Goal: Transaction & Acquisition: Purchase product/service

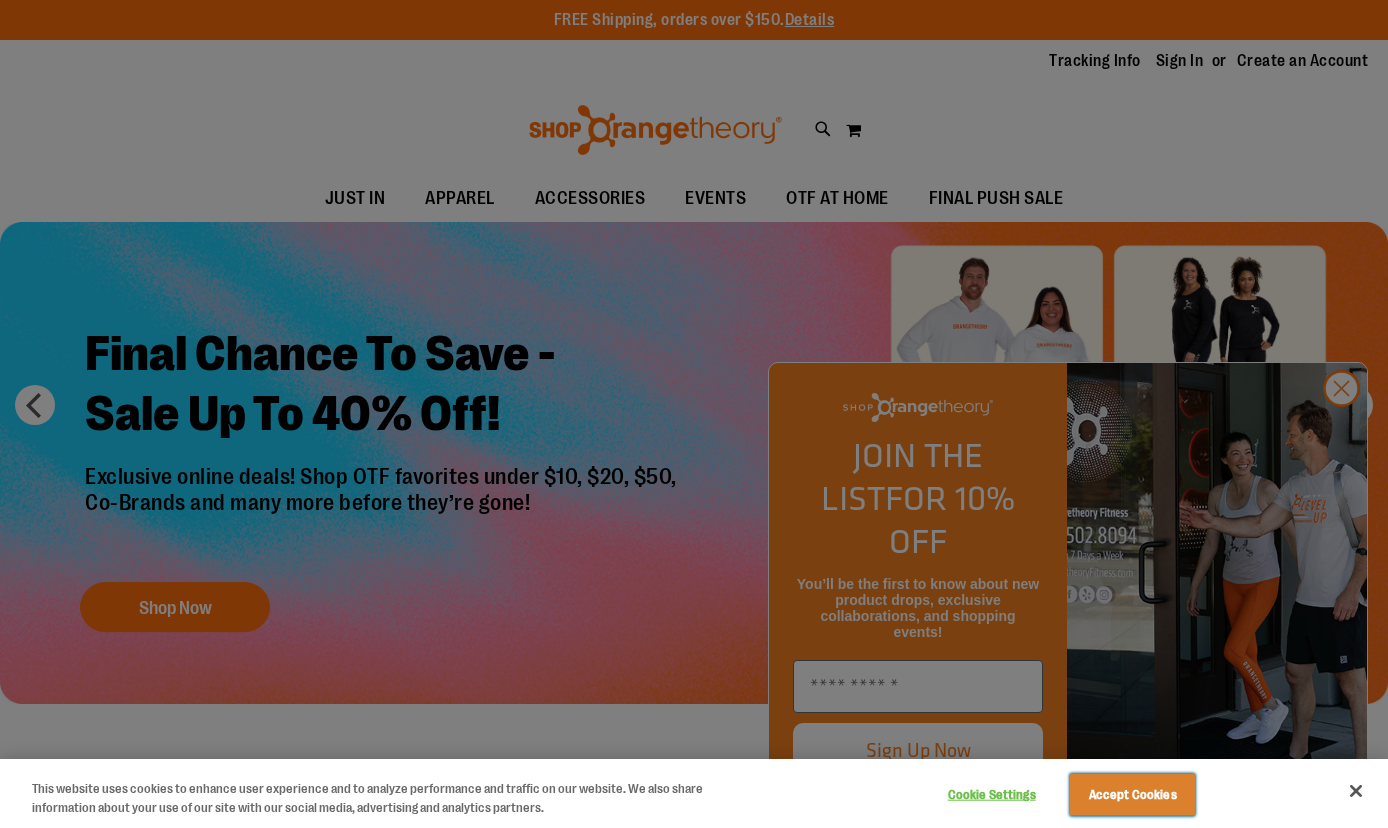
click at [1154, 783] on button "Accept Cookies" at bounding box center [1132, 795] width 125 height 42
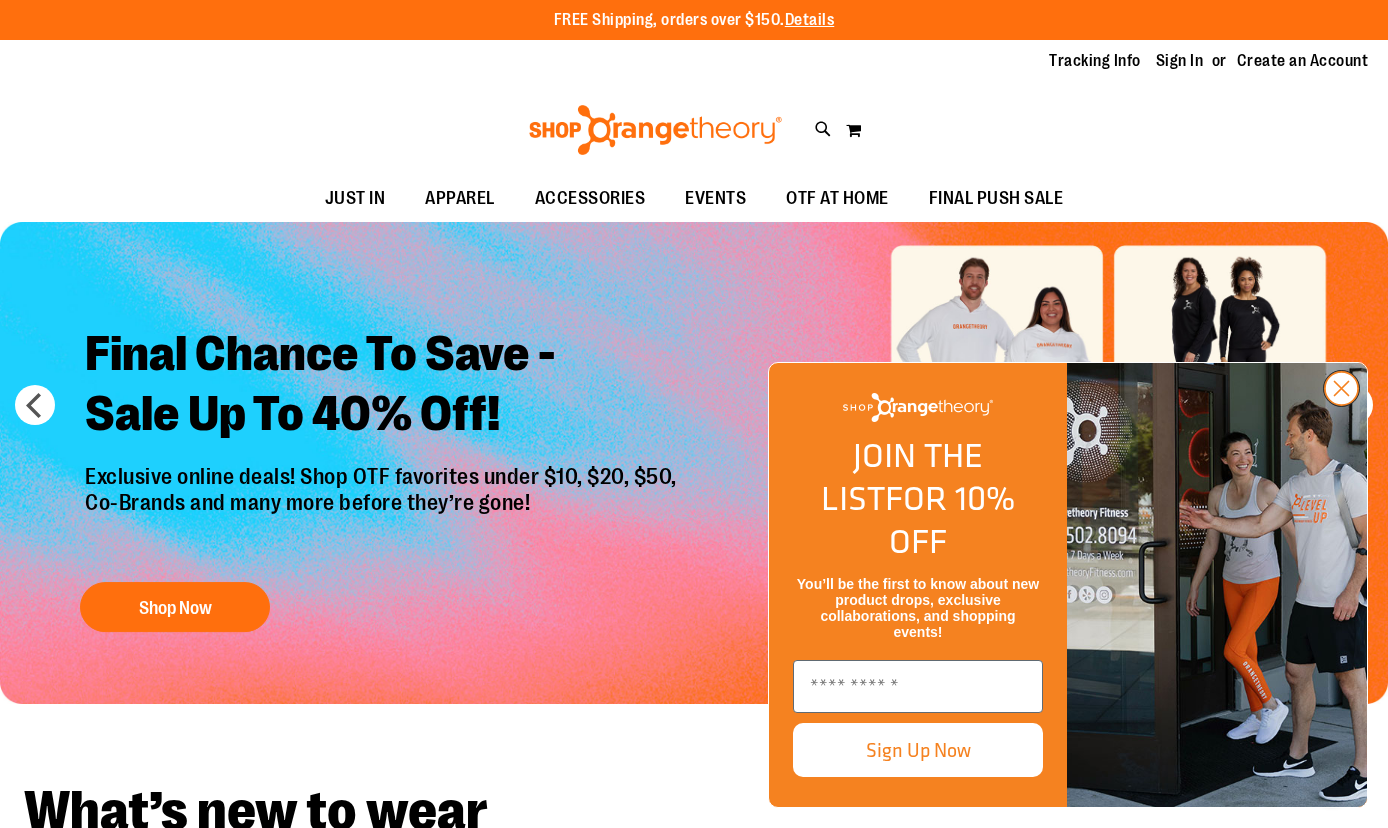
click at [1347, 405] on circle "Close dialog" at bounding box center [1341, 388] width 33 height 33
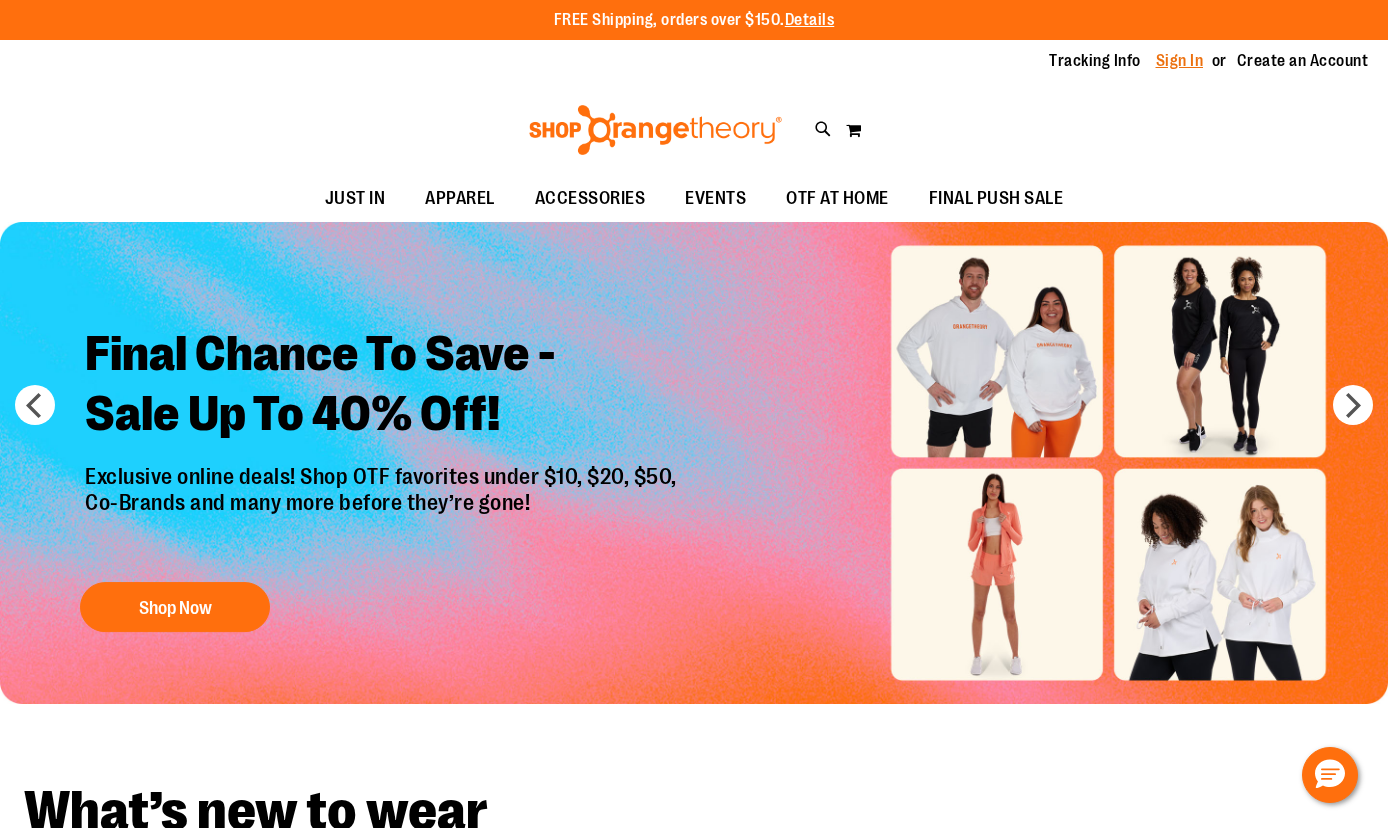
click at [1169, 51] on link "Sign In" at bounding box center [1180, 61] width 48 height 22
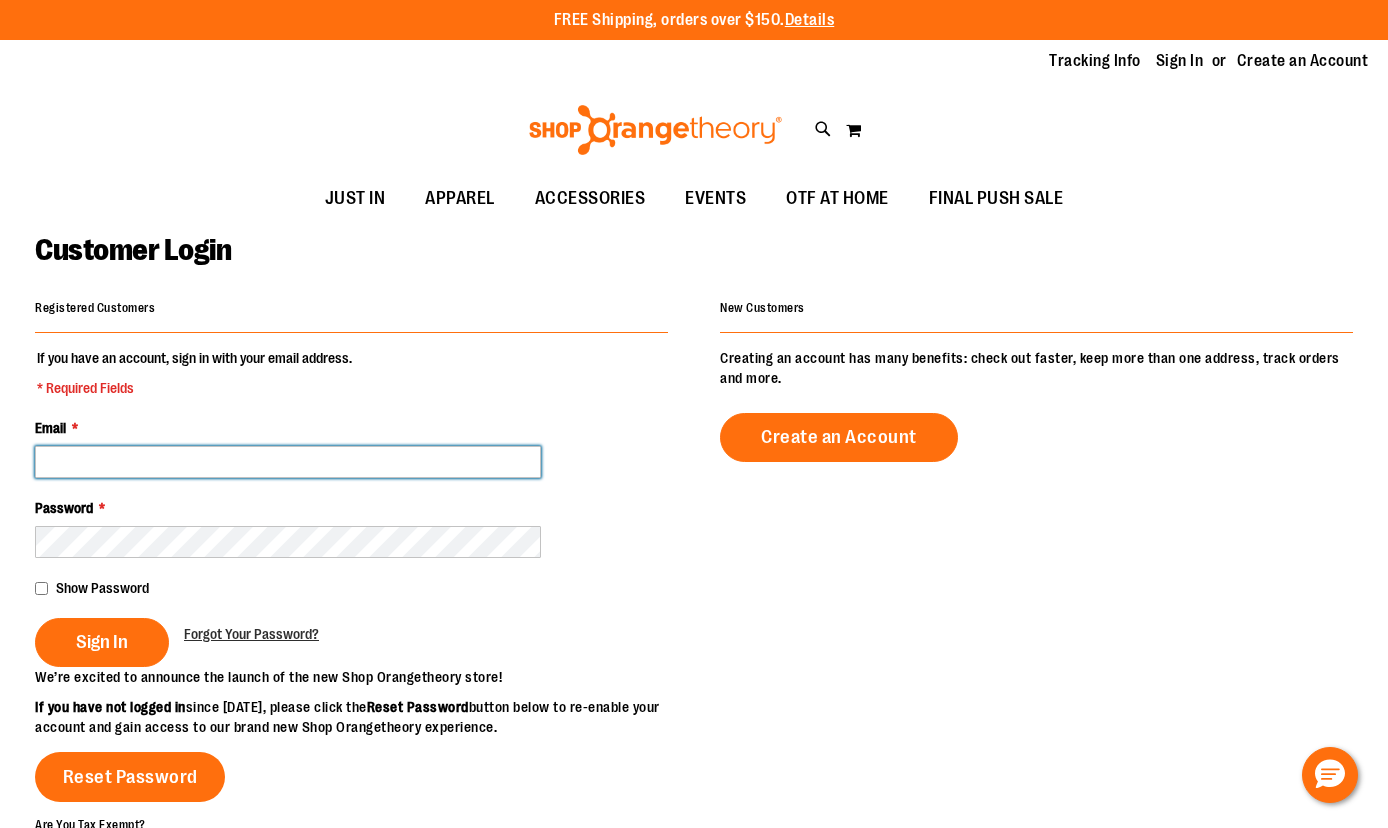
click at [251, 472] on input "Email *" at bounding box center [288, 462] width 506 height 32
type input "**********"
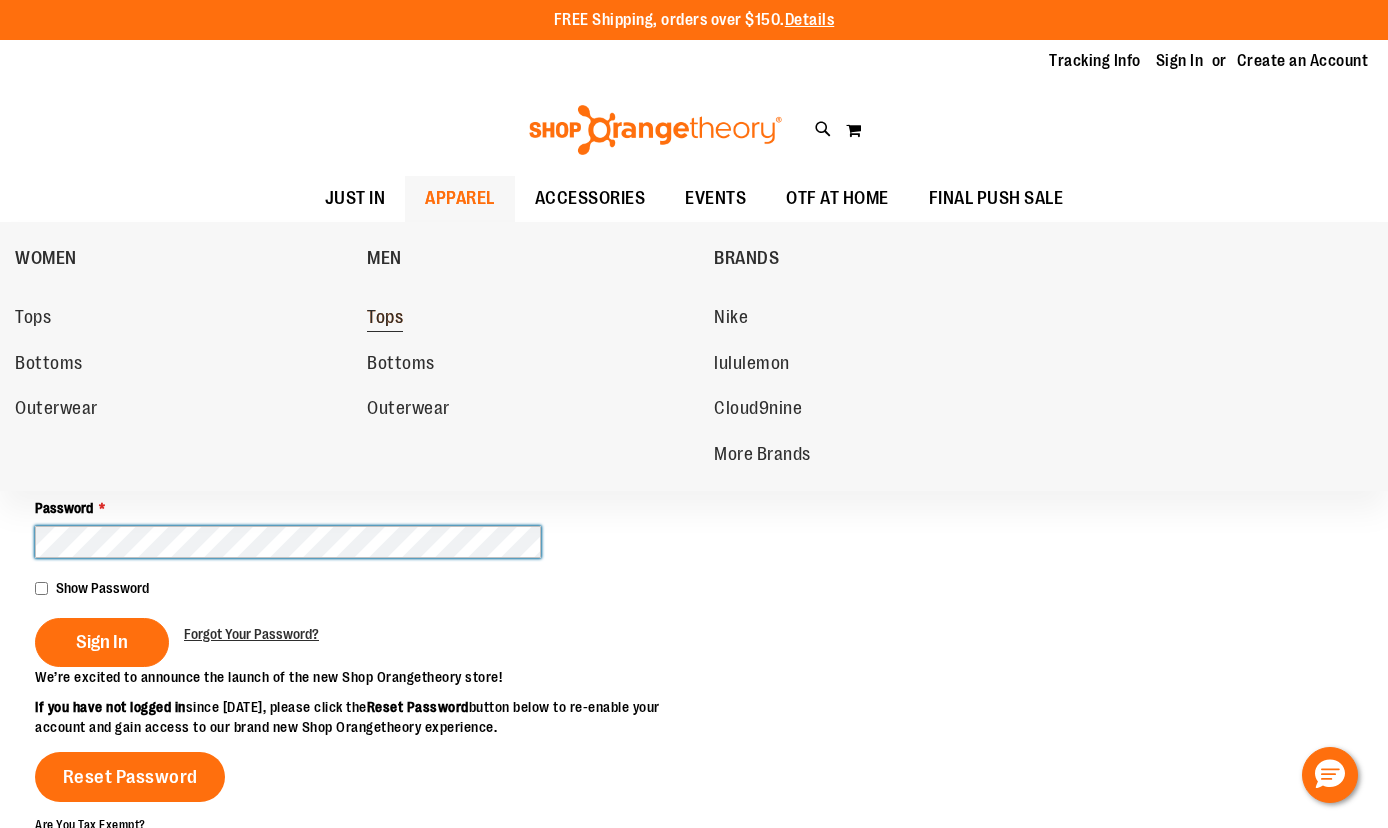
click at [35, 618] on button "Sign In" at bounding box center [102, 642] width 134 height 49
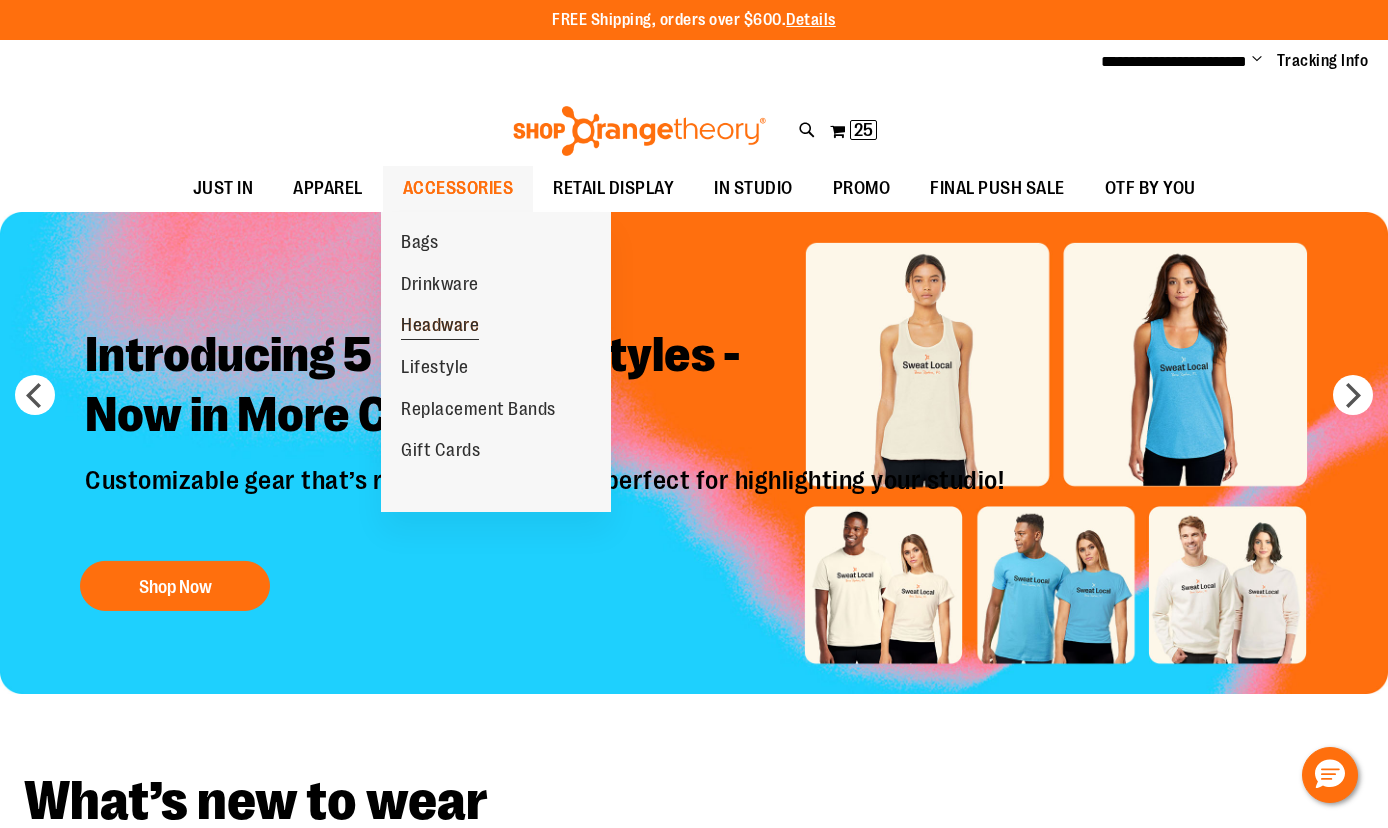
click at [424, 330] on span "Headware" at bounding box center [440, 327] width 78 height 25
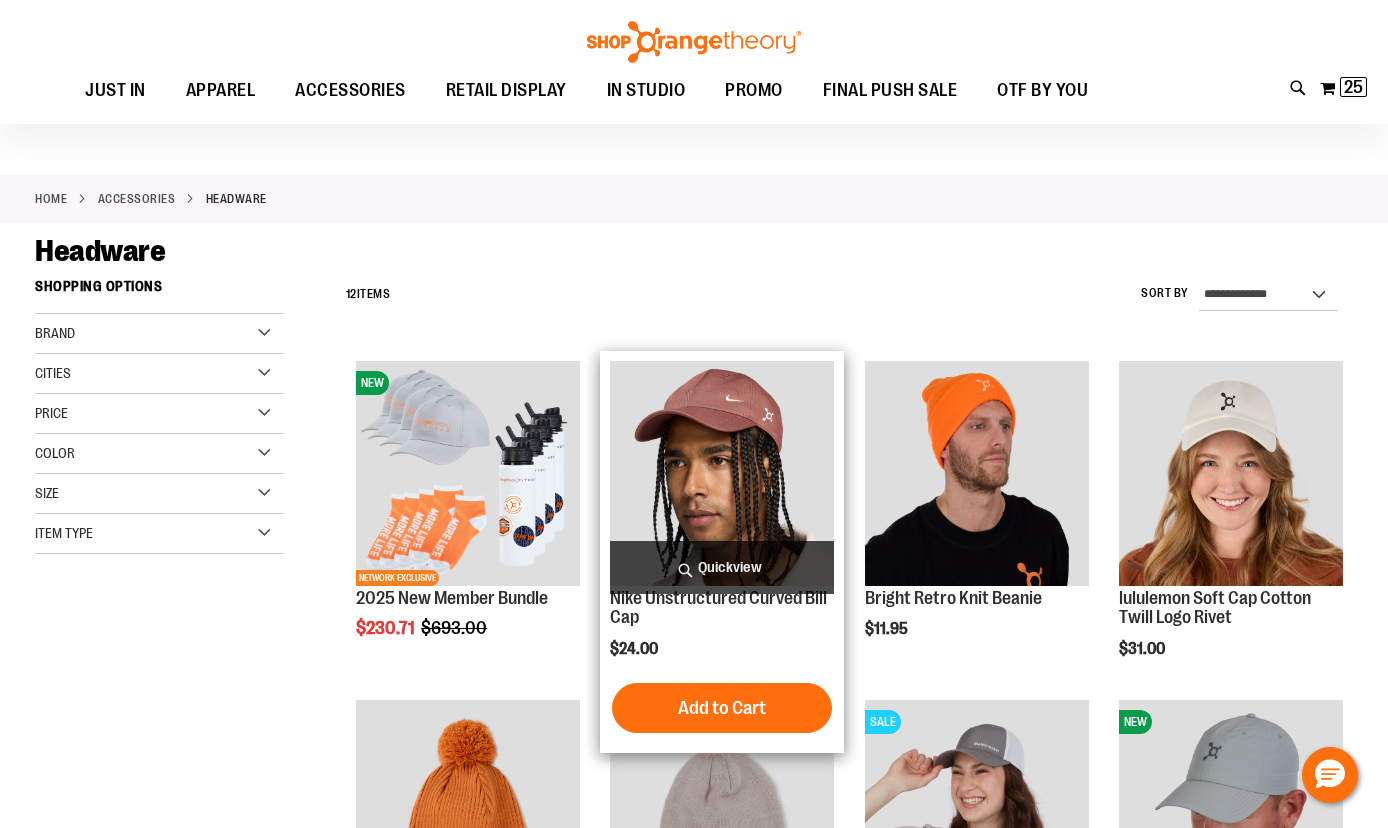
scroll to position [33, 0]
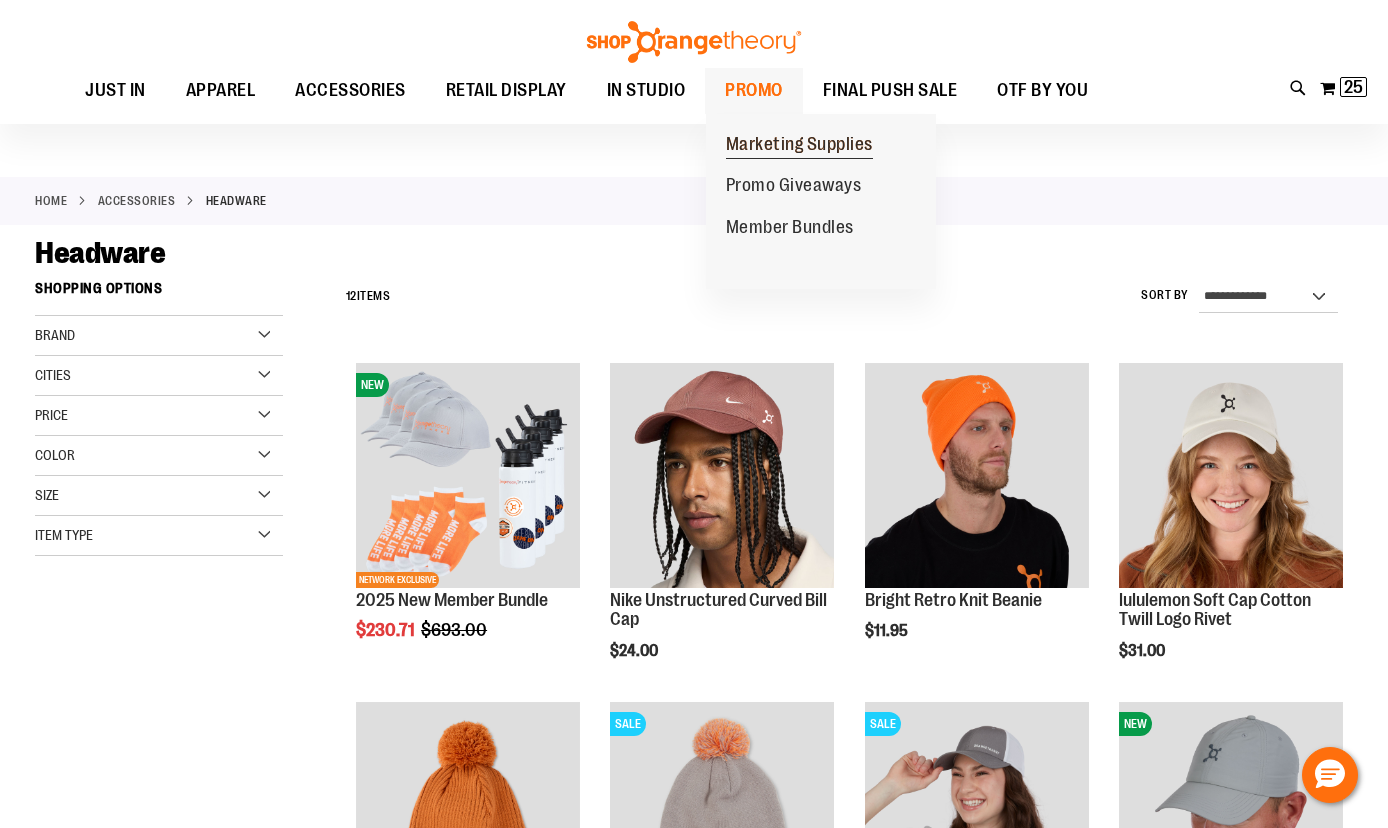
click at [767, 141] on span "Marketing Supplies" at bounding box center [799, 146] width 147 height 25
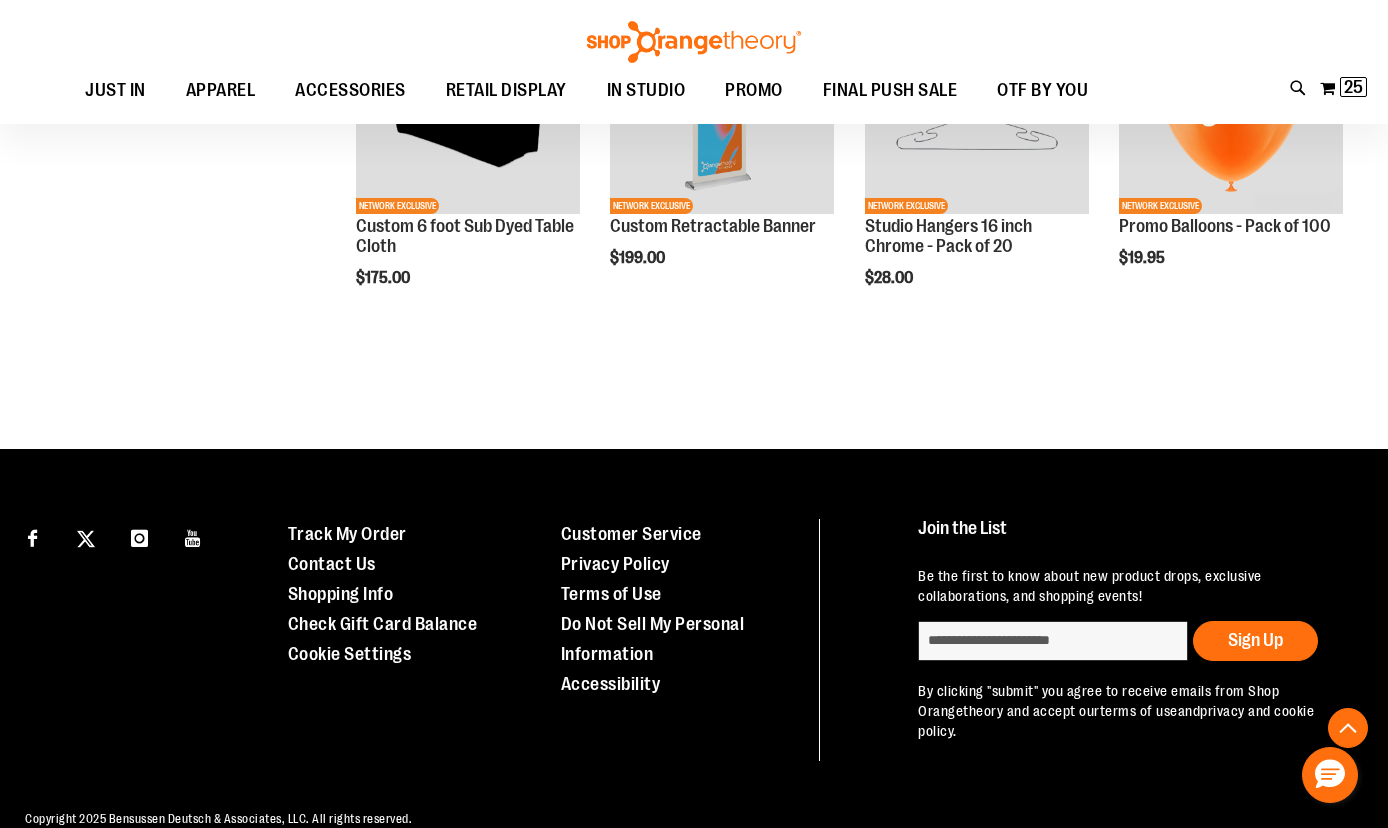
scroll to position [780, 0]
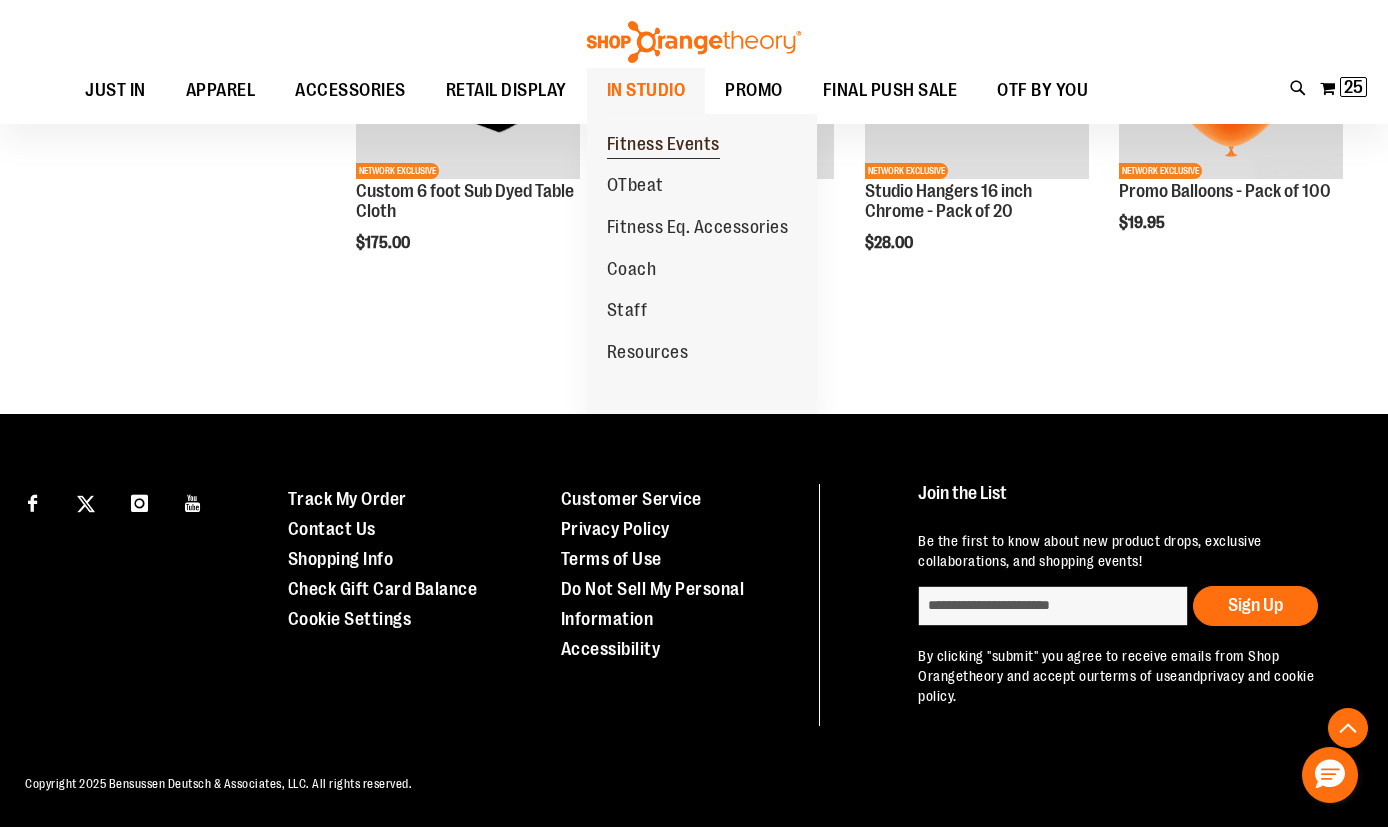
click at [648, 141] on span "Fitness Events" at bounding box center [663, 146] width 113 height 25
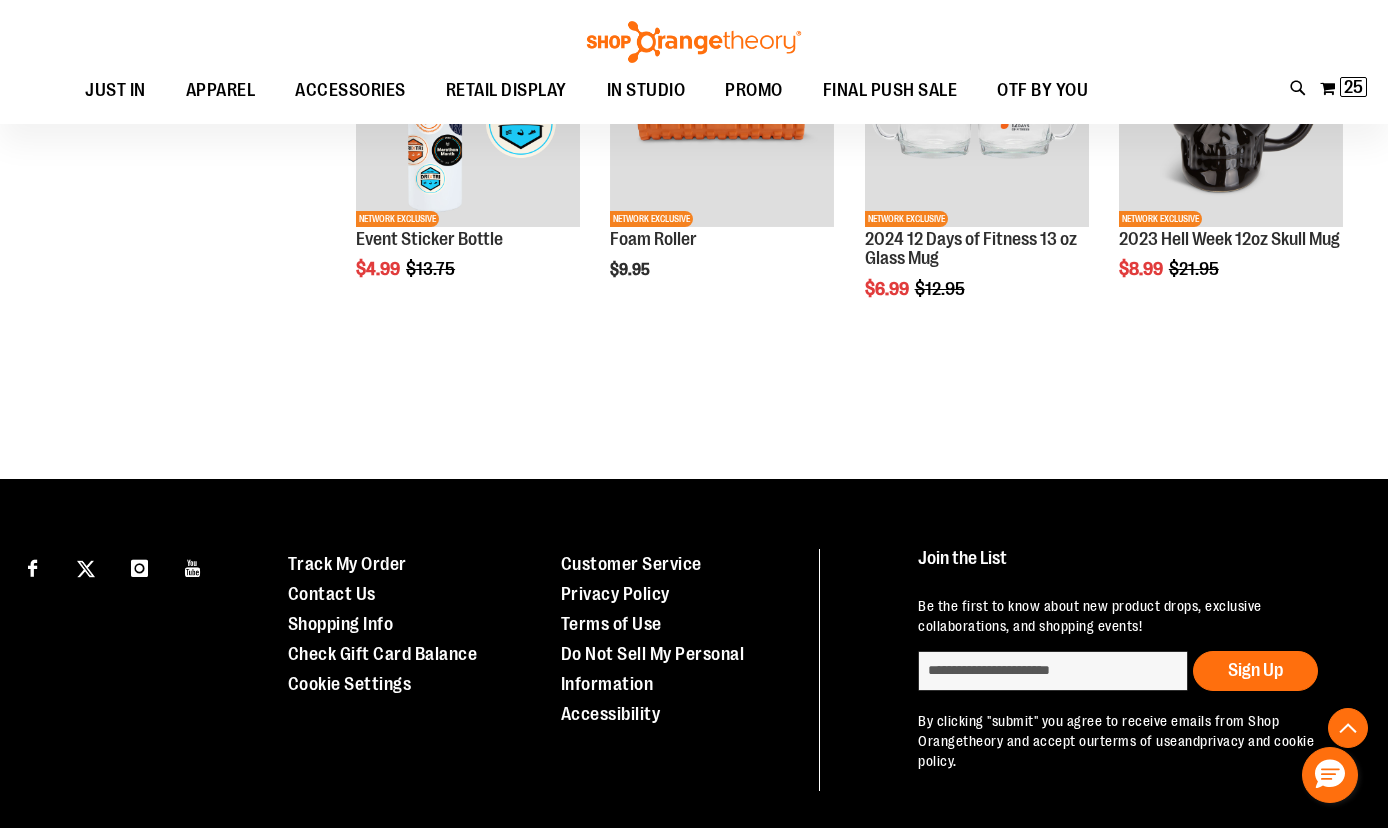
scroll to position [1108, 0]
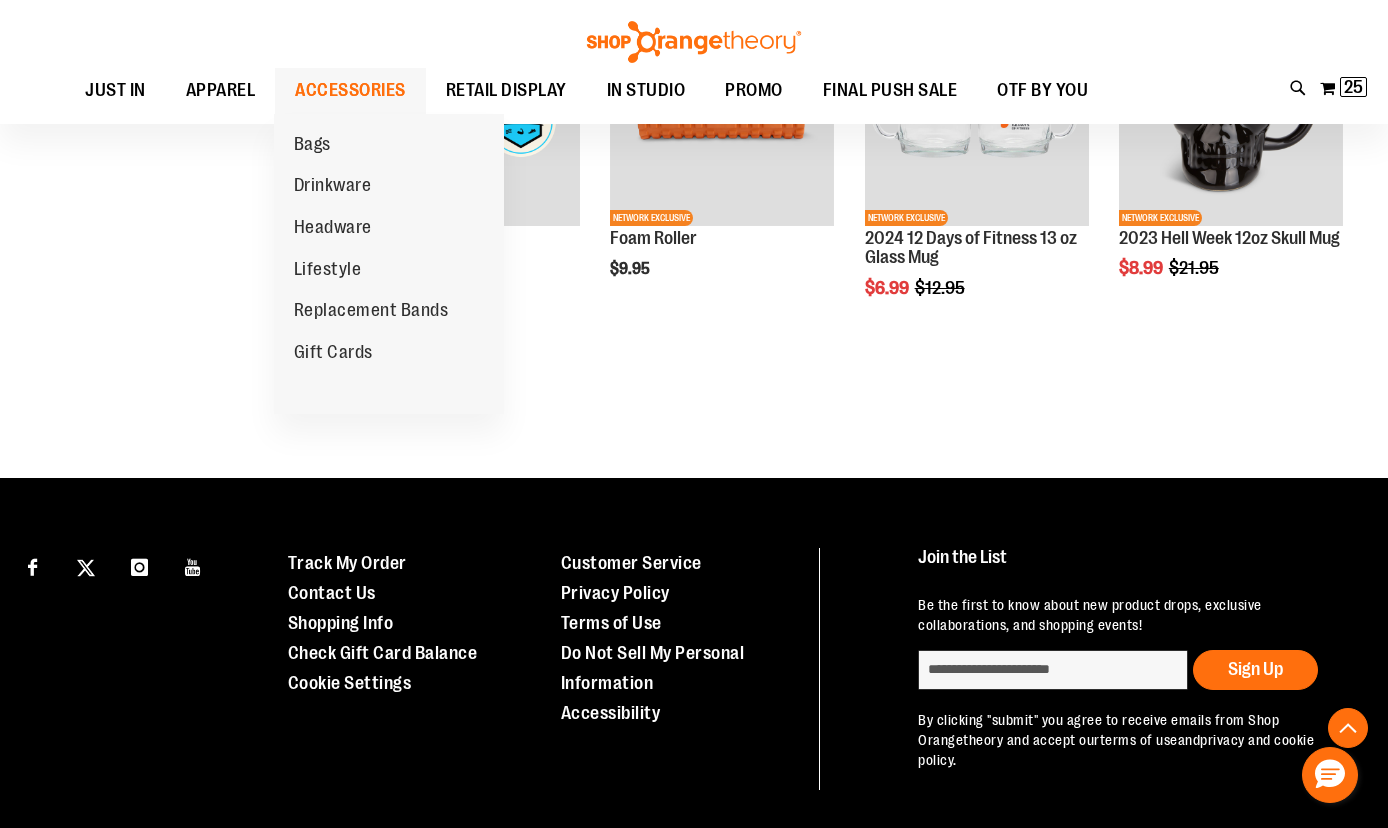
click at [364, 82] on span "ACCESSORIES" at bounding box center [350, 90] width 111 height 45
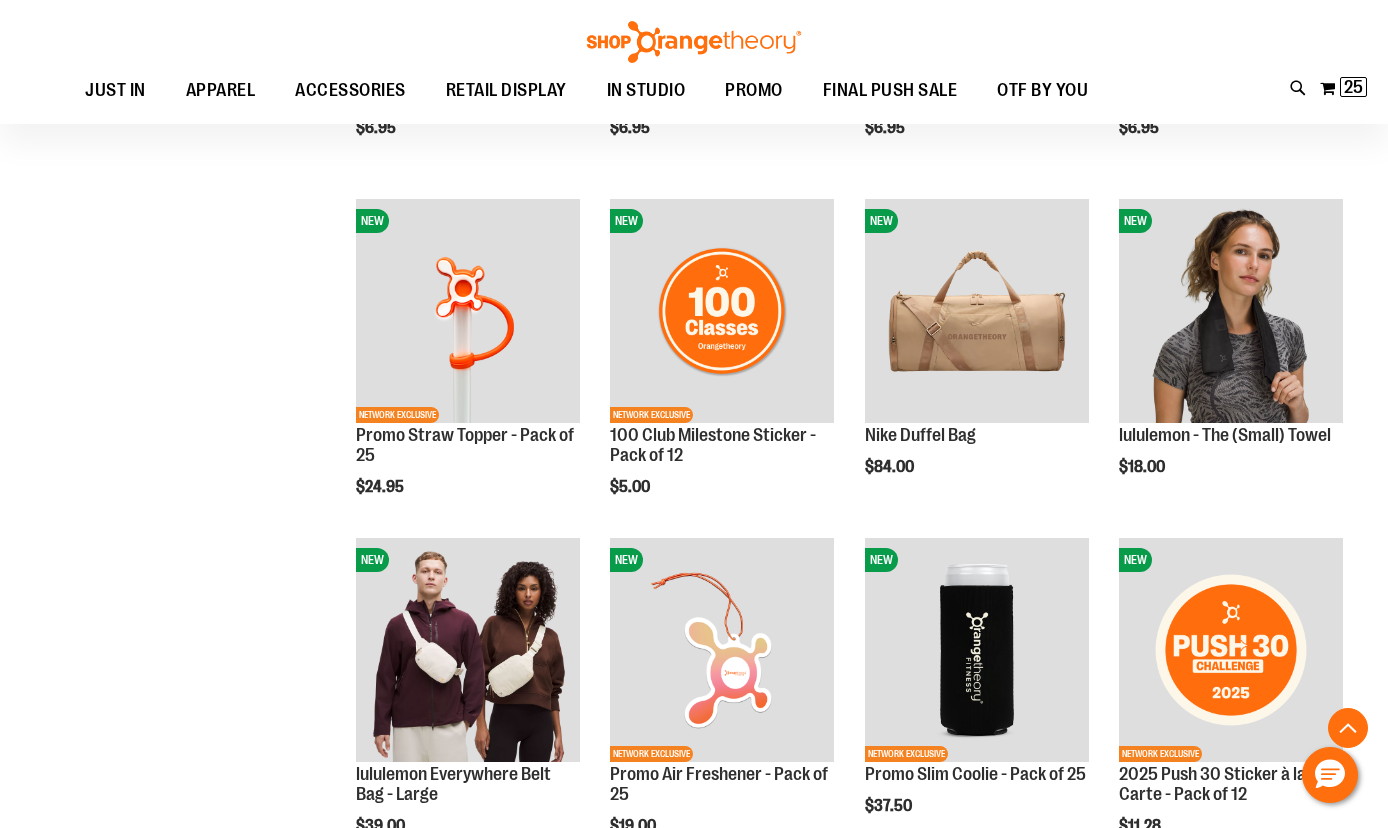
scroll to position [881, 0]
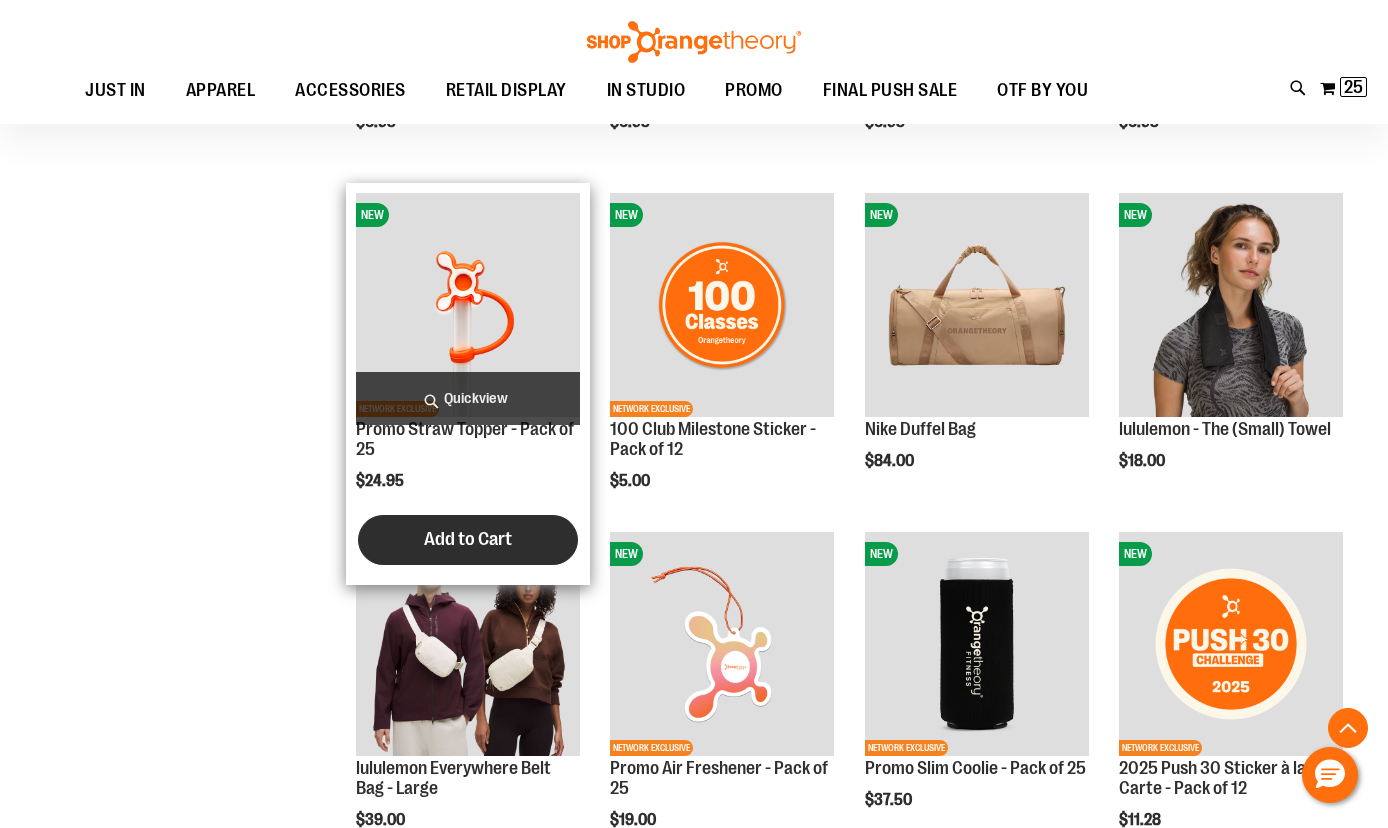
click at [492, 542] on span "Add to Cart" at bounding box center [468, 539] width 88 height 22
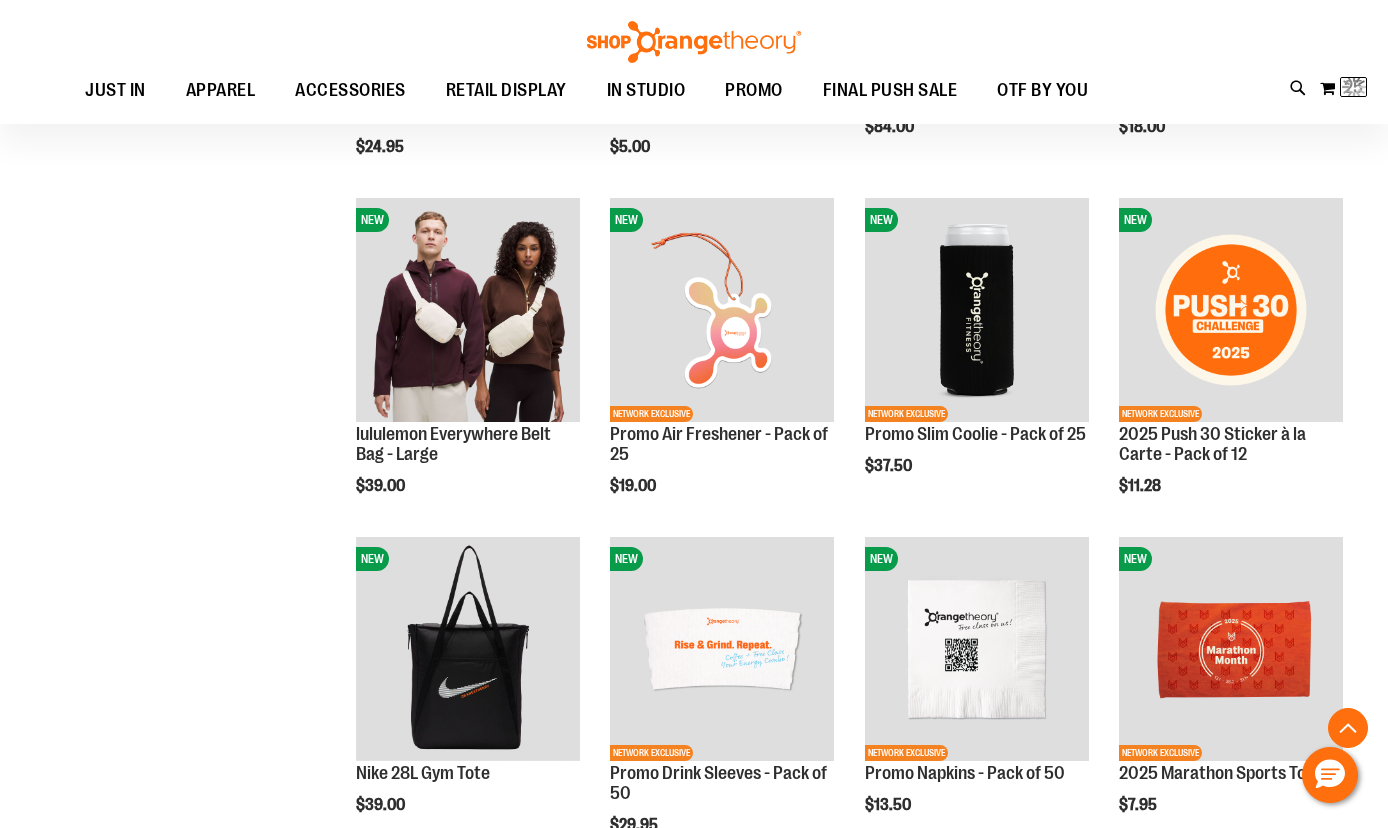
scroll to position [1216, 0]
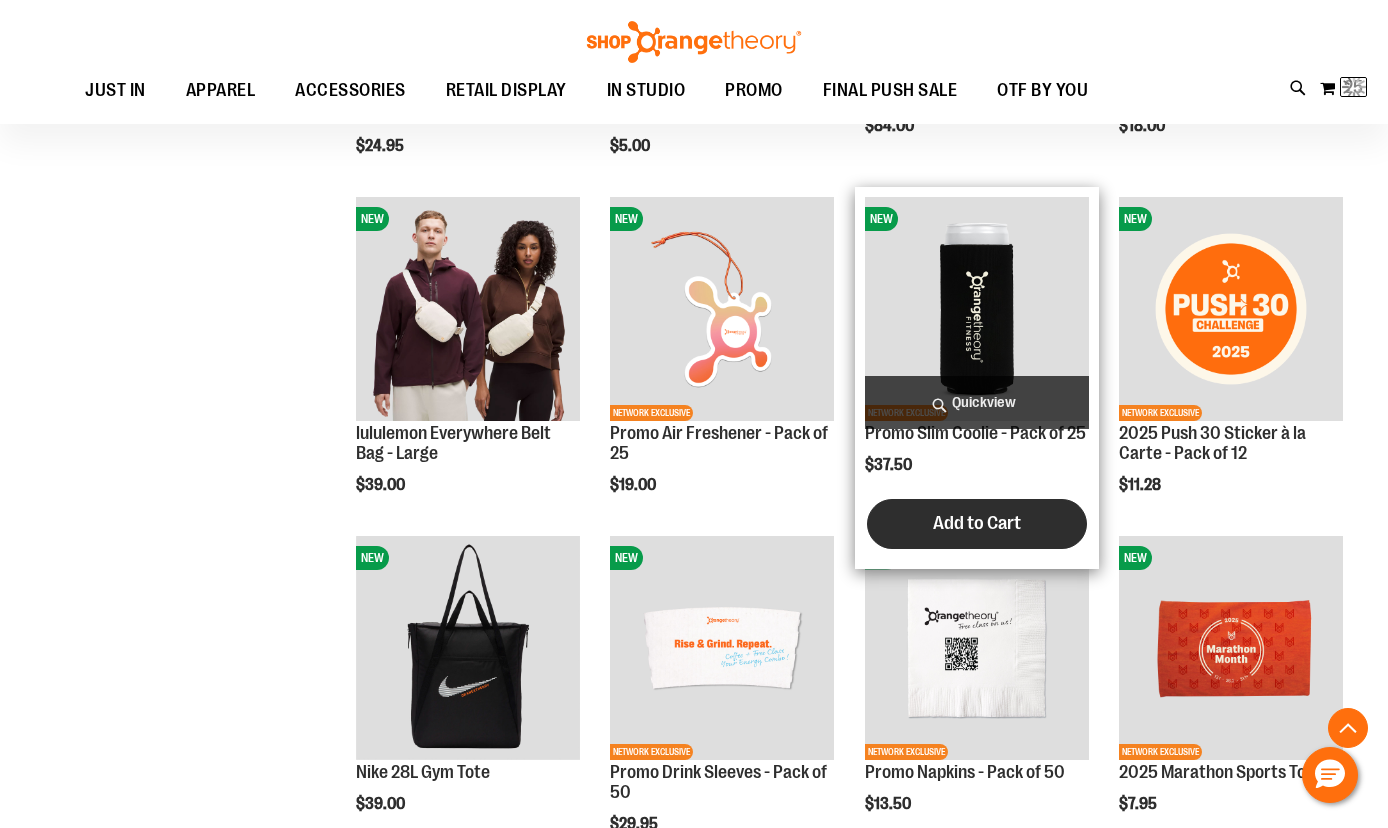
click at [940, 533] on span "Add to Cart" at bounding box center [977, 523] width 88 height 22
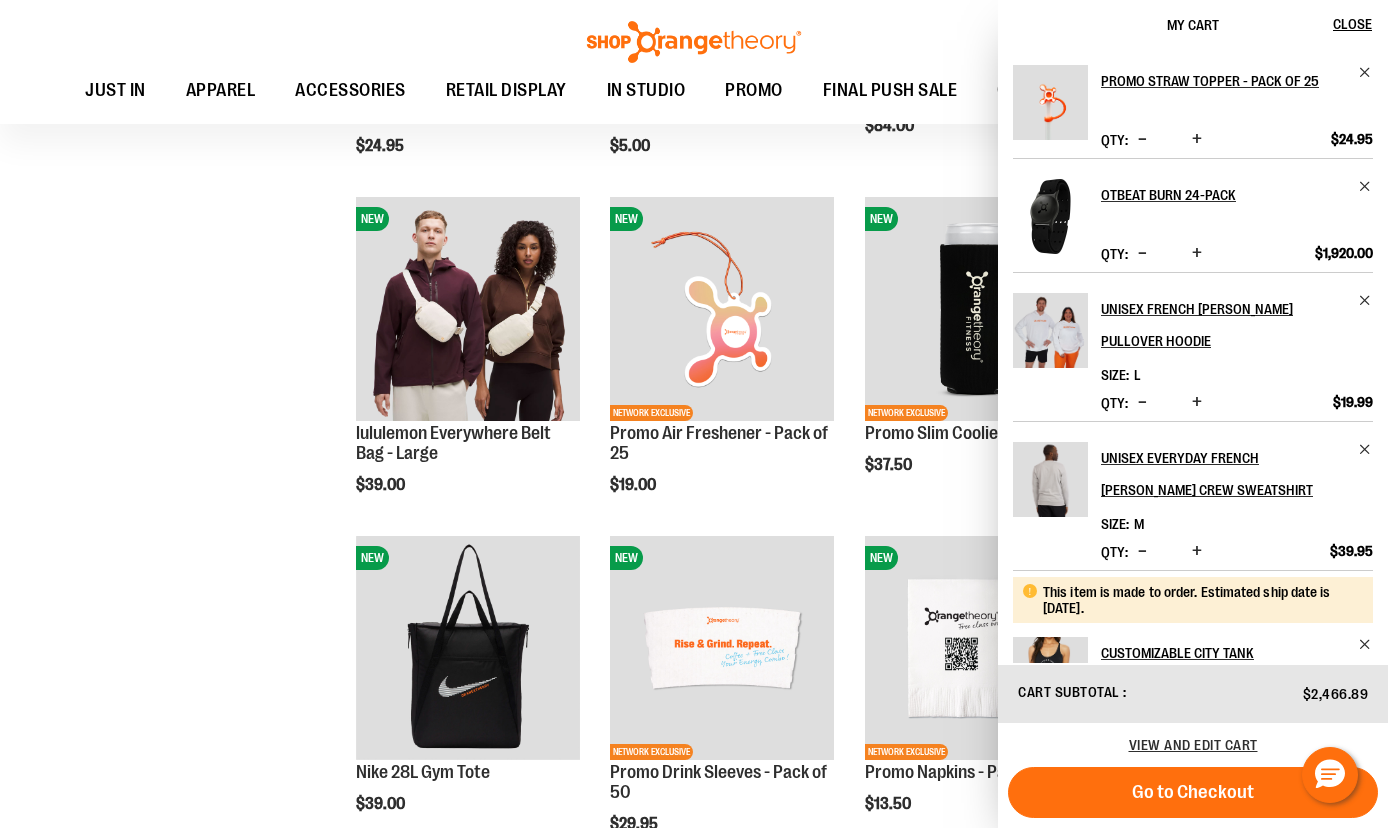
click at [267, 594] on div "**********" at bounding box center [694, 205] width 1318 height 2235
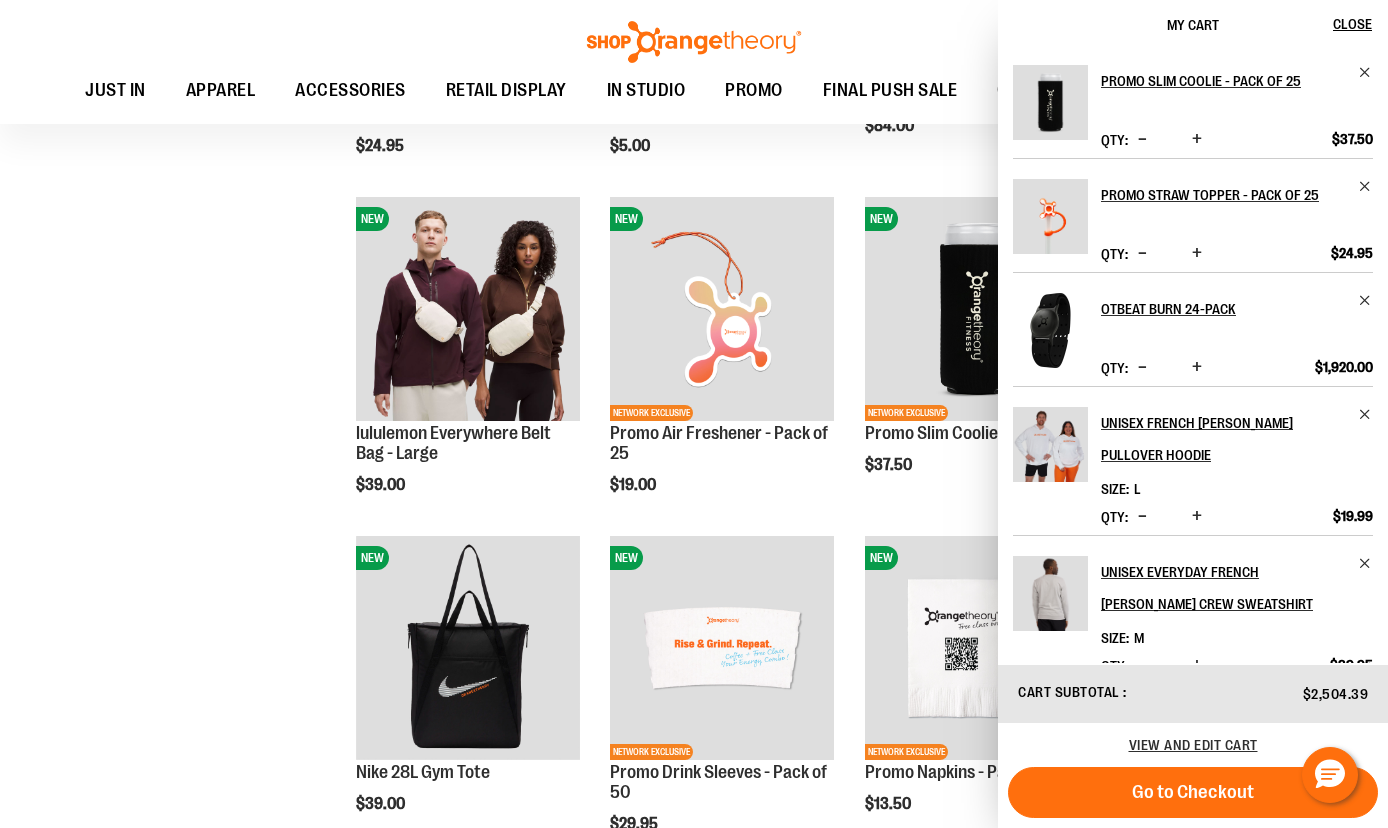
click at [254, 589] on div "**********" at bounding box center [694, 205] width 1318 height 2235
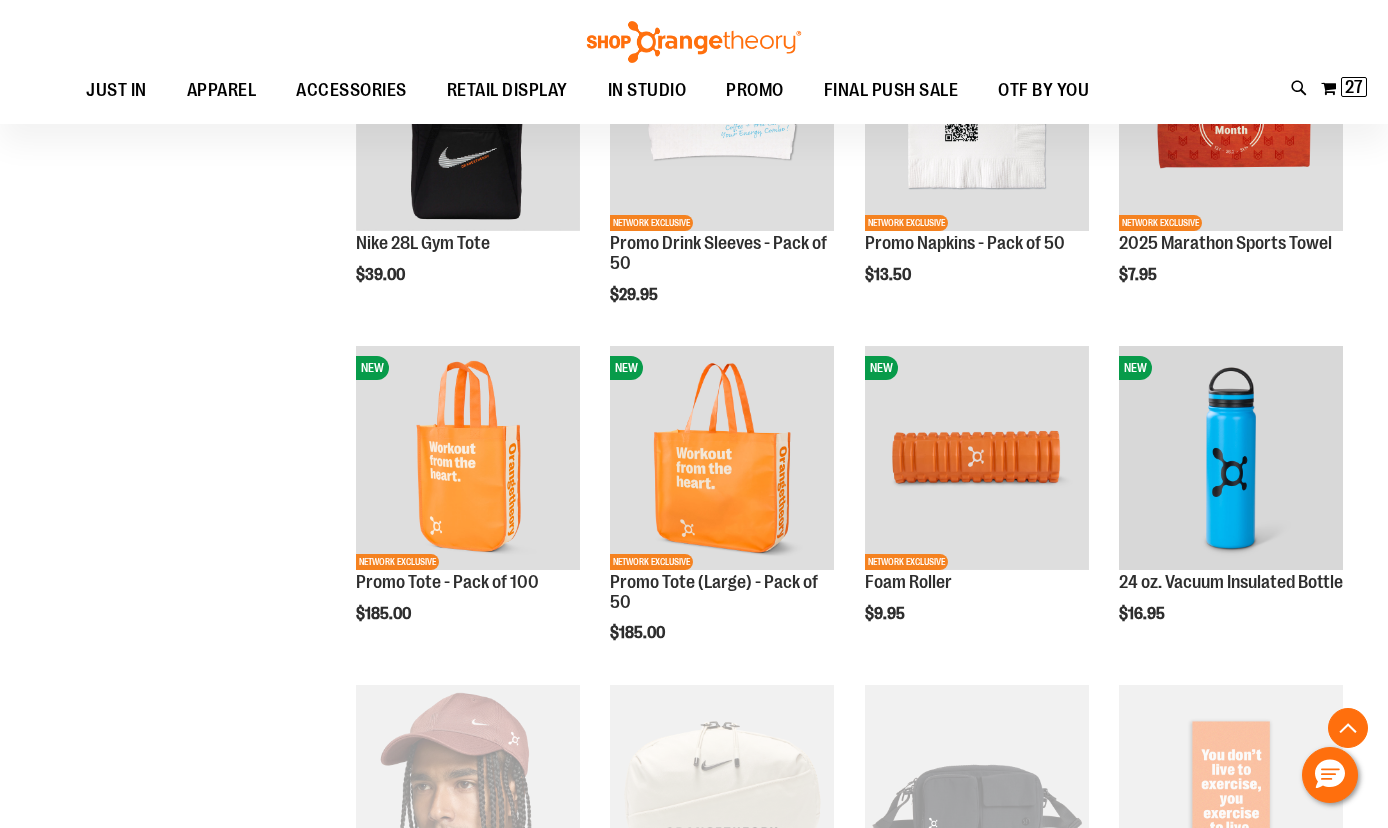
scroll to position [1750, 0]
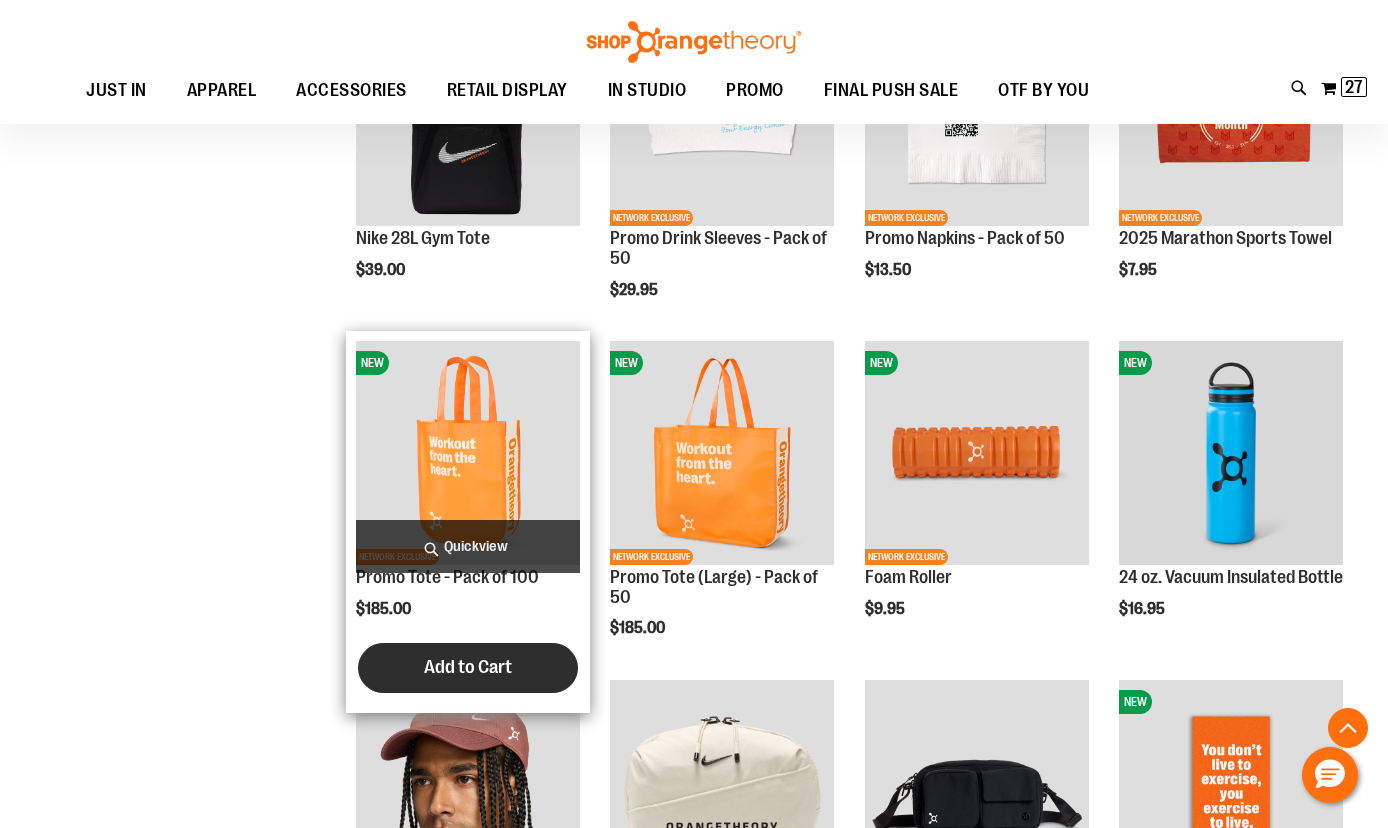
click at [467, 680] on button "Add to Cart" at bounding box center [468, 668] width 220 height 50
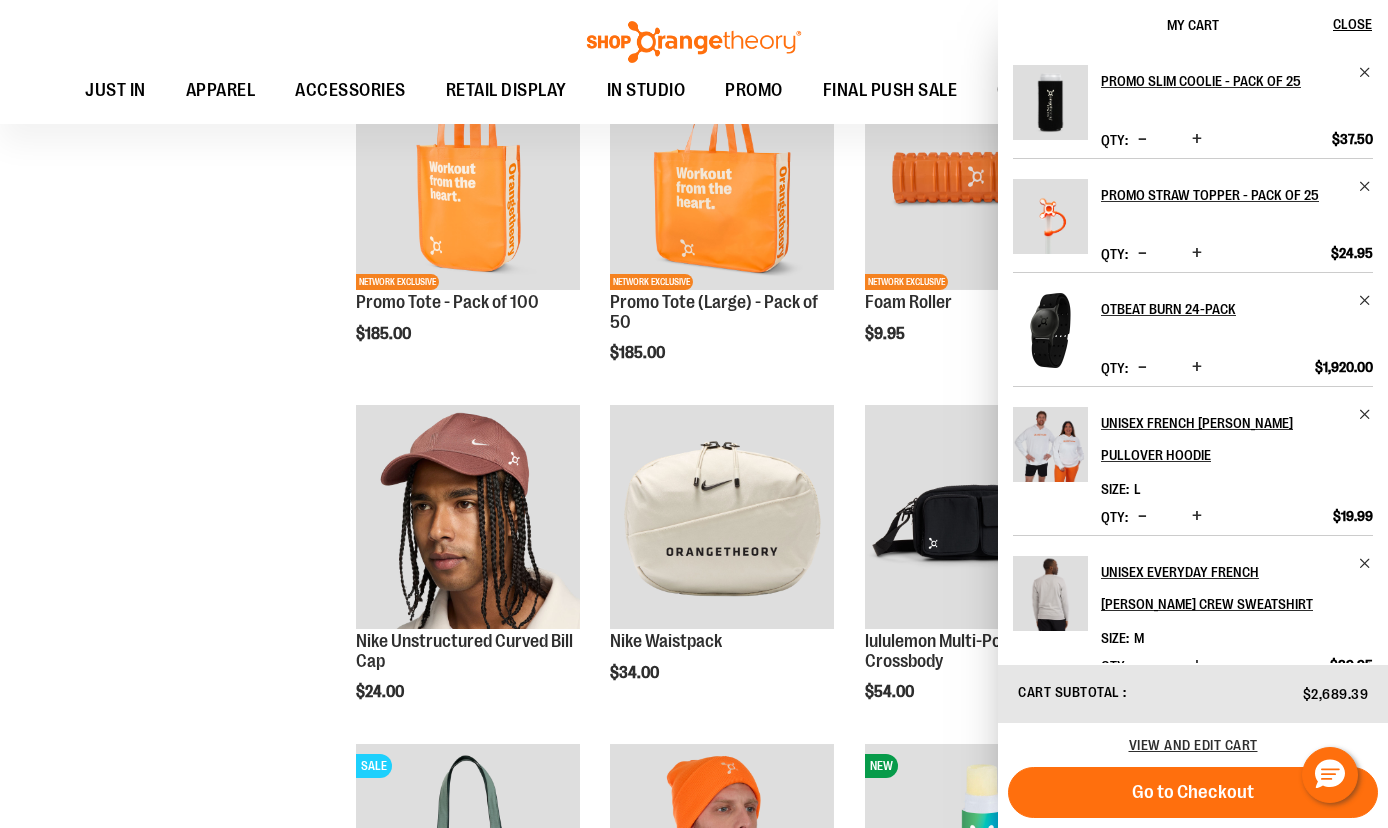
scroll to position [2027, 0]
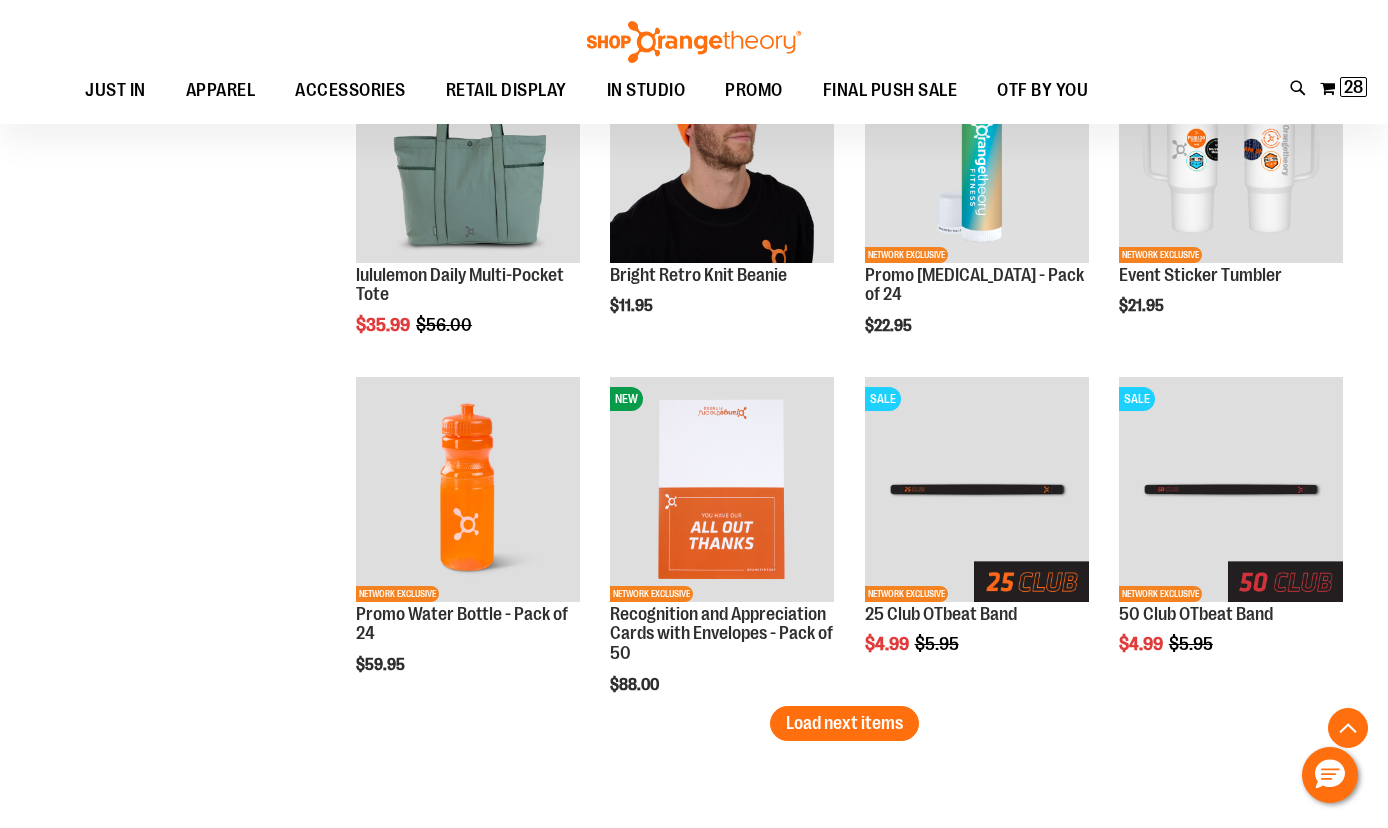
scroll to position [2738, 0]
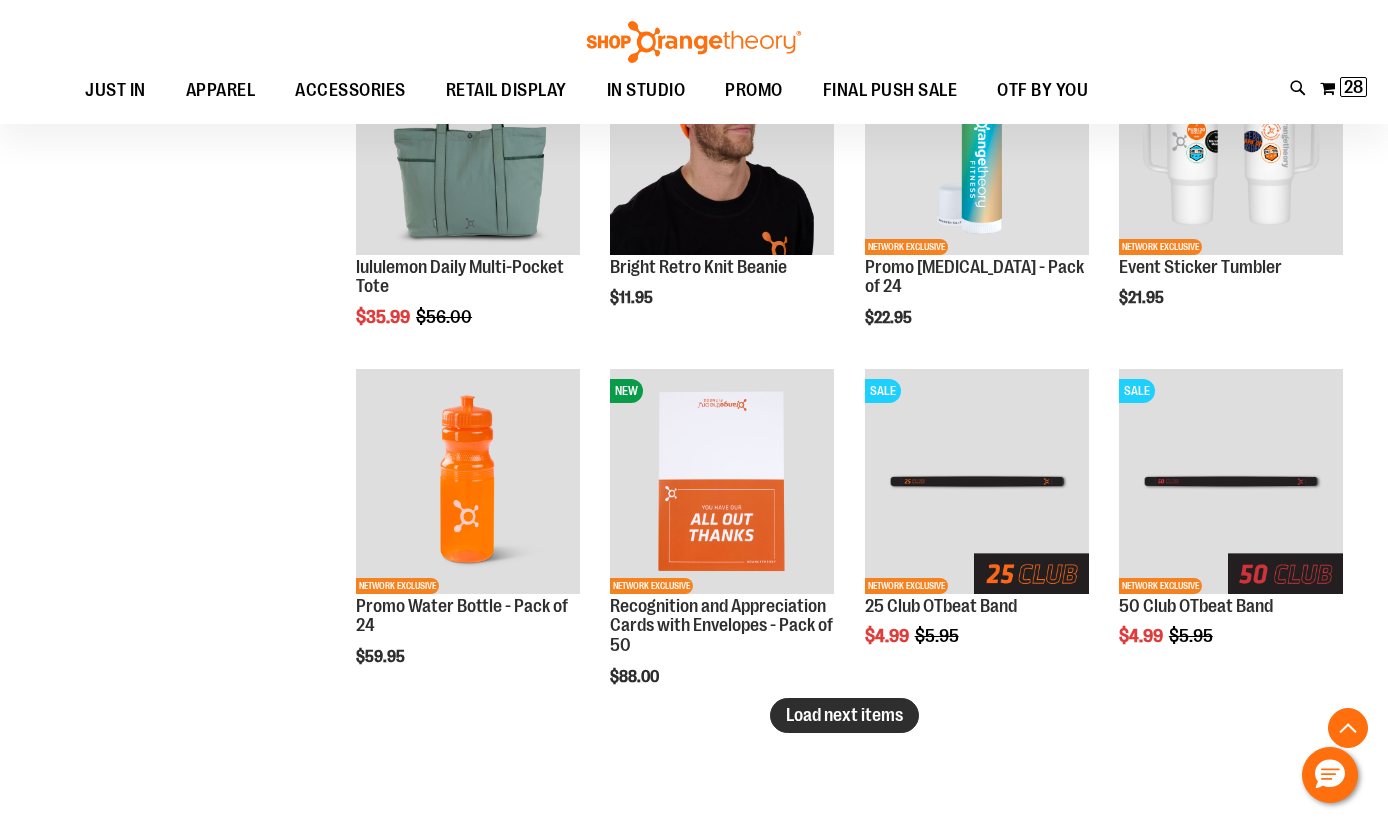
click at [878, 726] on button "Load next items" at bounding box center [844, 715] width 149 height 35
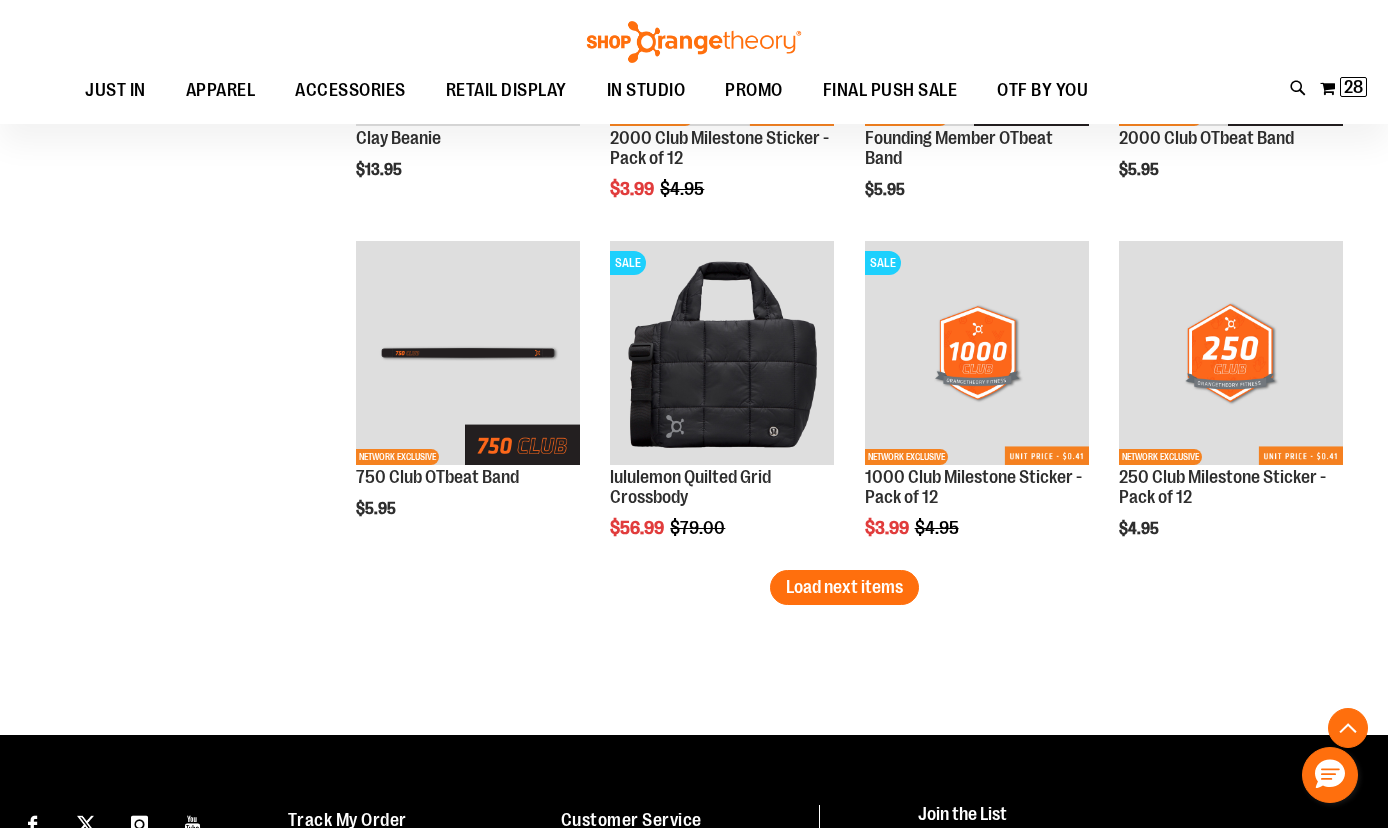
scroll to position [3904, 0]
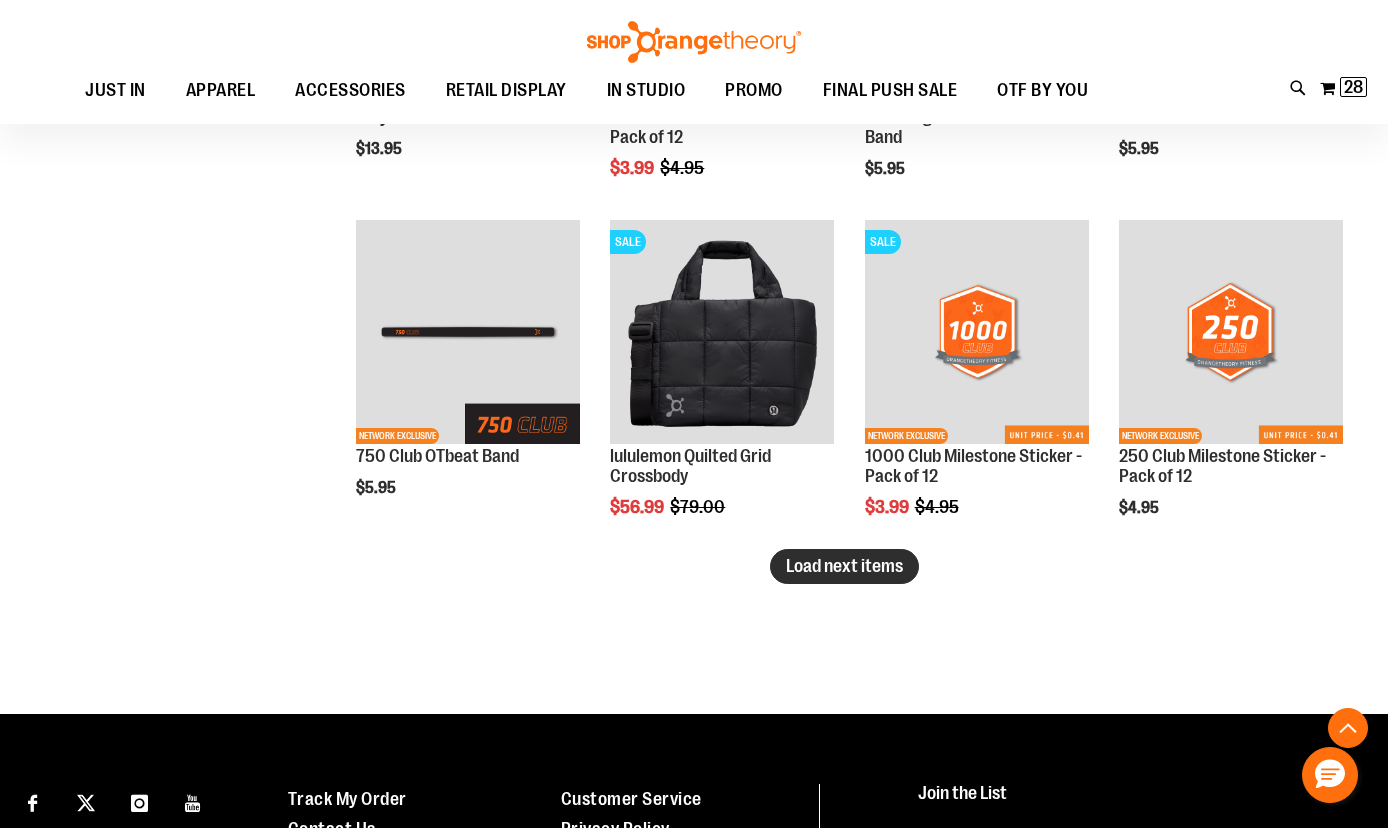
click at [874, 563] on span "Load next items" at bounding box center [844, 566] width 117 height 20
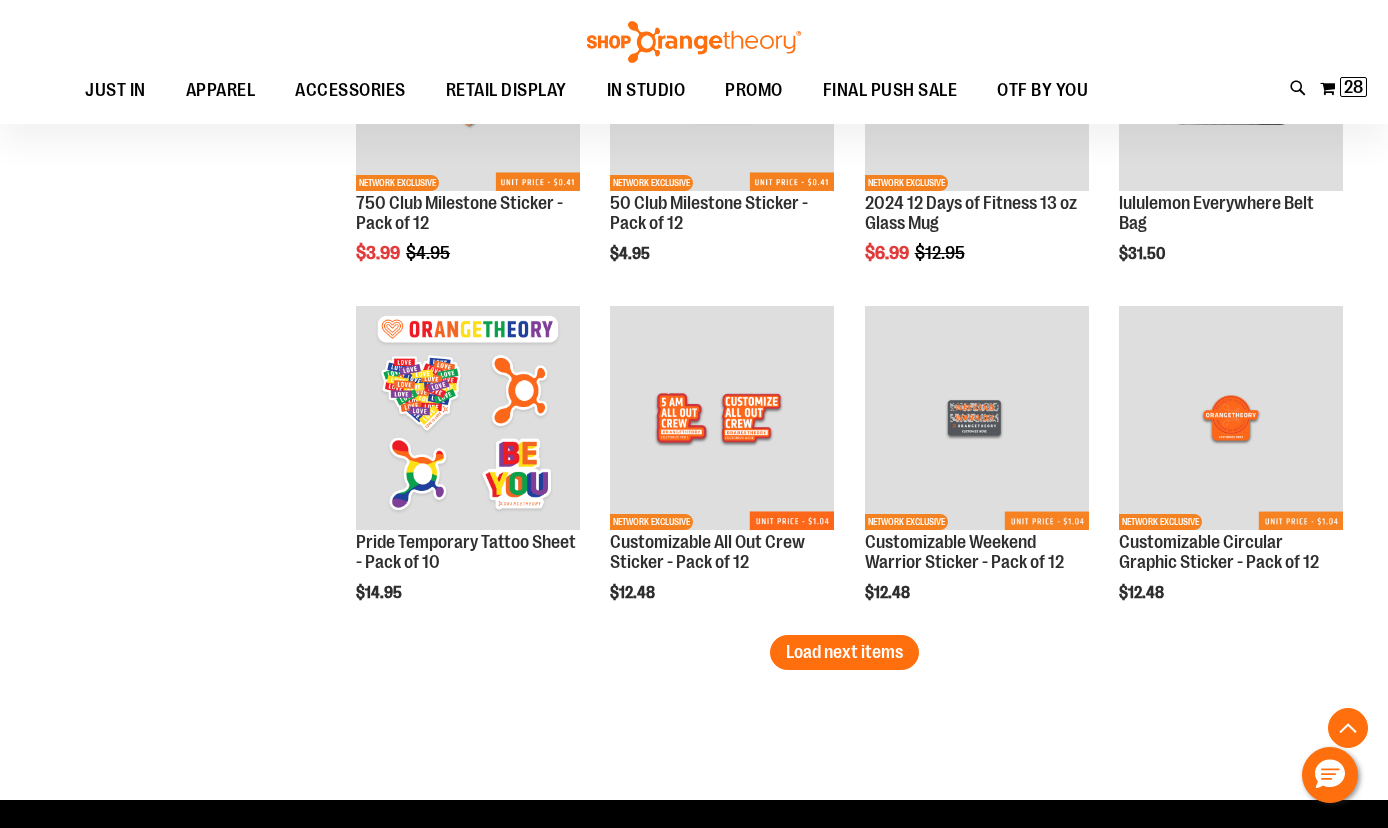
scroll to position [4856, 0]
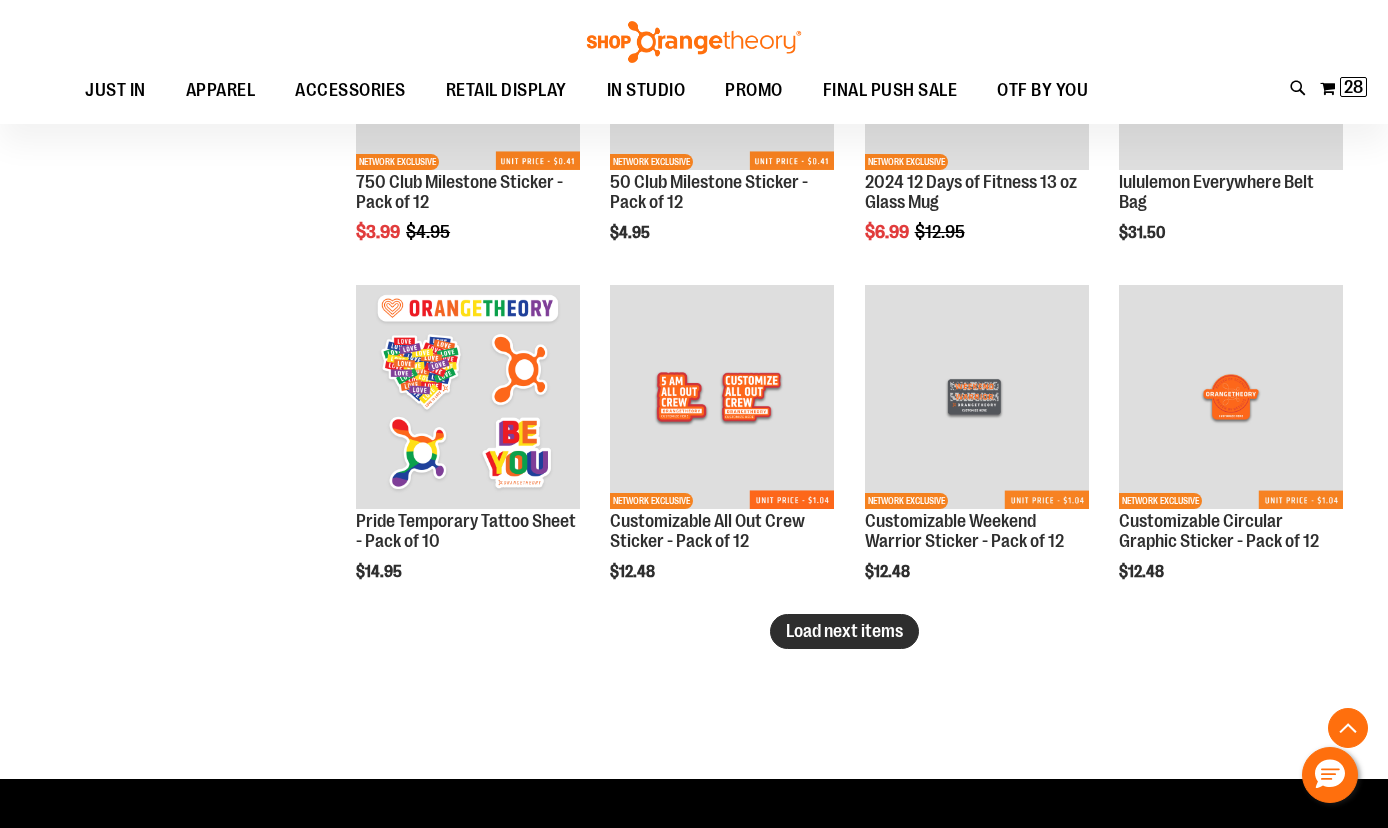
click at [842, 636] on span "Load next items" at bounding box center [844, 631] width 117 height 20
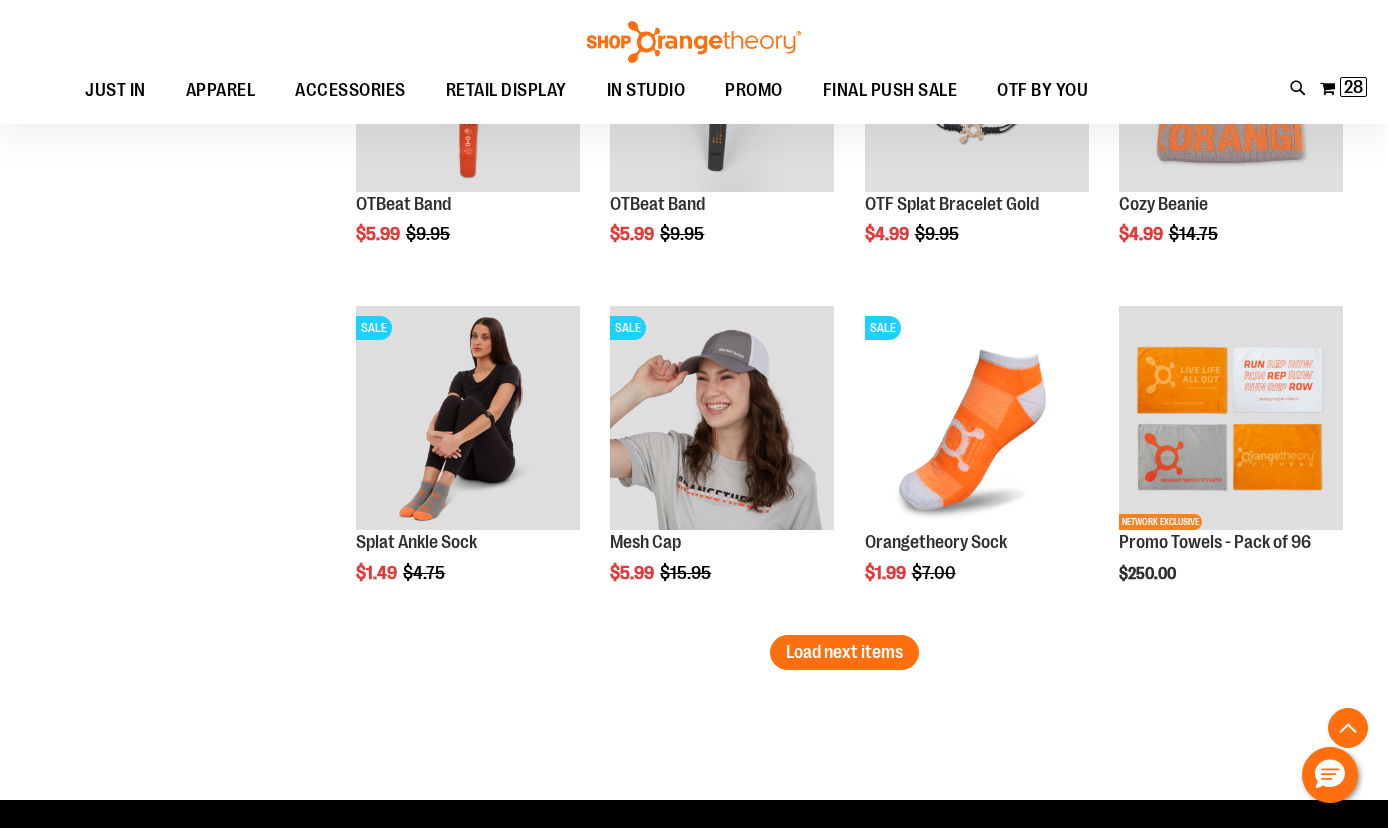
scroll to position [5853, 0]
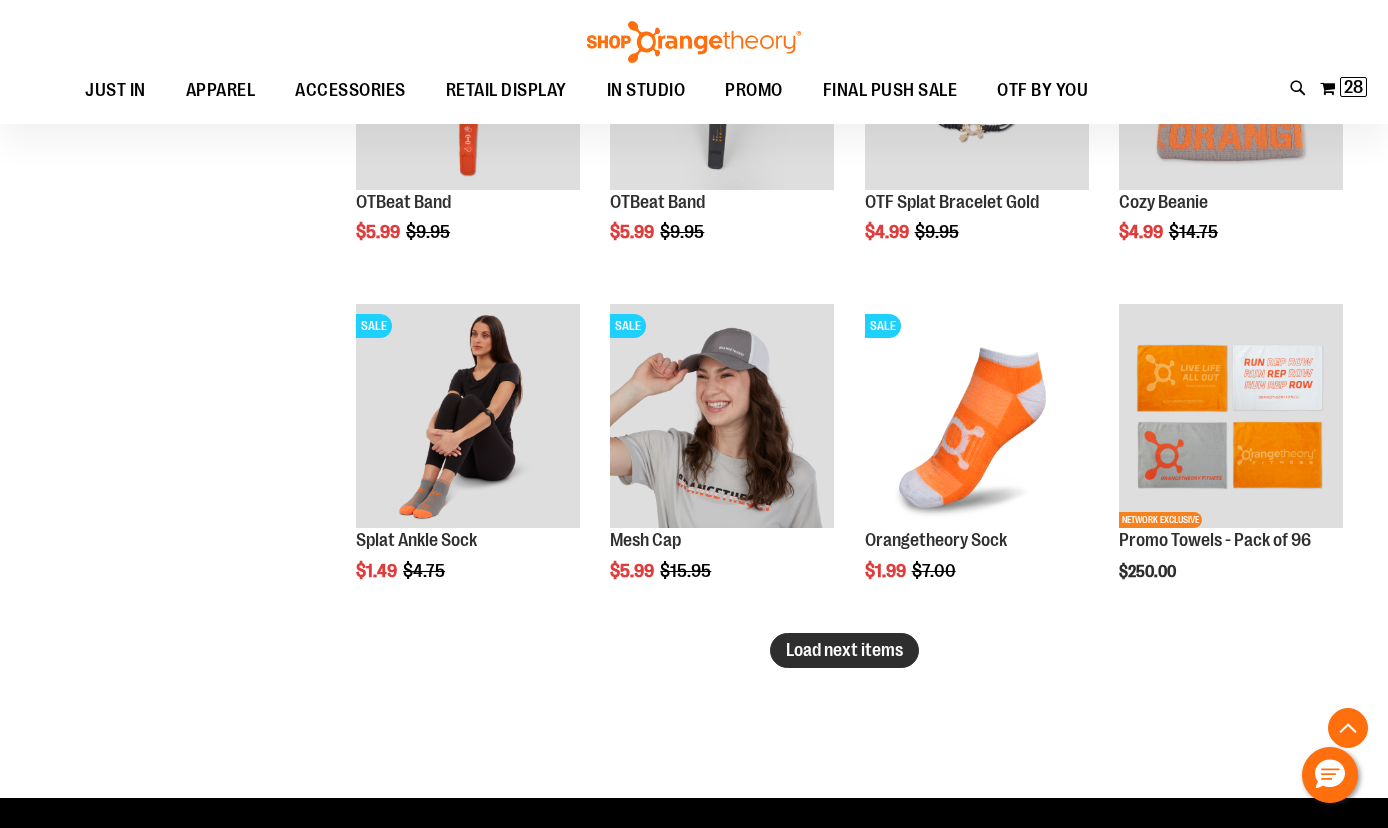
click at [818, 662] on button "Load next items" at bounding box center [844, 650] width 149 height 35
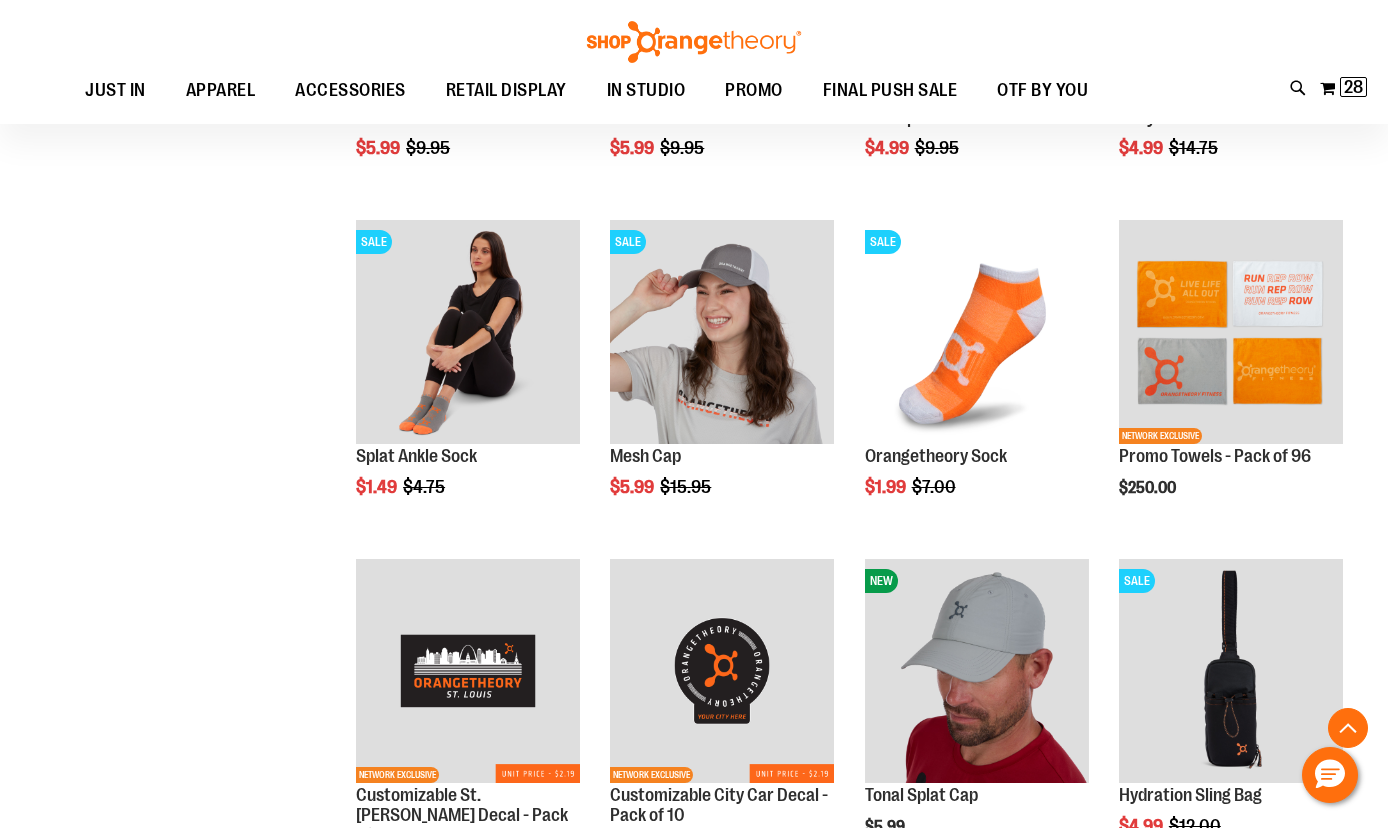
scroll to position [5952, 0]
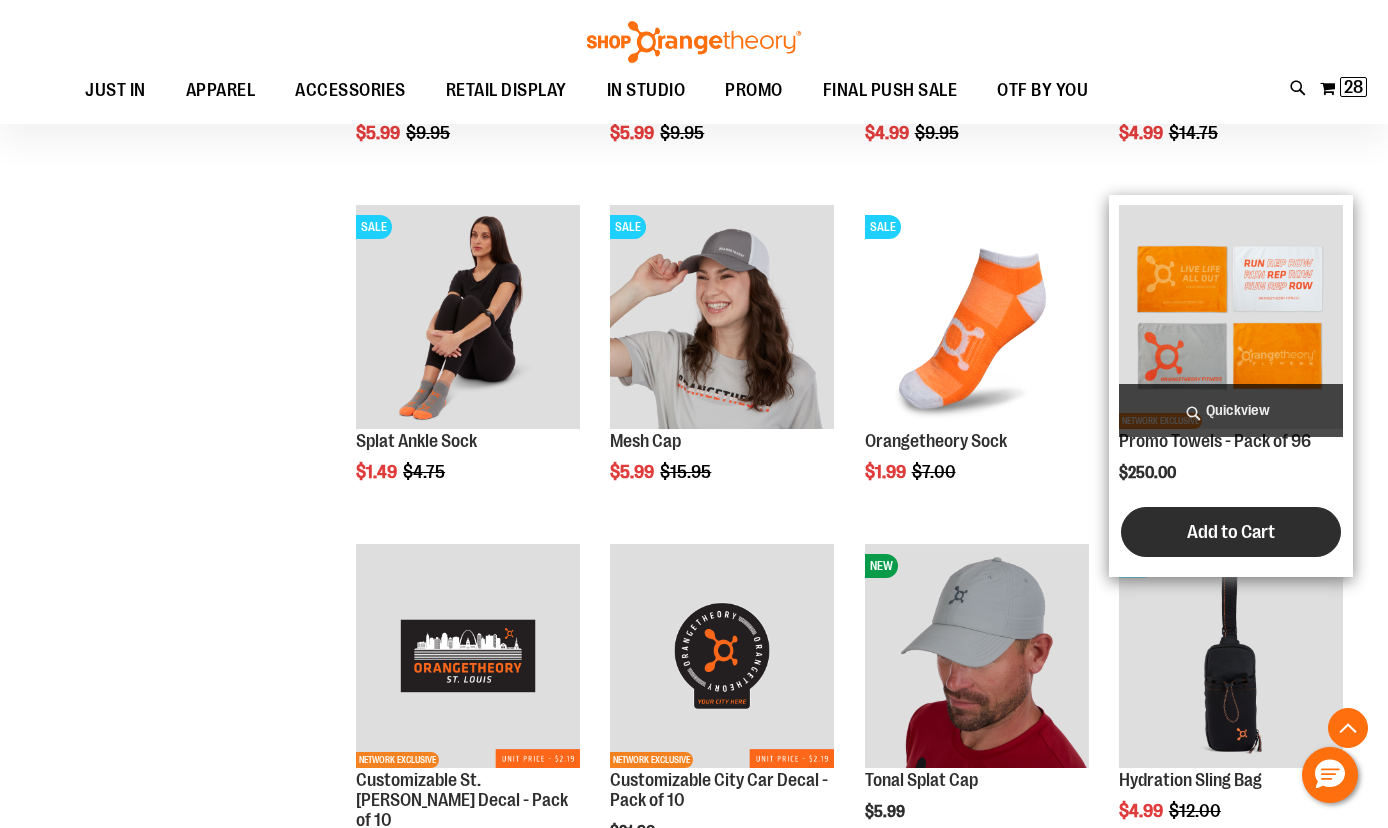
click at [1241, 527] on span "Add to Cart" at bounding box center [1231, 532] width 88 height 22
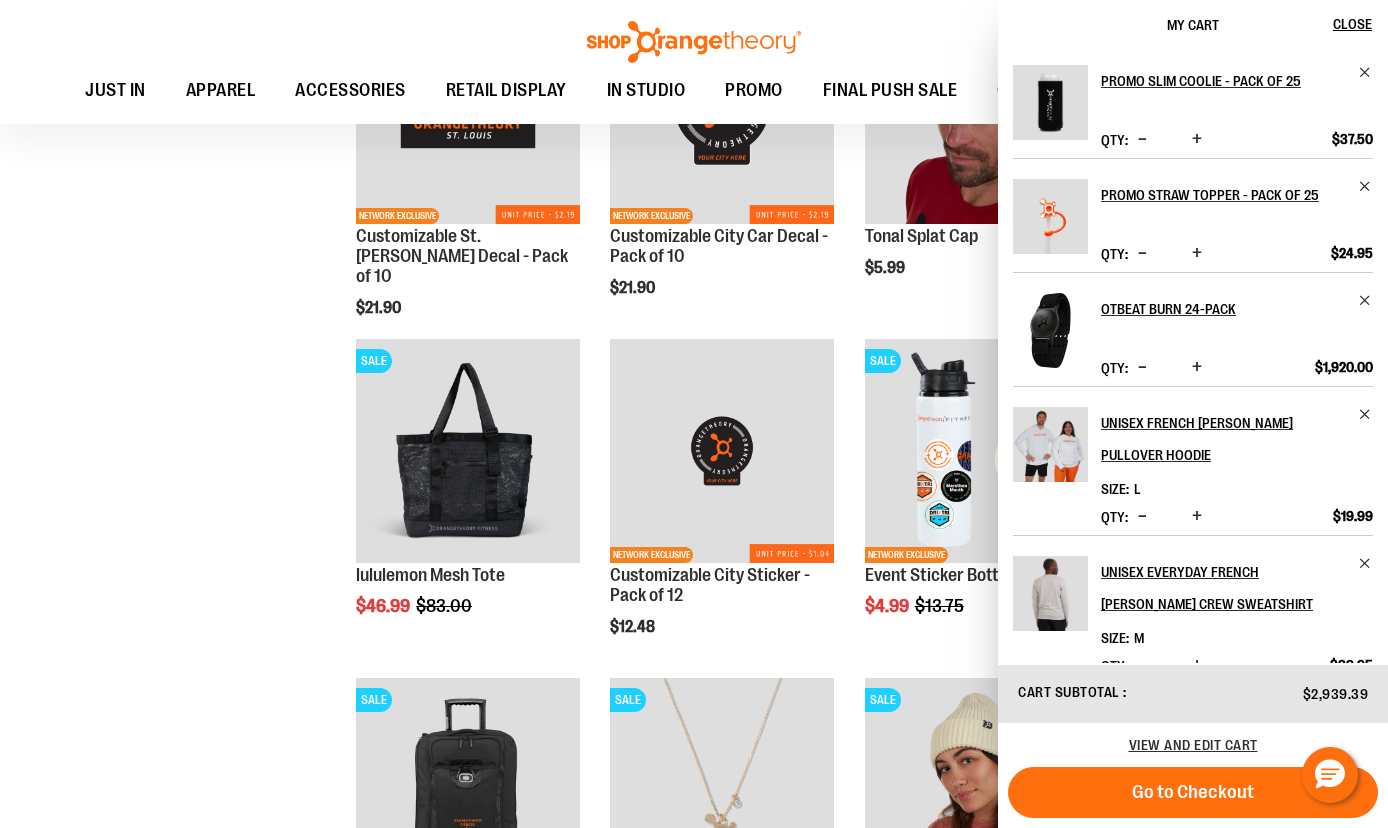
scroll to position [6062, 0]
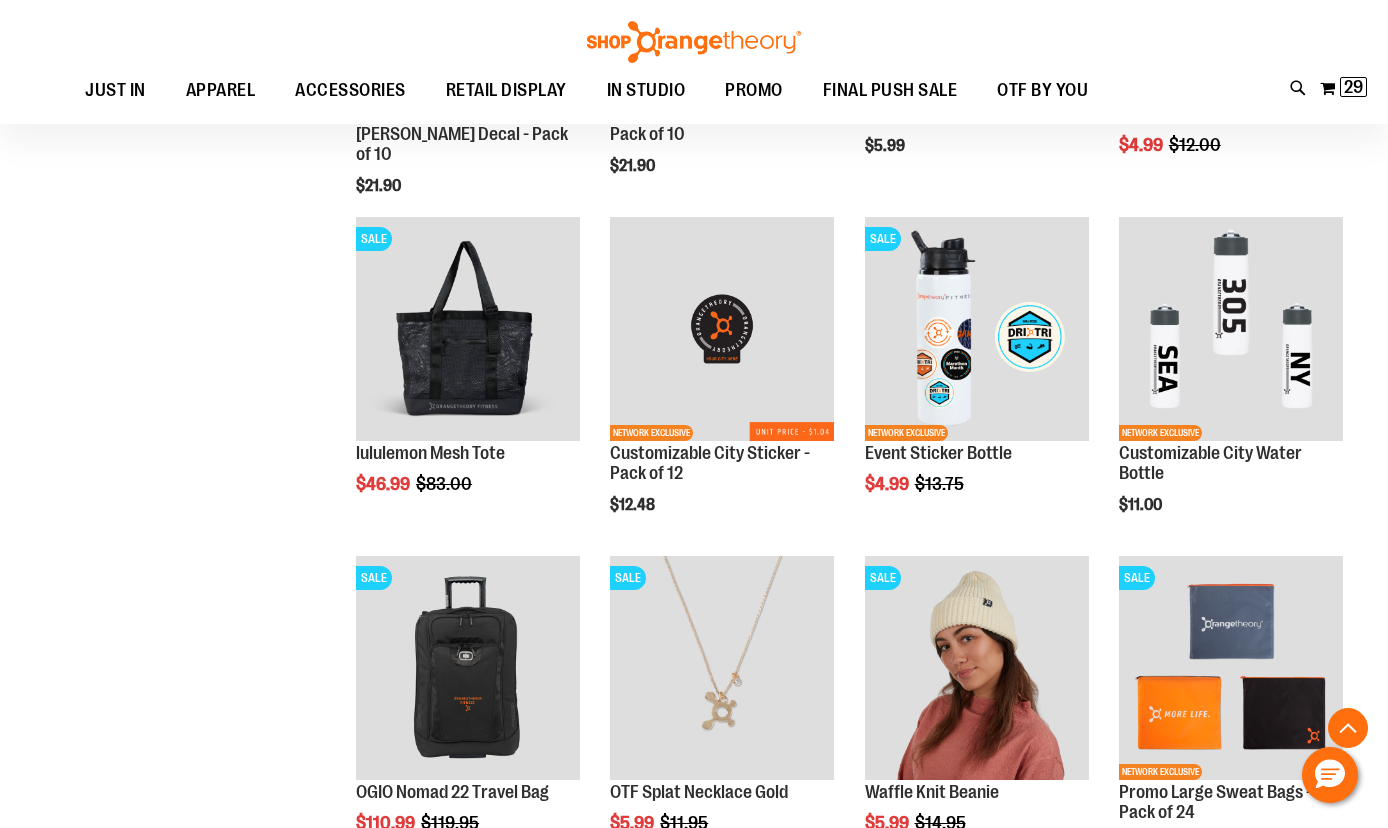
scroll to position [6616, 0]
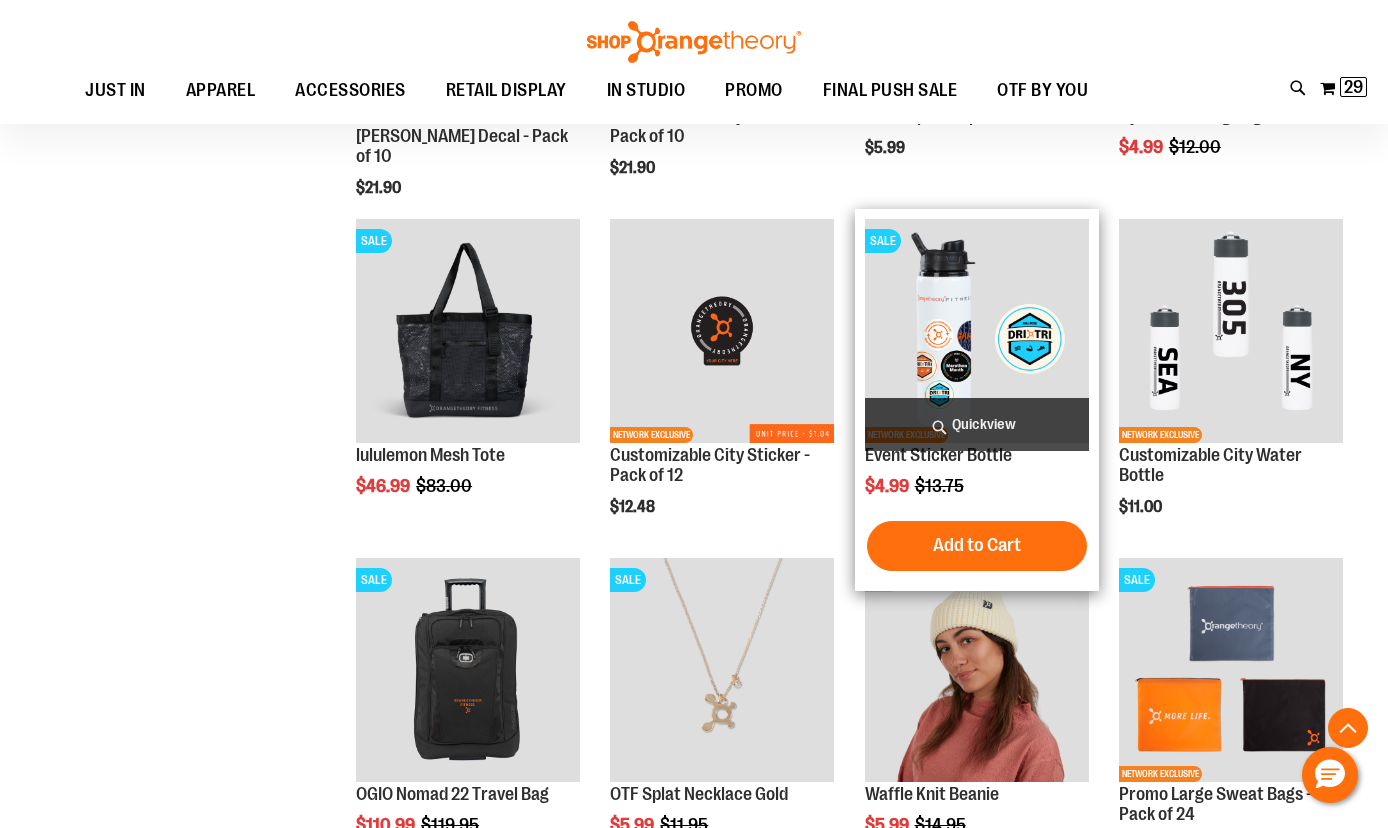
click at [966, 419] on span "Quickview" at bounding box center [977, 424] width 224 height 53
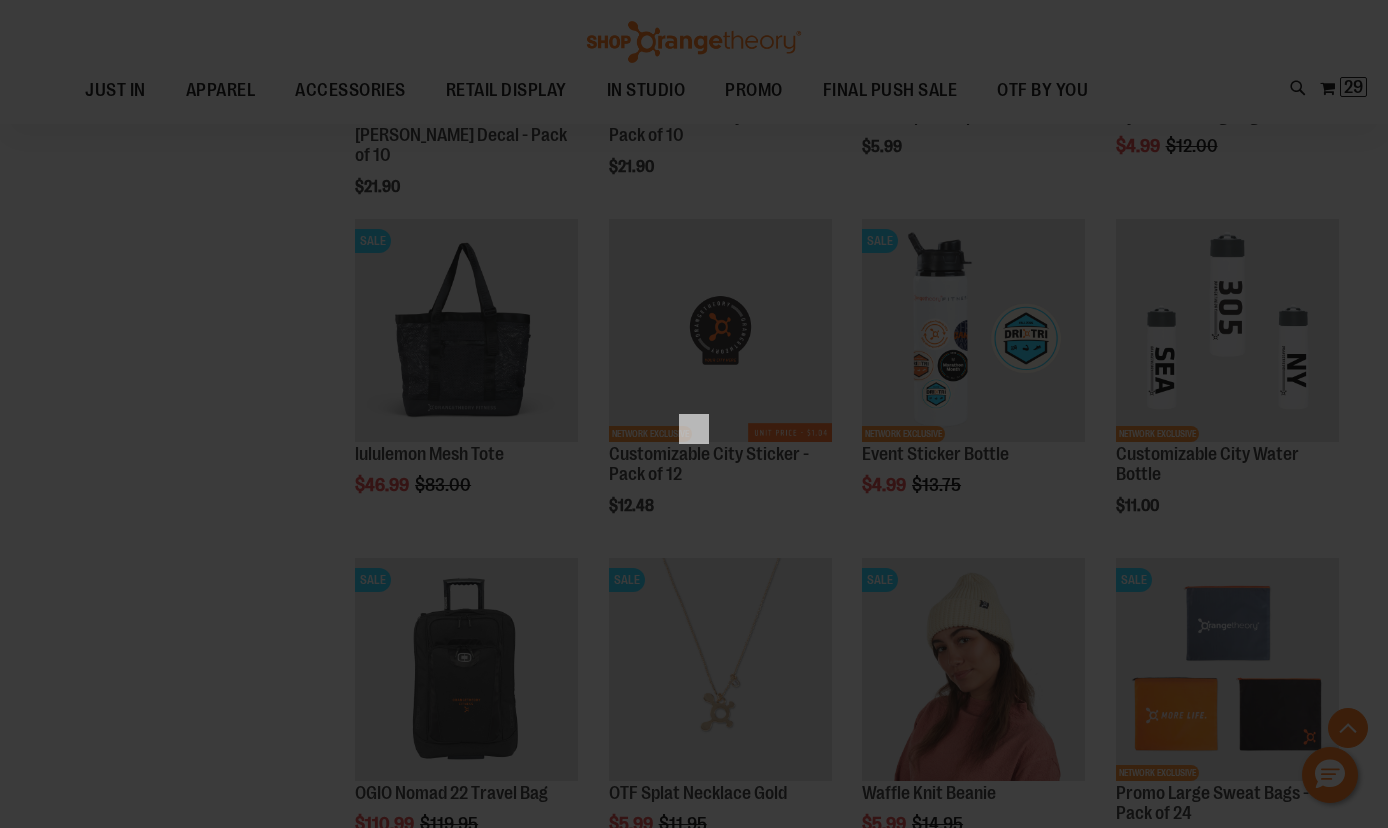
scroll to position [0, 0]
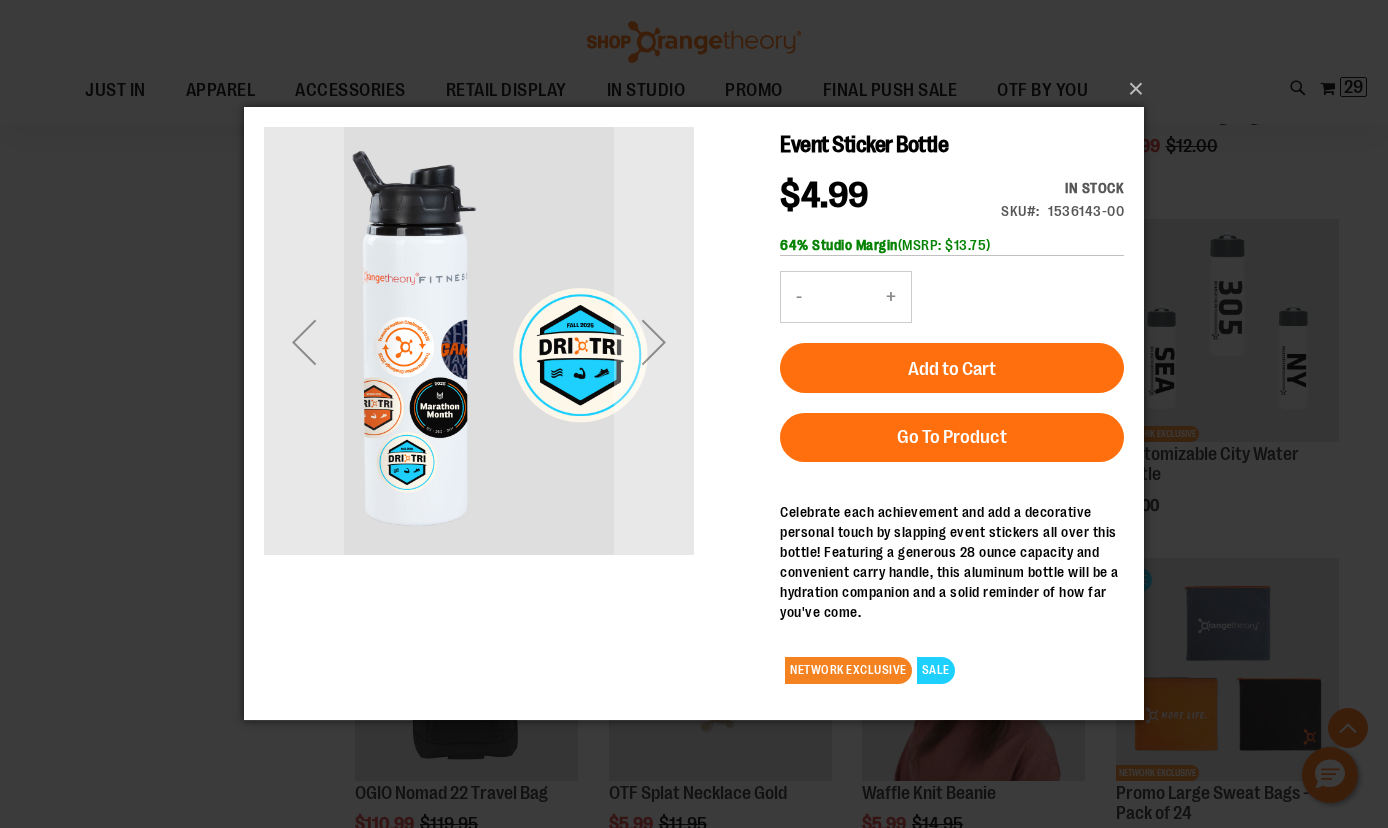
click at [895, 297] on button "+" at bounding box center [891, 297] width 40 height 50
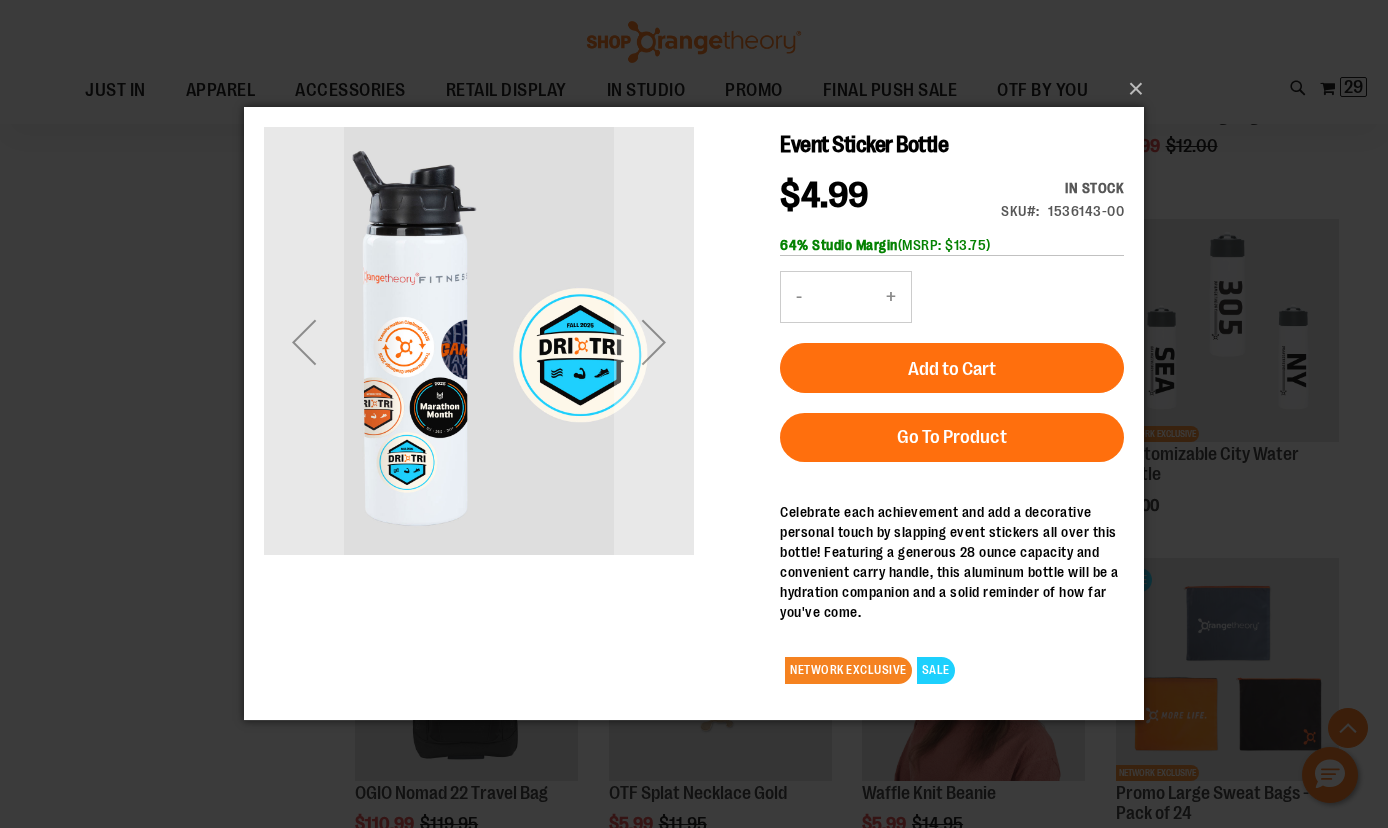
click at [895, 297] on button "+" at bounding box center [891, 297] width 40 height 50
click at [895, 298] on button "+" at bounding box center [891, 297] width 40 height 50
type input "**"
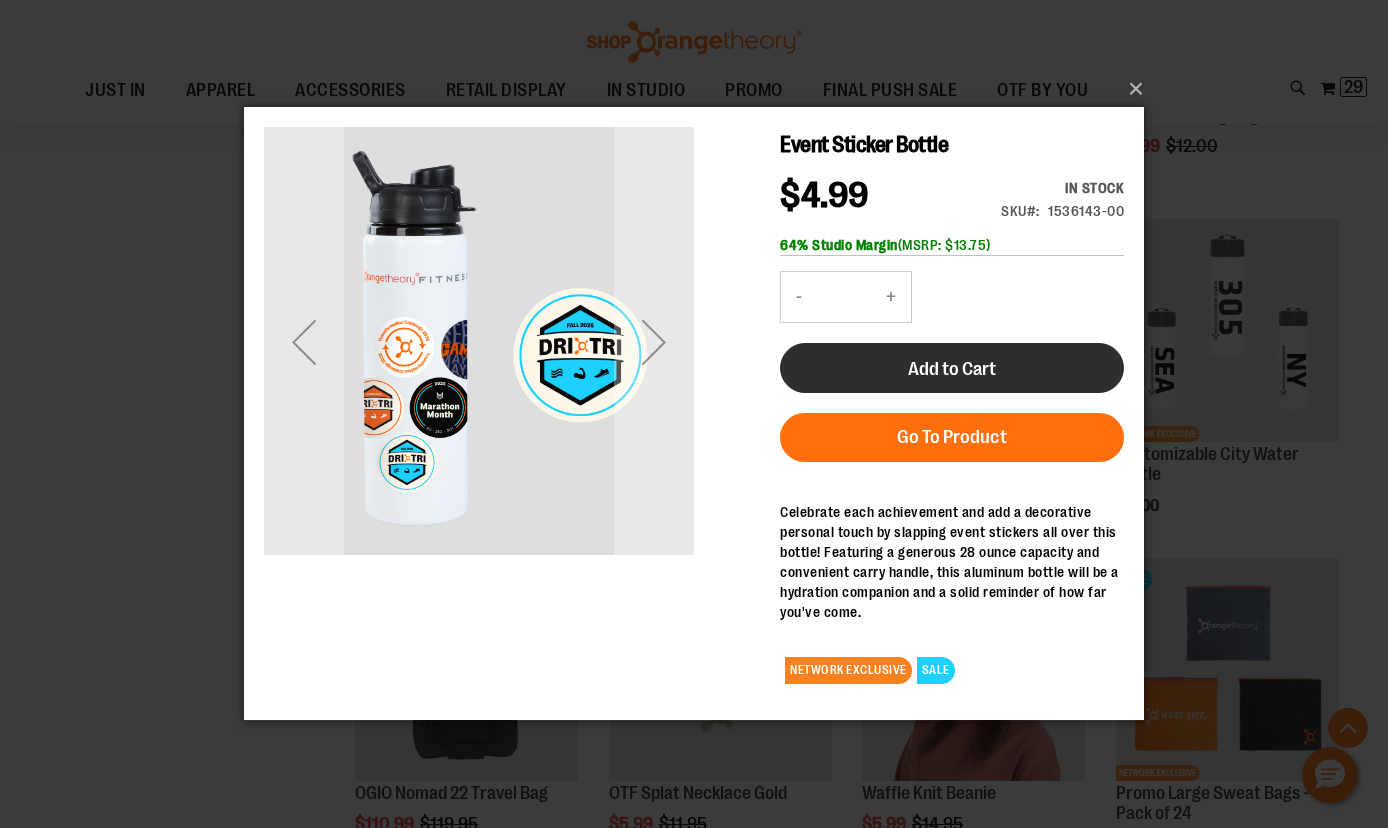
click at [896, 367] on button "Add to Cart" at bounding box center [952, 368] width 344 height 50
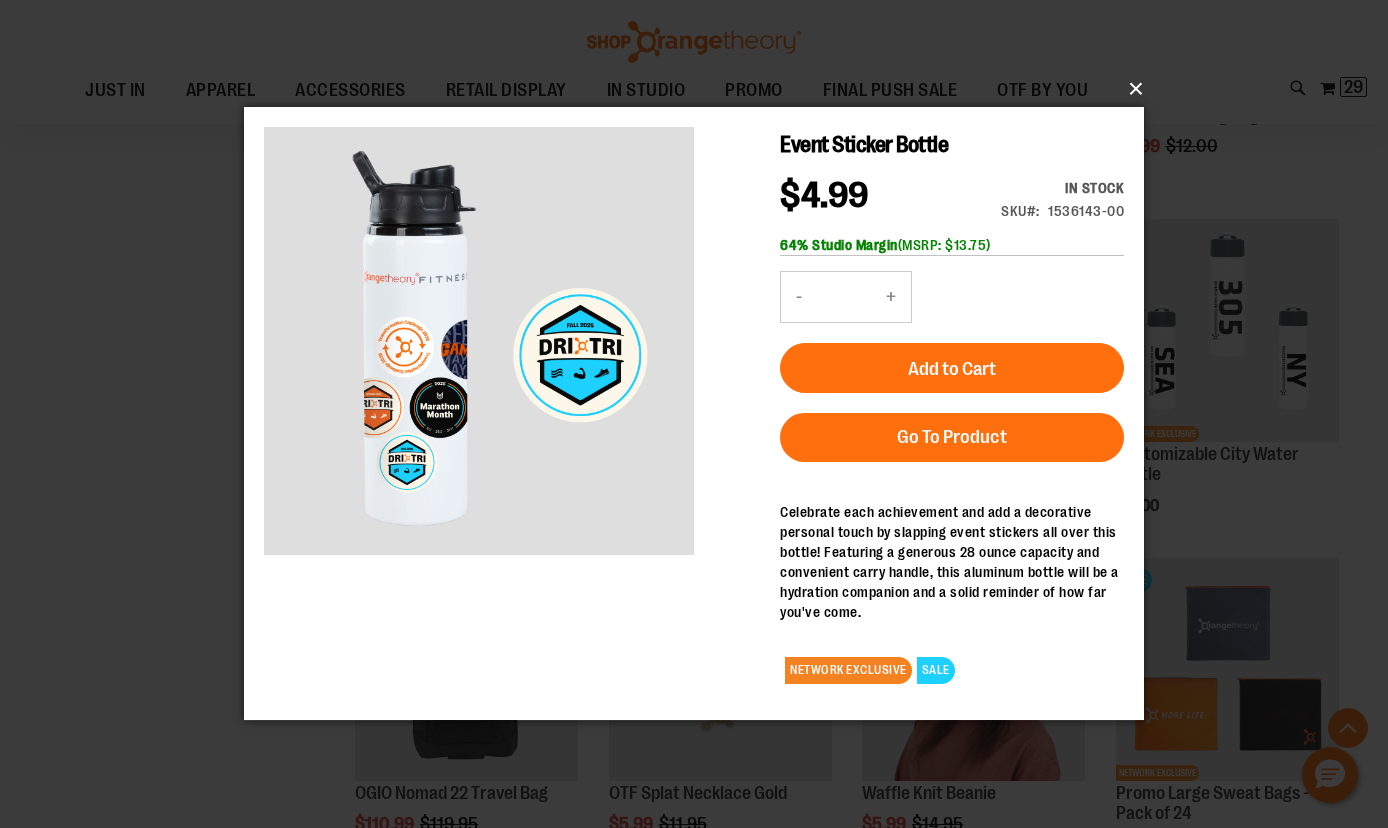
click at [1127, 91] on button "×" at bounding box center [700, 89] width 900 height 44
click at [1136, 91] on button "×" at bounding box center [700, 89] width 900 height 44
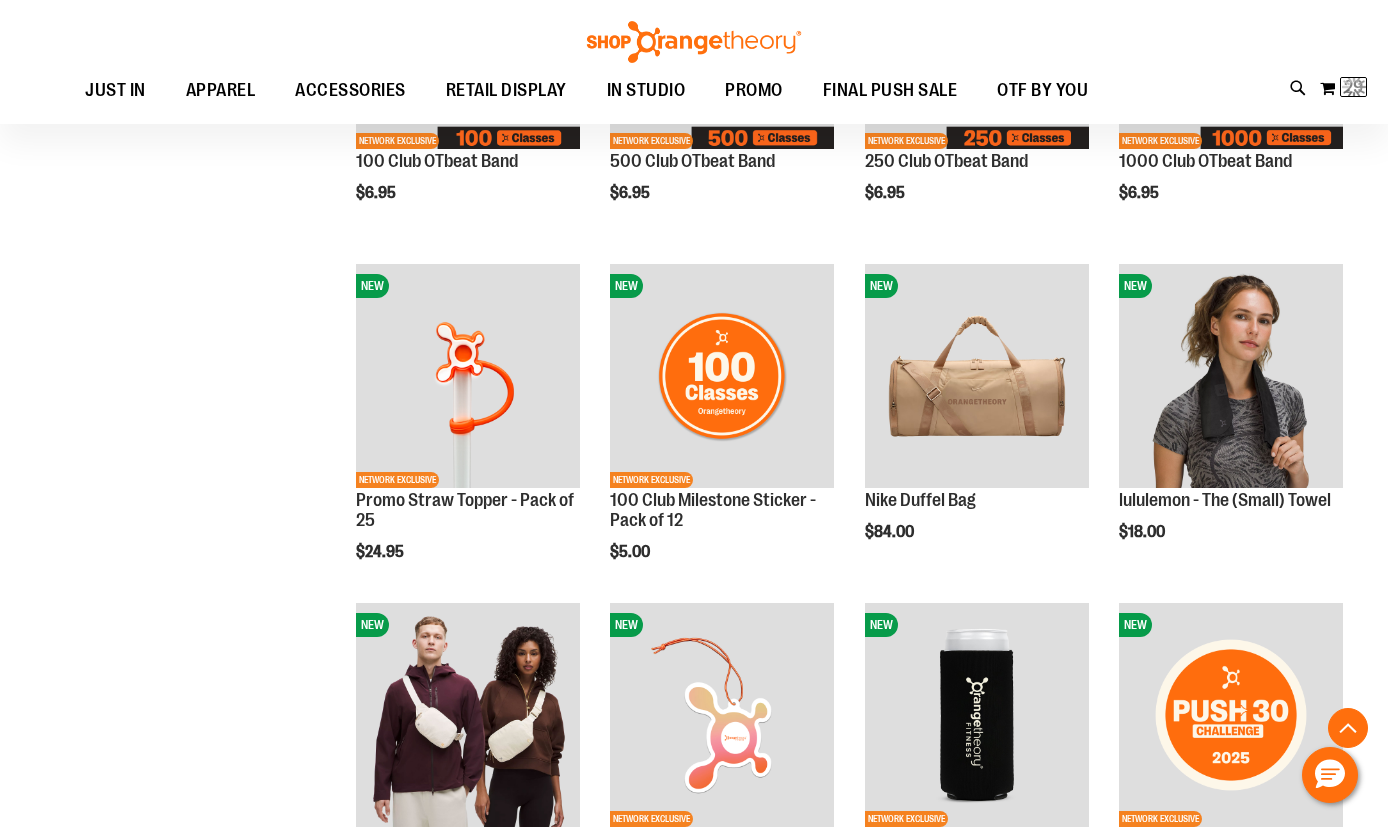
scroll to position [13, 0]
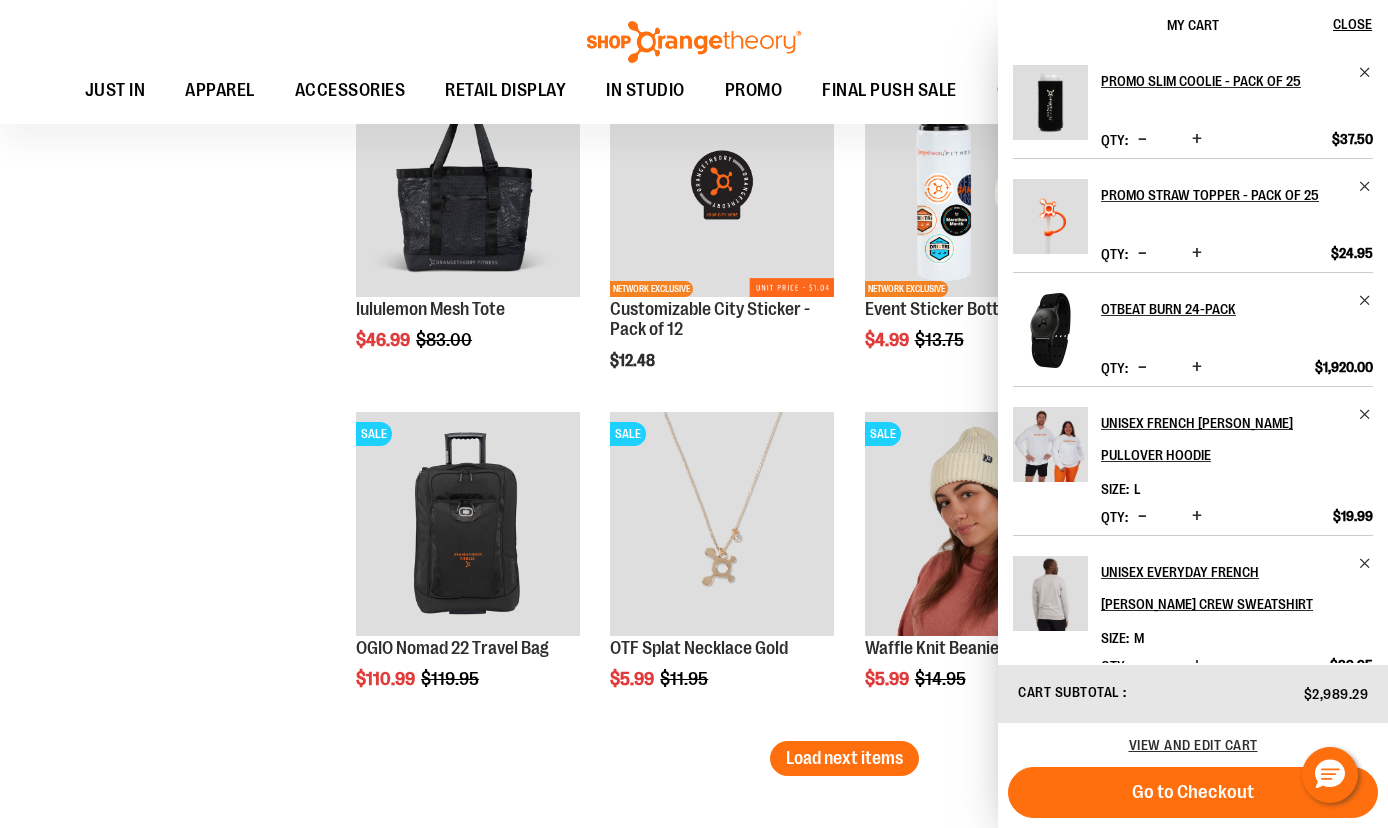
scroll to position [6824, 0]
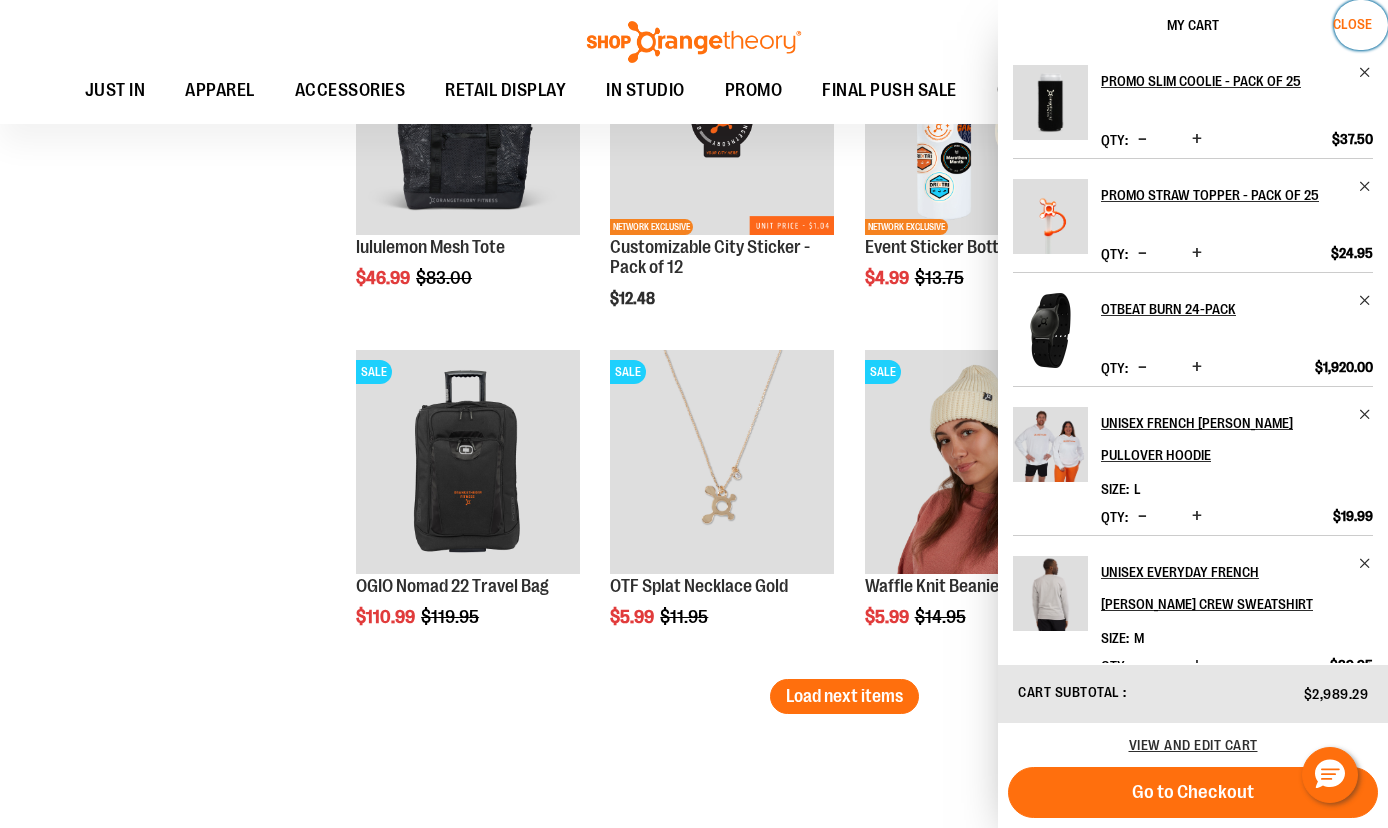
click at [1352, 29] on span "Close" at bounding box center [1352, 24] width 39 height 16
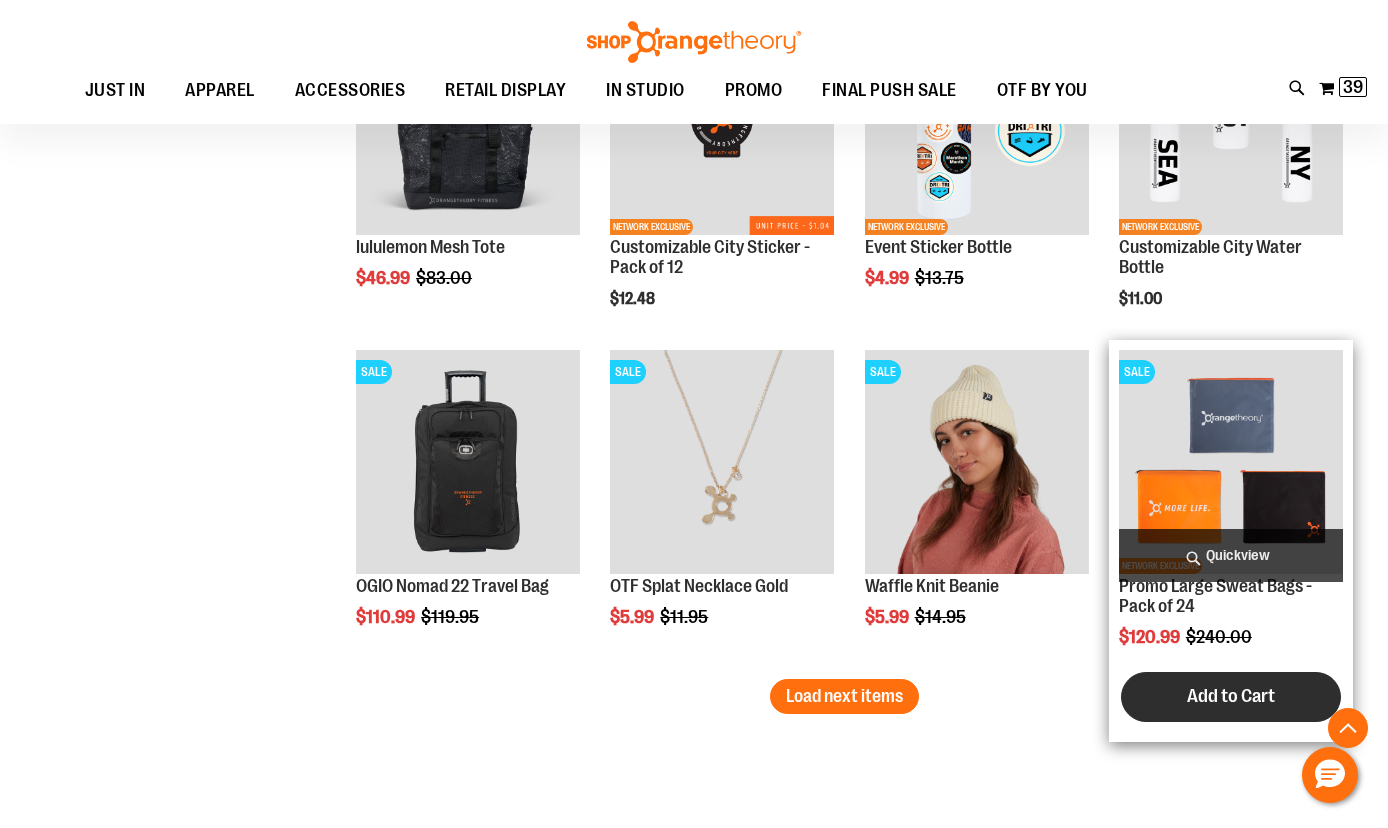
click at [1195, 700] on span "Add to Cart" at bounding box center [1231, 696] width 88 height 22
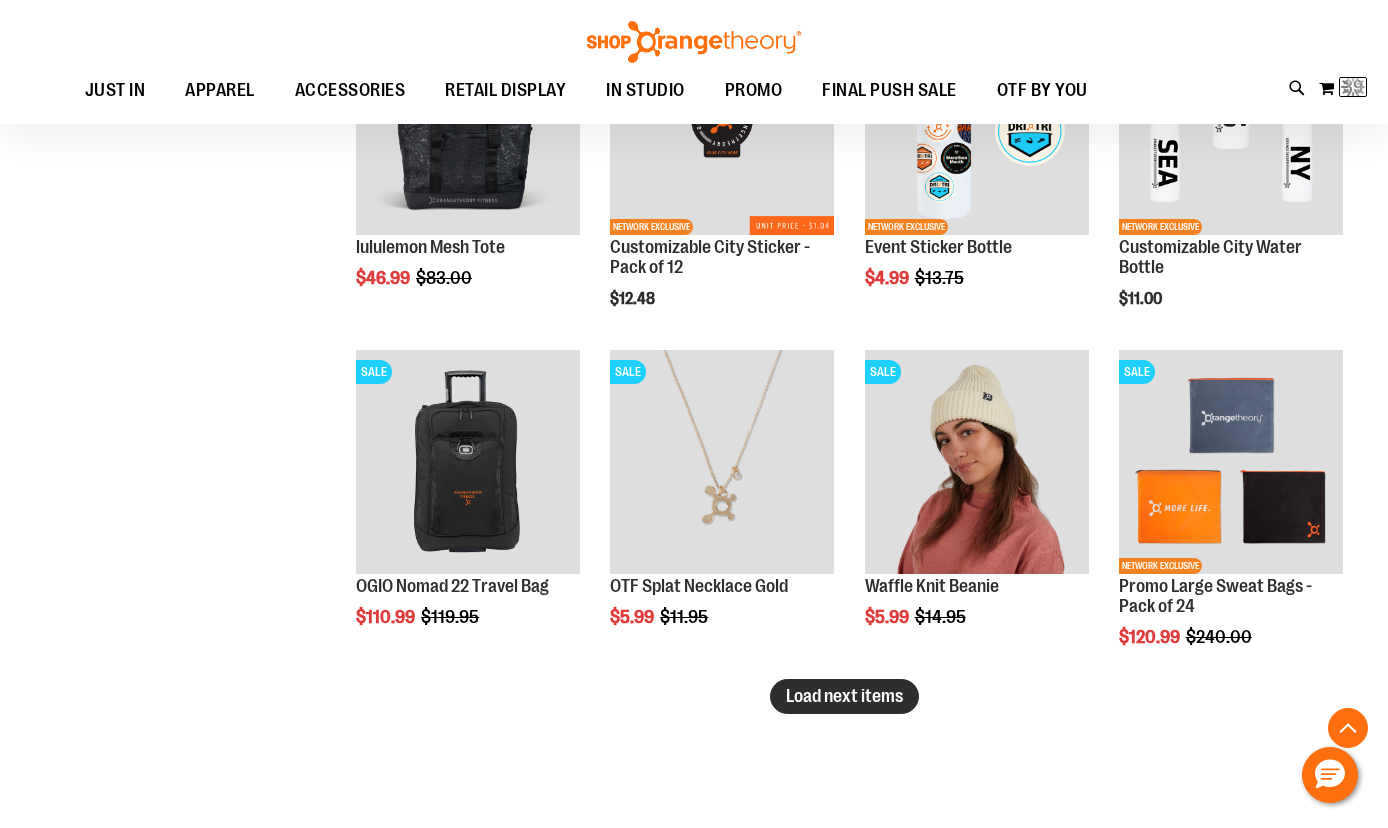
click at [877, 702] on span "Load next items" at bounding box center [844, 696] width 117 height 20
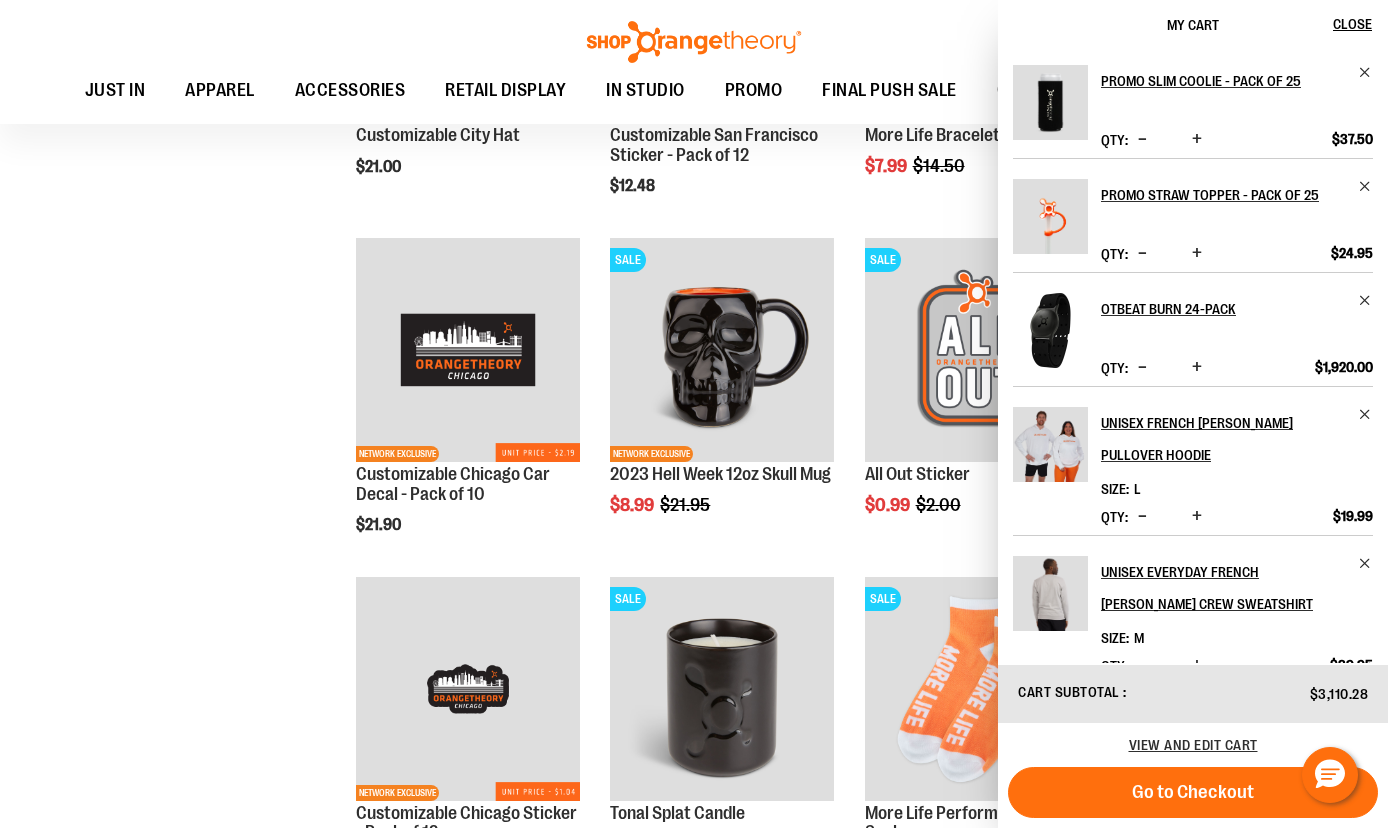
scroll to position [7617, 0]
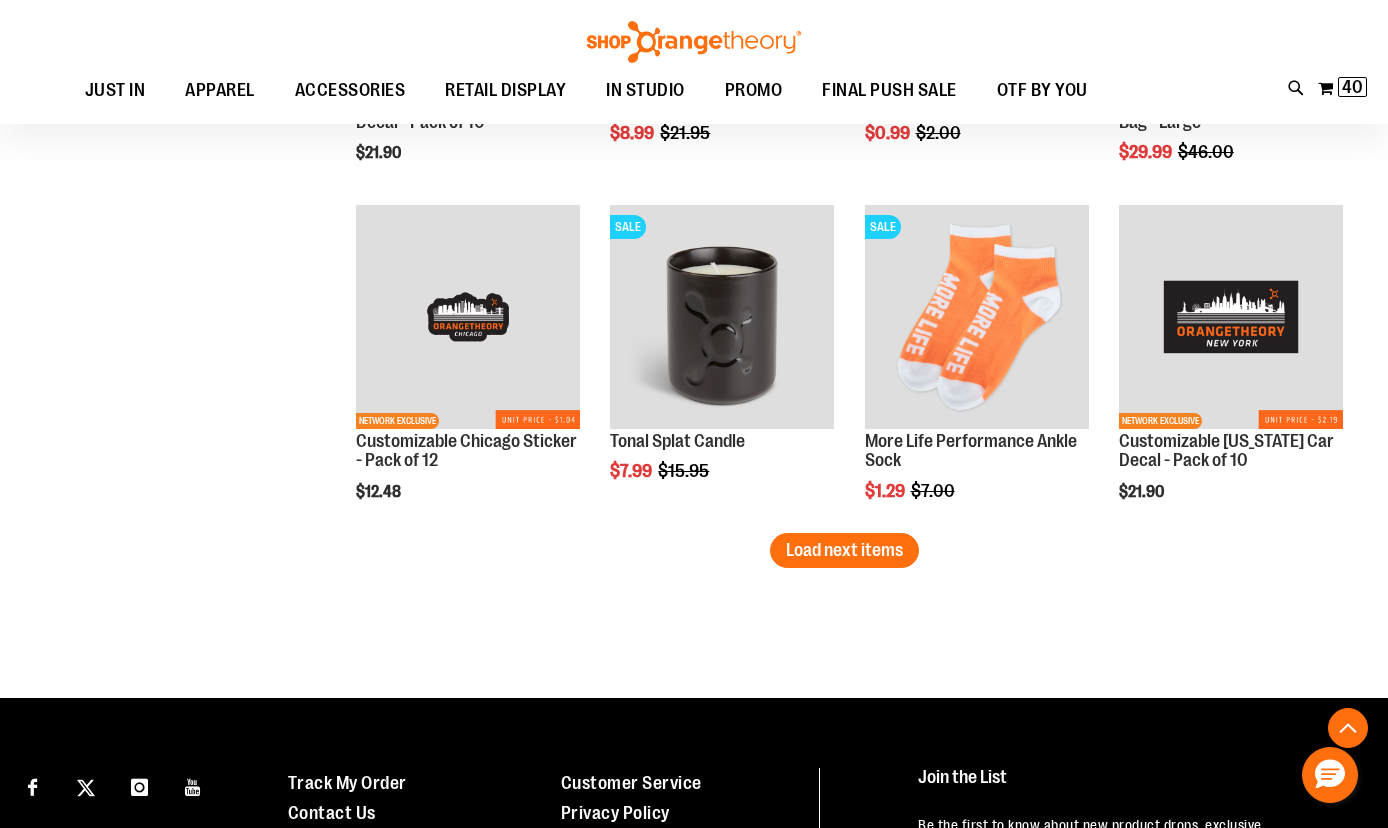
scroll to position [8000, 0]
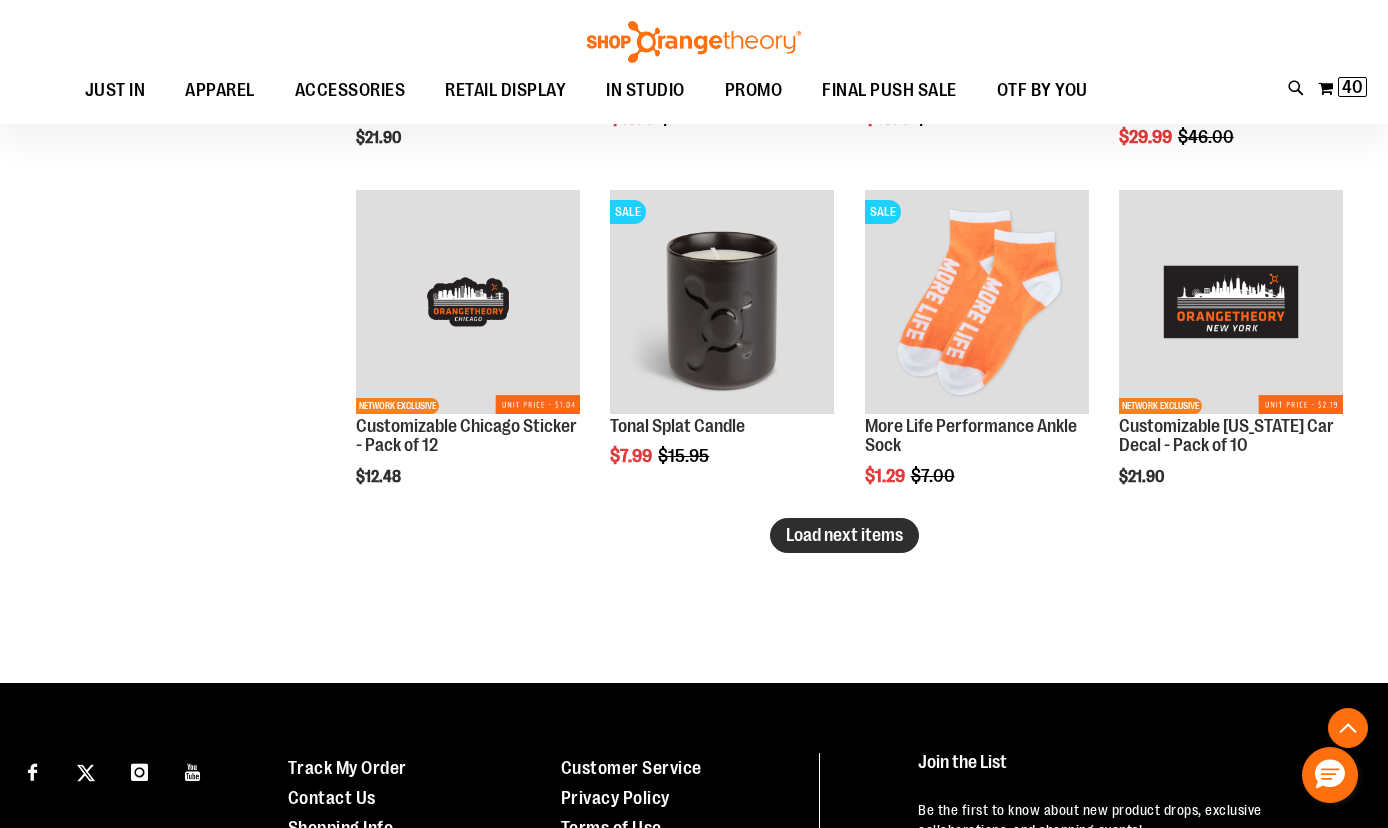
click at [786, 536] on span "Load next items" at bounding box center [844, 535] width 117 height 20
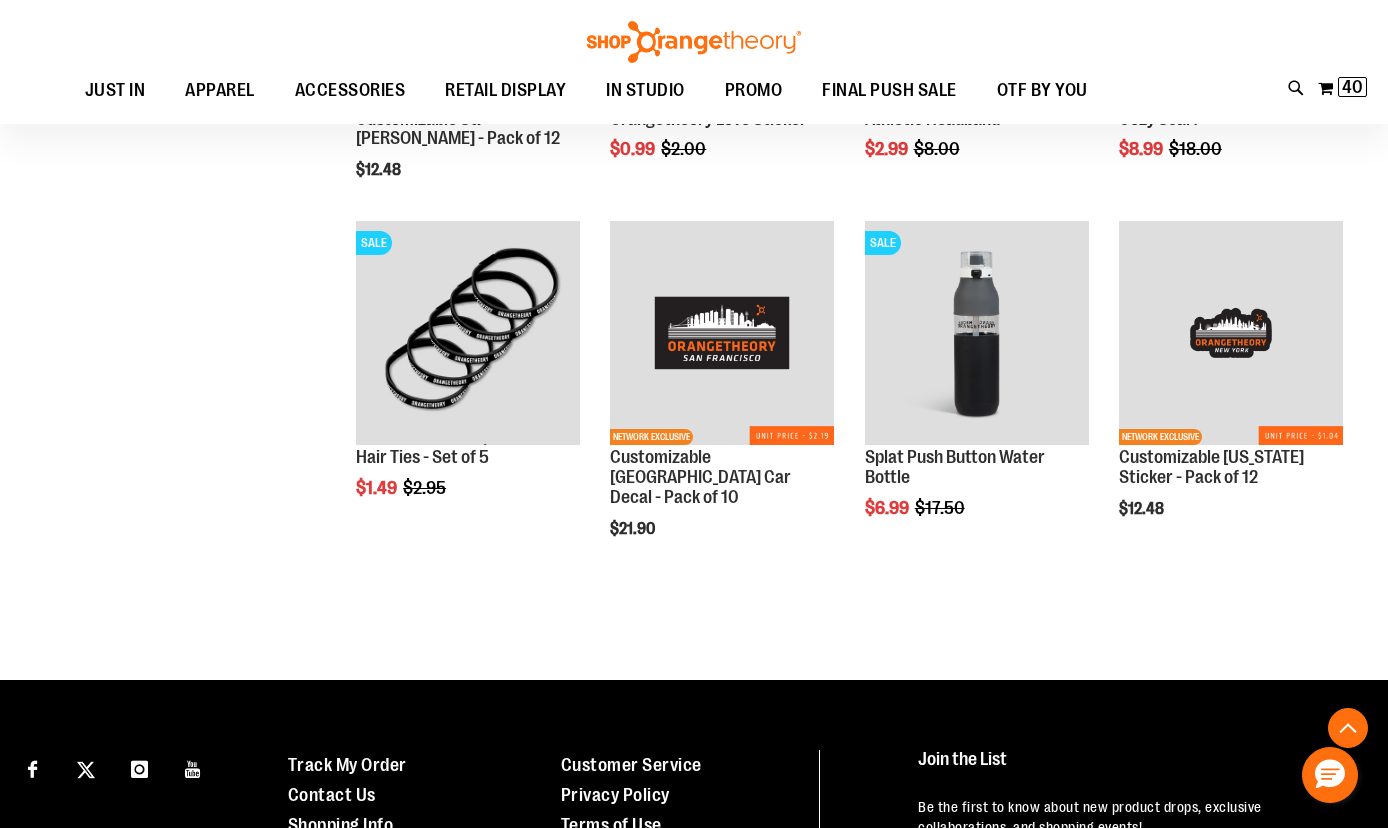
scroll to position [8648, 0]
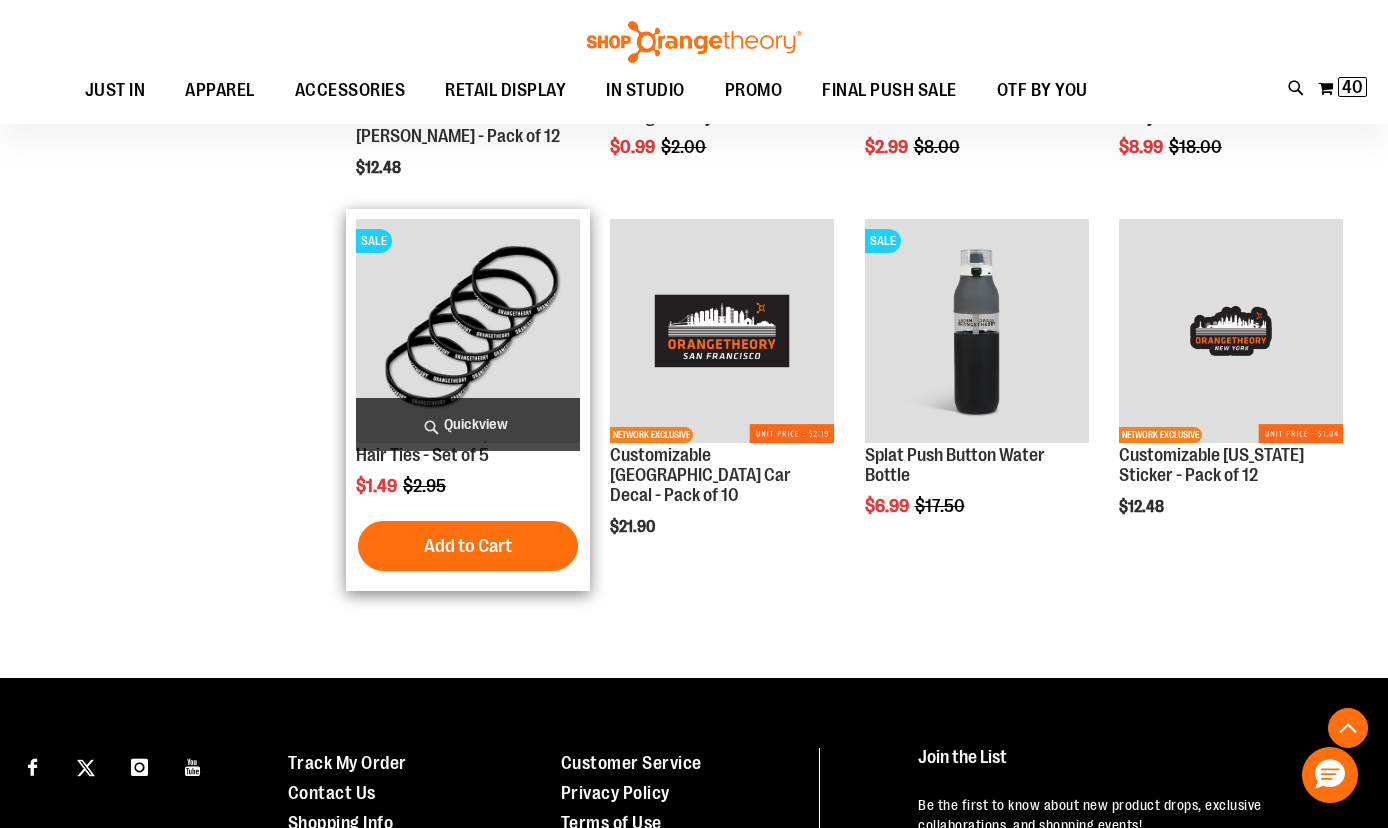
click at [465, 433] on span "Quickview" at bounding box center [468, 424] width 224 height 53
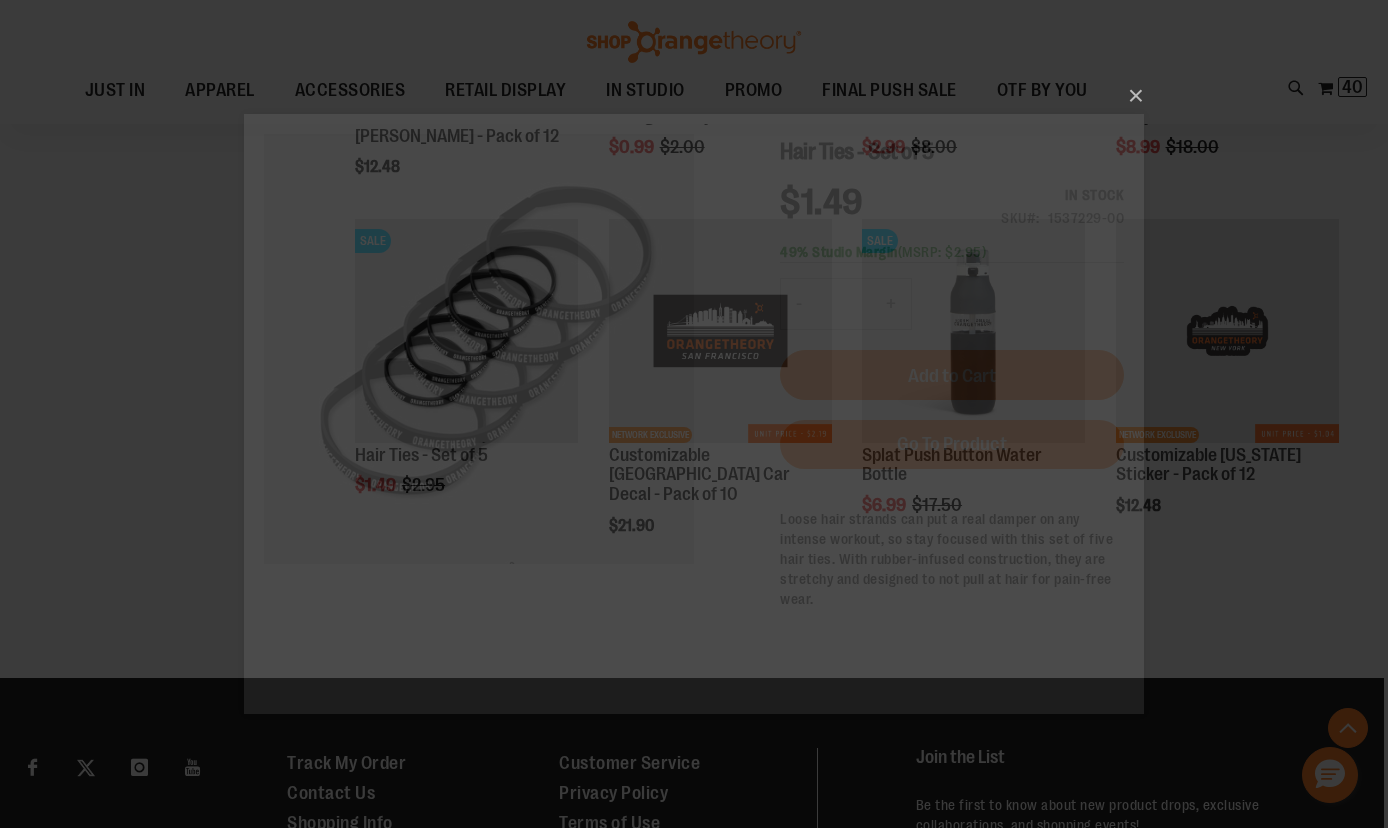
scroll to position [0, 0]
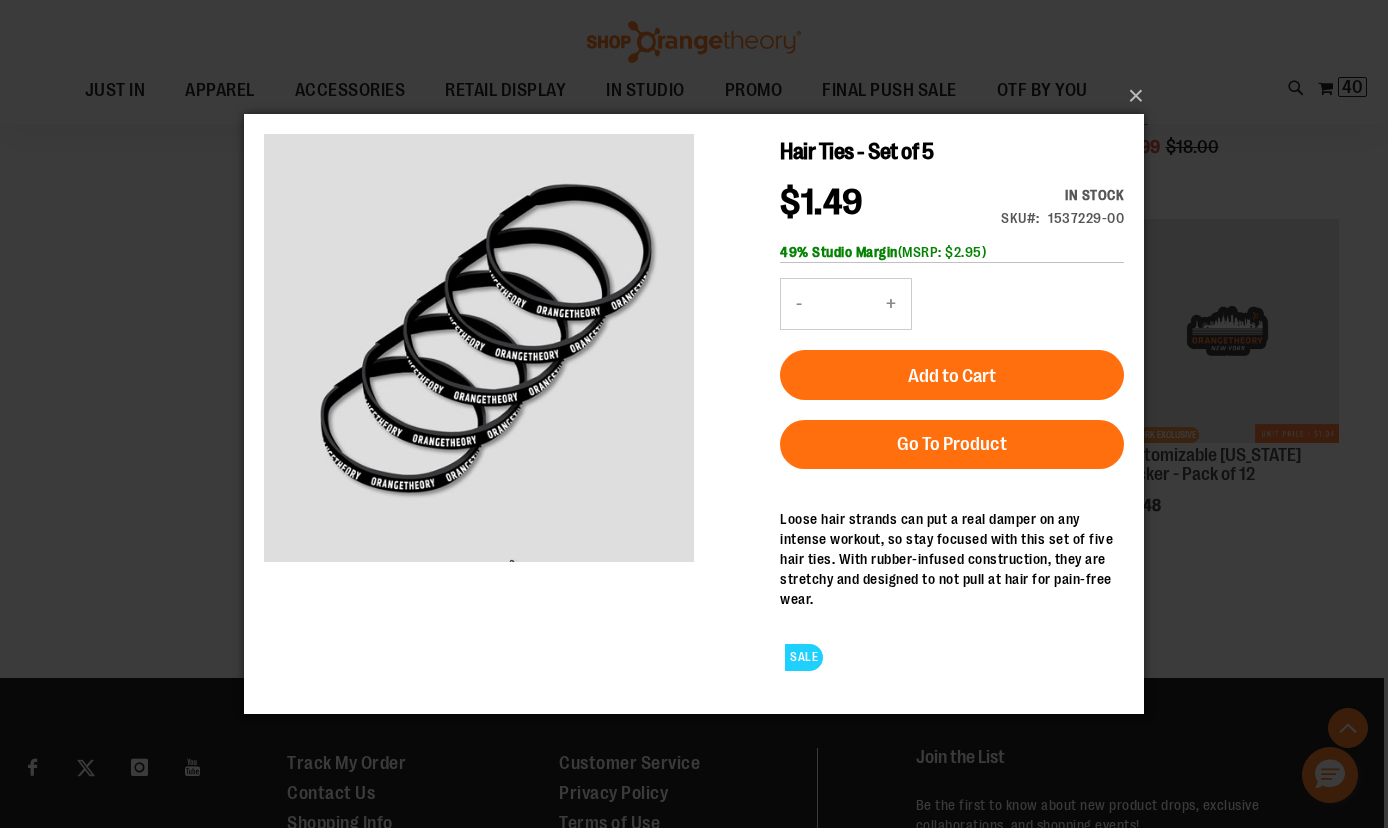
click at [894, 307] on button "+" at bounding box center [891, 304] width 40 height 50
click at [894, 306] on button "+" at bounding box center [891, 304] width 40 height 50
click at [896, 307] on button "+" at bounding box center [891, 304] width 40 height 50
type input "*"
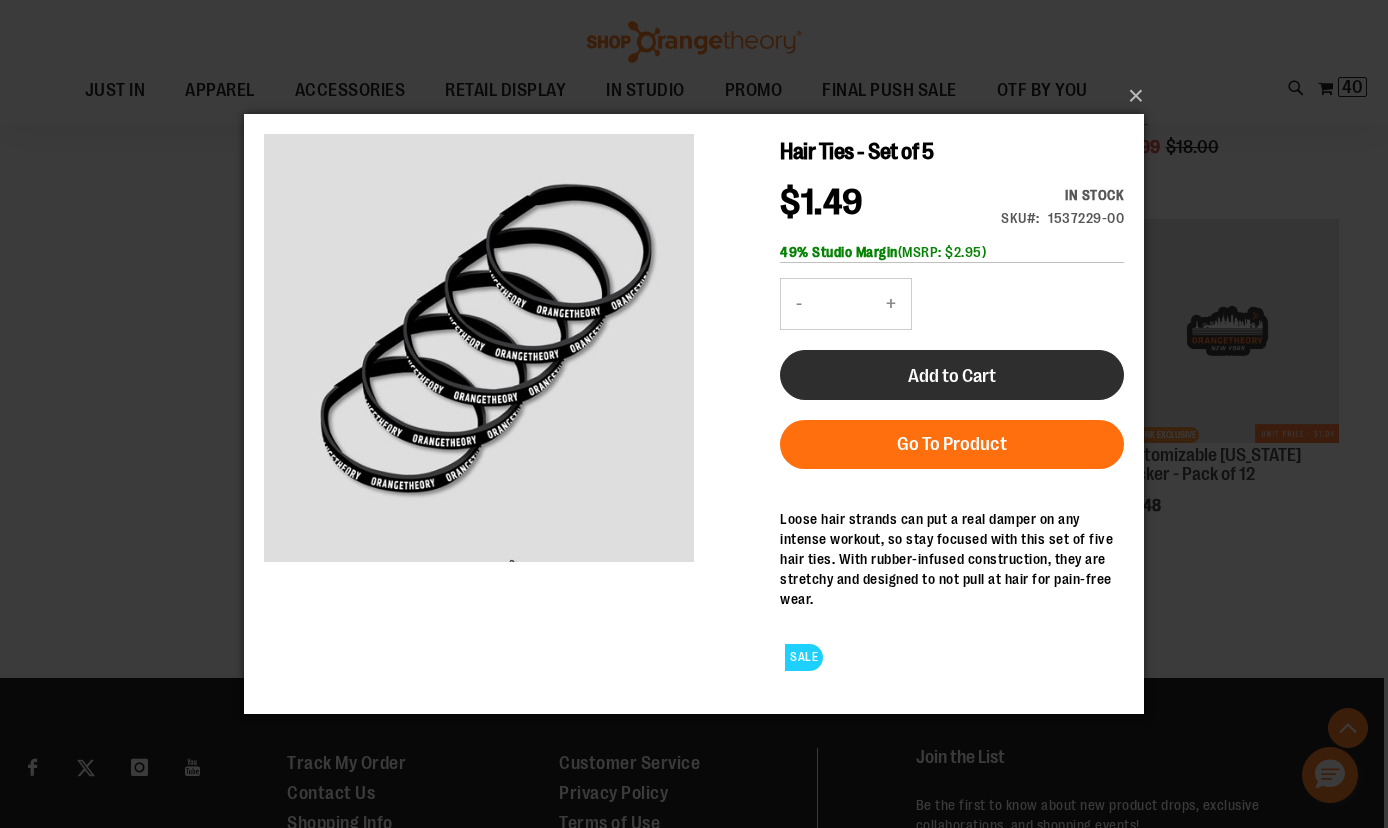
click at [941, 386] on span "Add to Cart" at bounding box center [952, 376] width 88 height 22
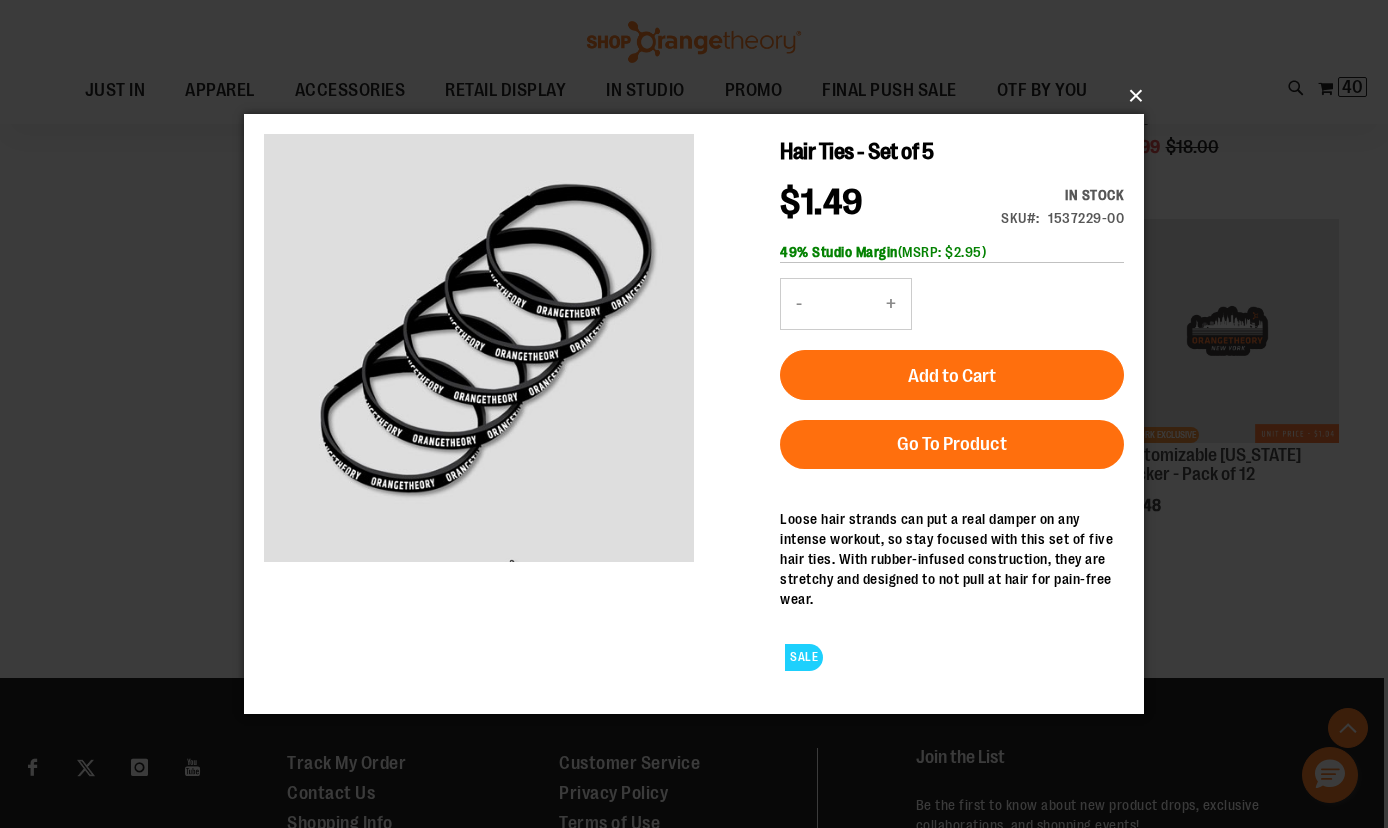
click at [1133, 92] on button "×" at bounding box center [700, 96] width 900 height 44
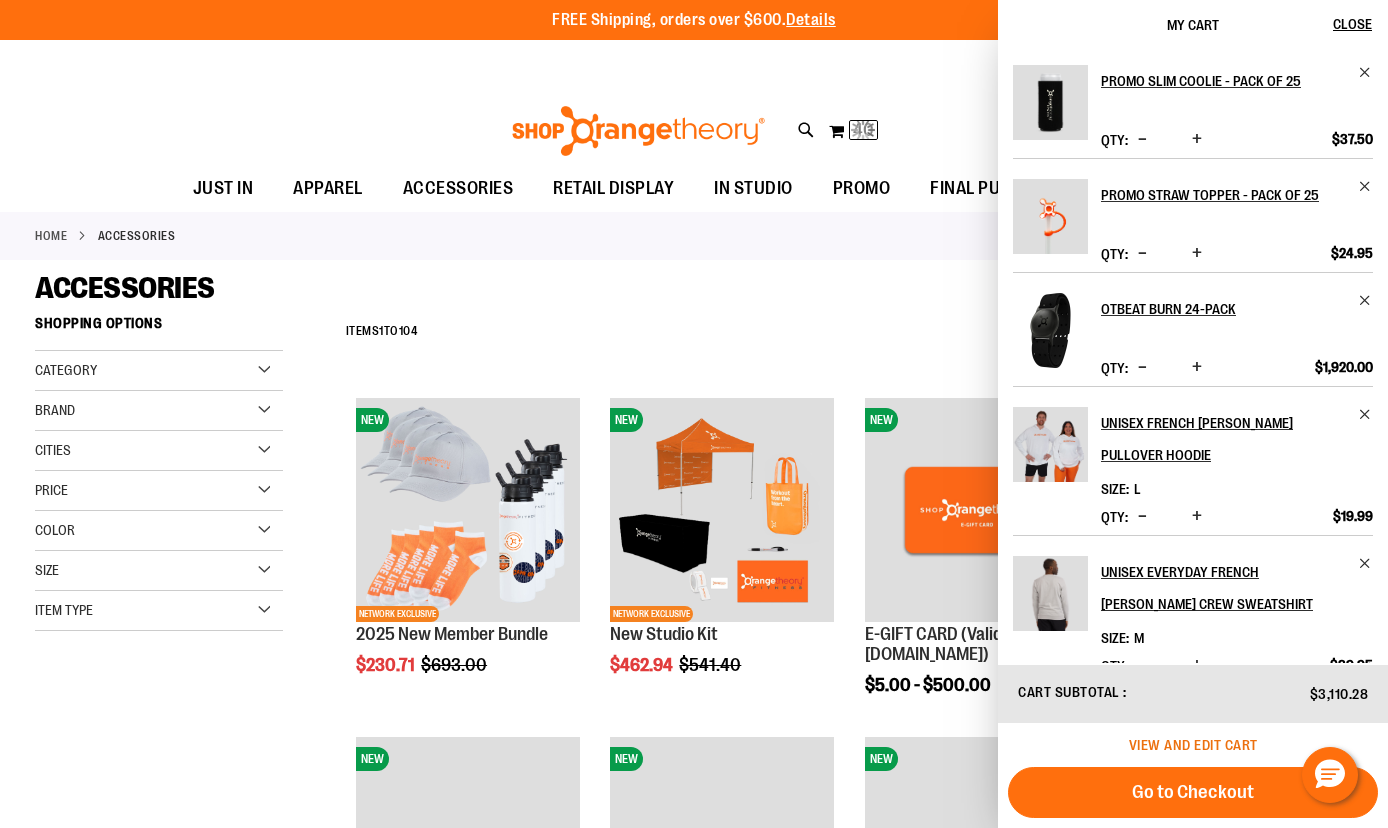
click at [1153, 745] on span "View and edit cart" at bounding box center [1193, 745] width 129 height 16
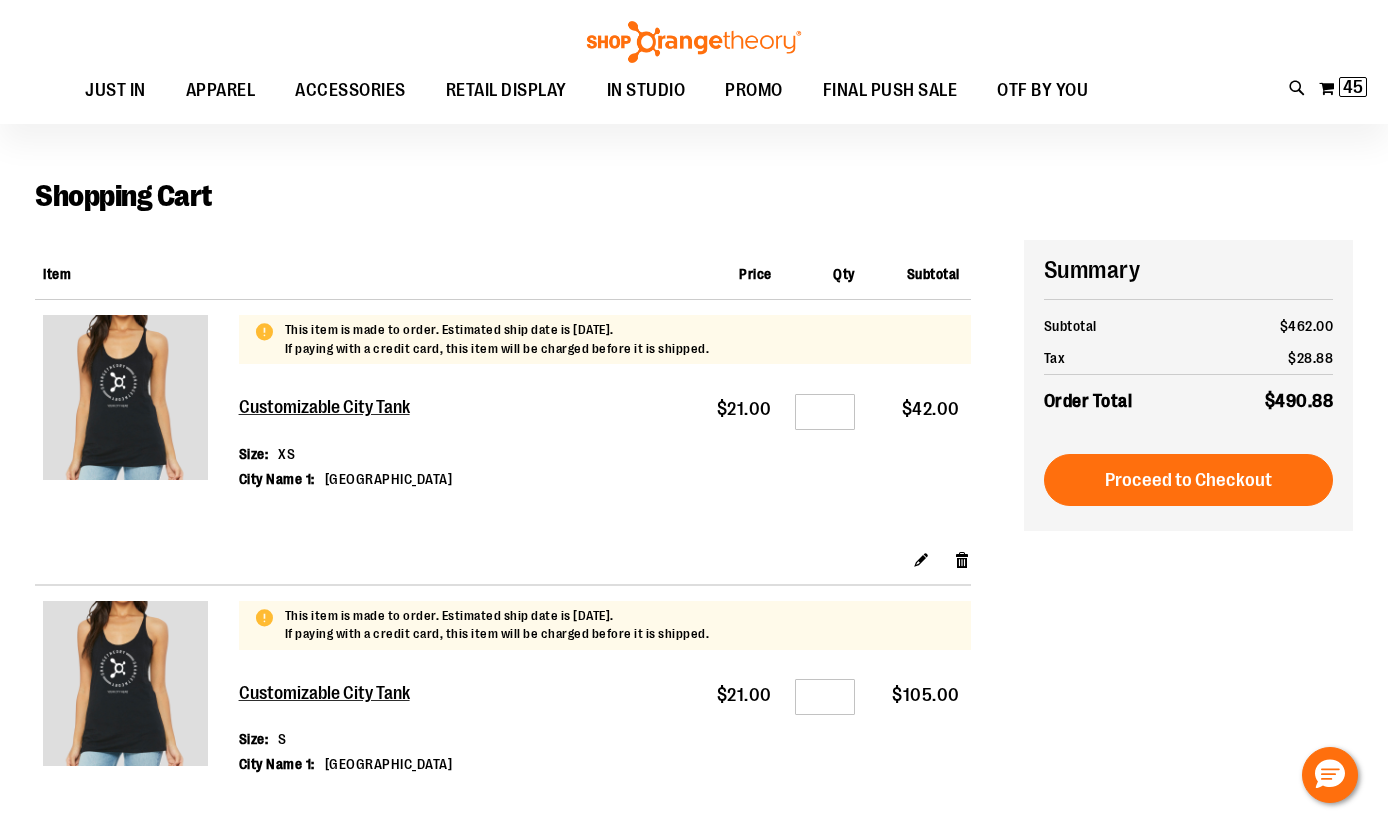
scroll to position [50, 0]
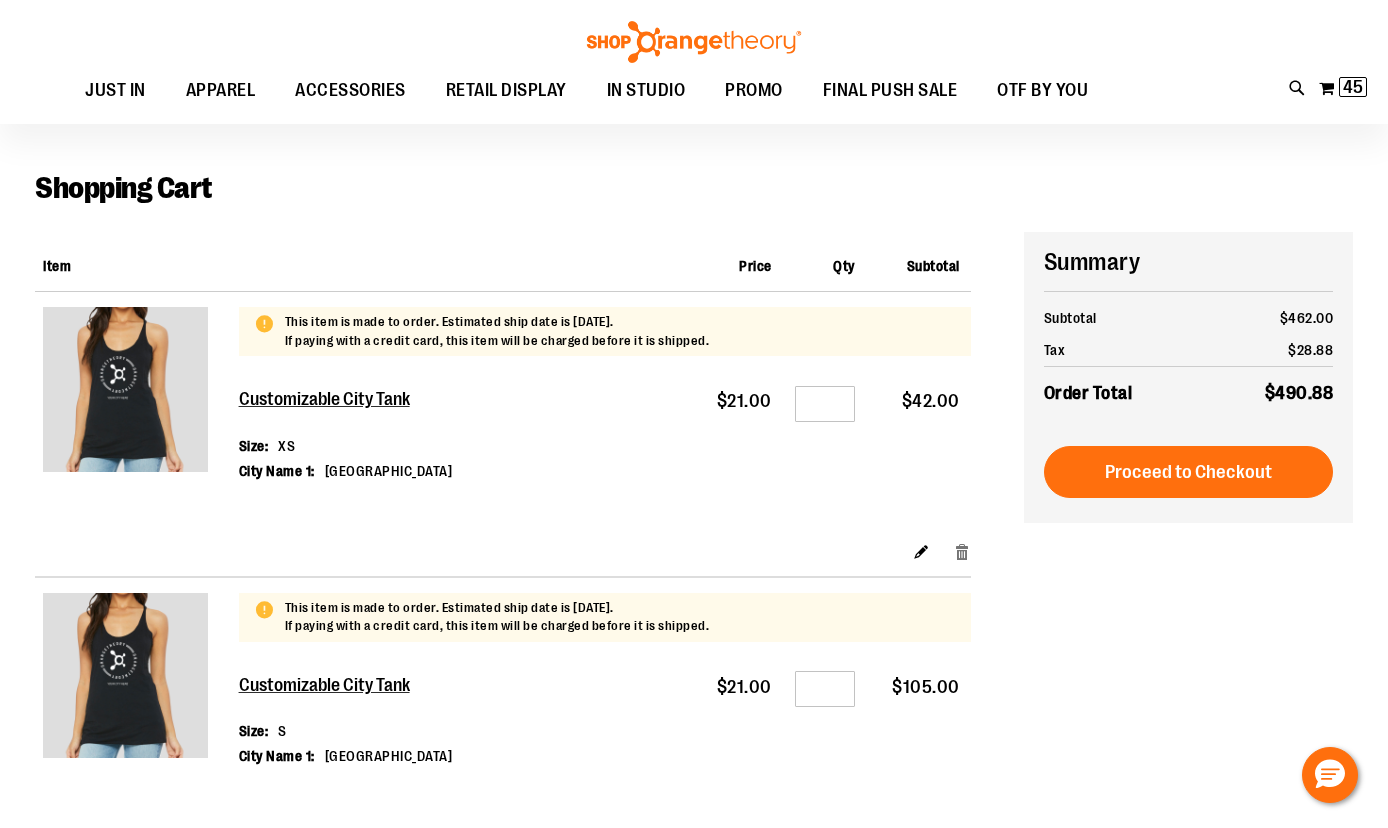
click at [961, 554] on link "Remove item" at bounding box center [962, 551] width 17 height 21
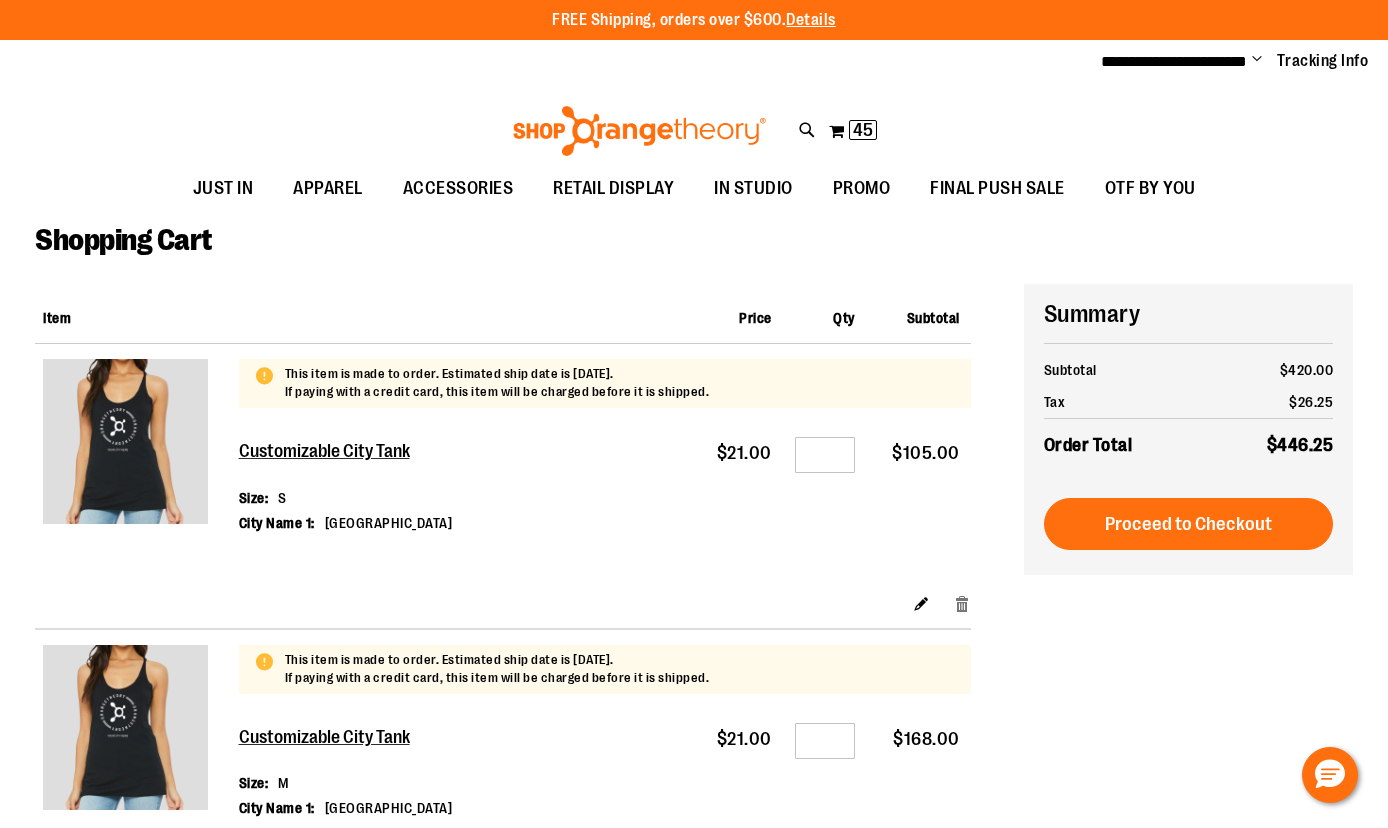
click at [963, 601] on link "Remove item" at bounding box center [962, 603] width 17 height 21
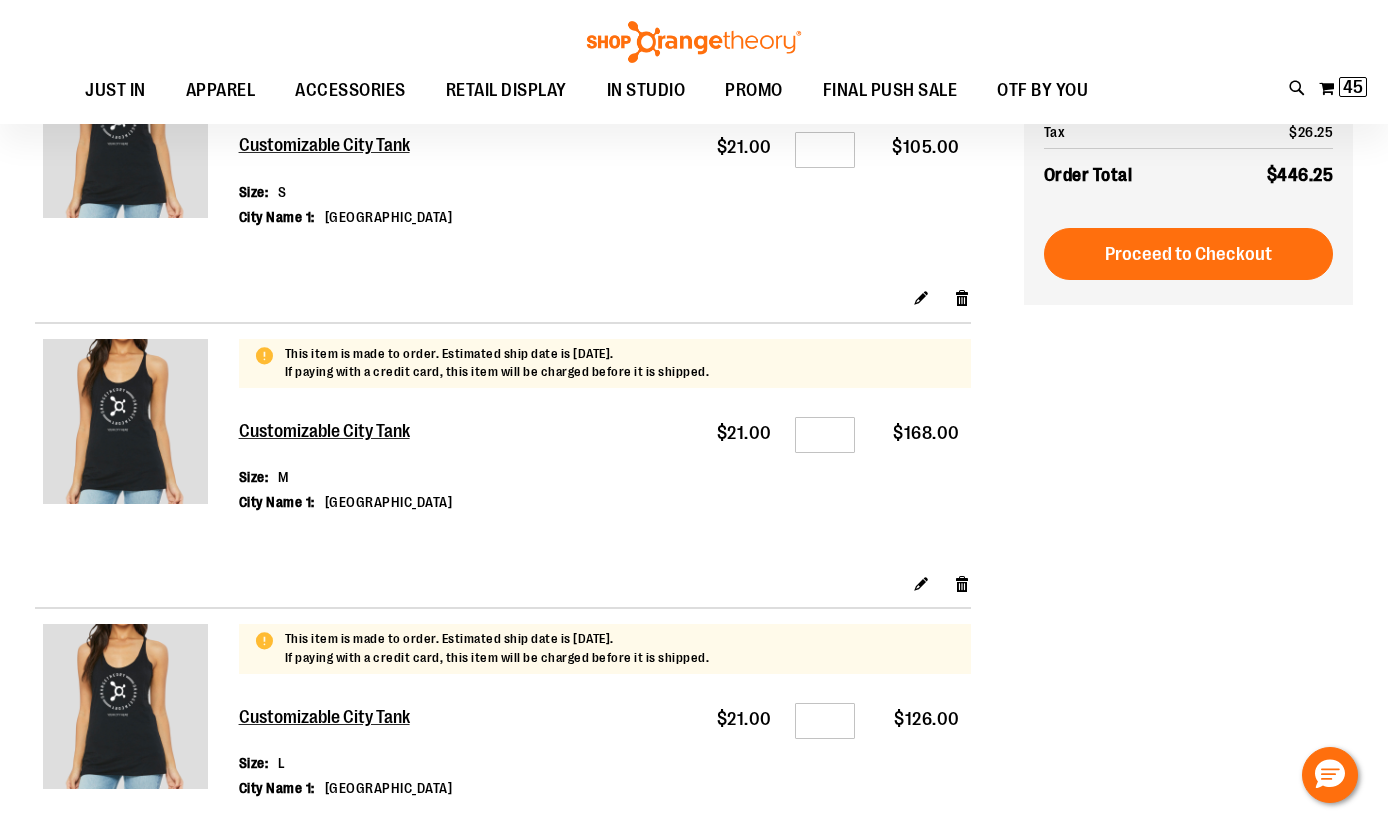
scroll to position [307, 0]
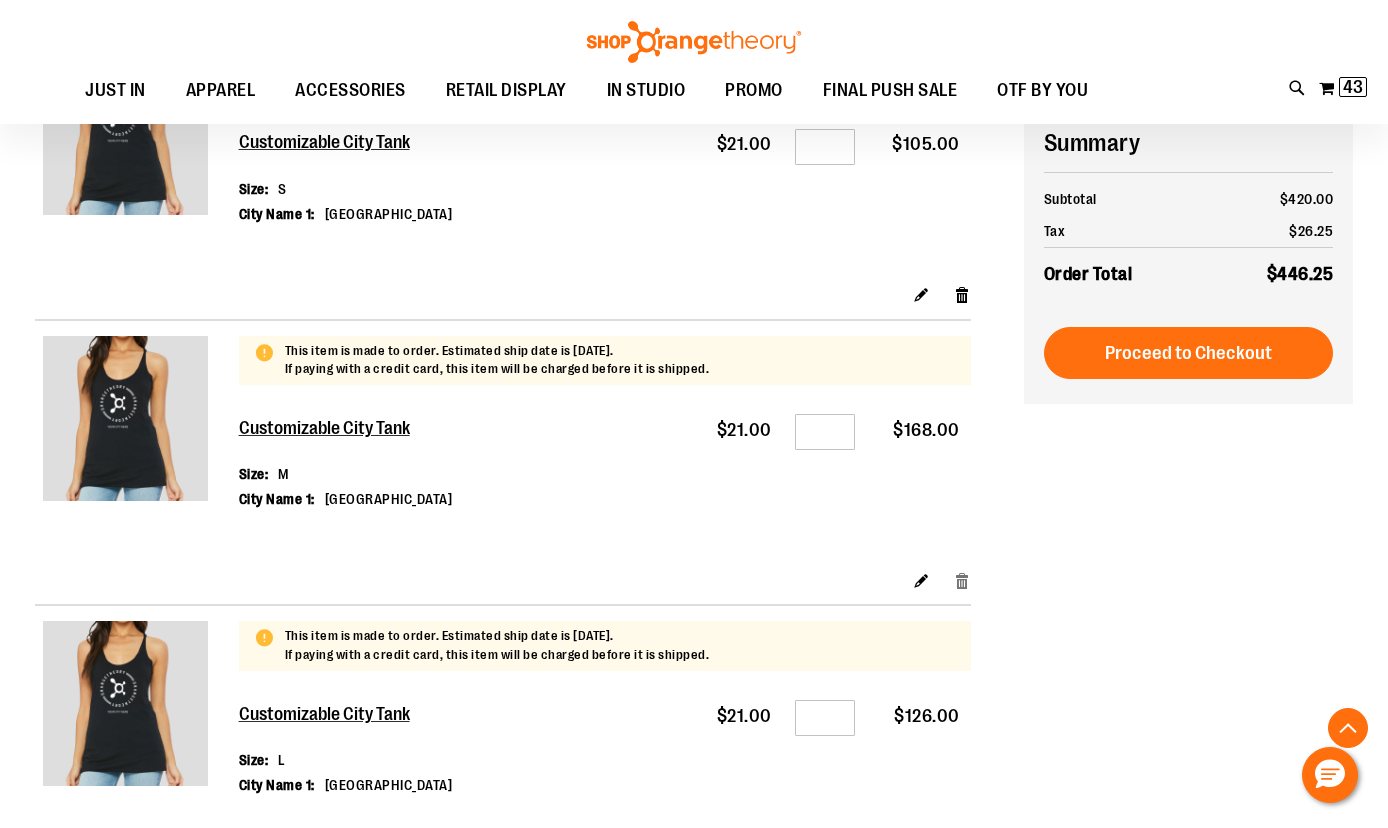
click at [964, 580] on link "Remove item" at bounding box center [962, 579] width 17 height 21
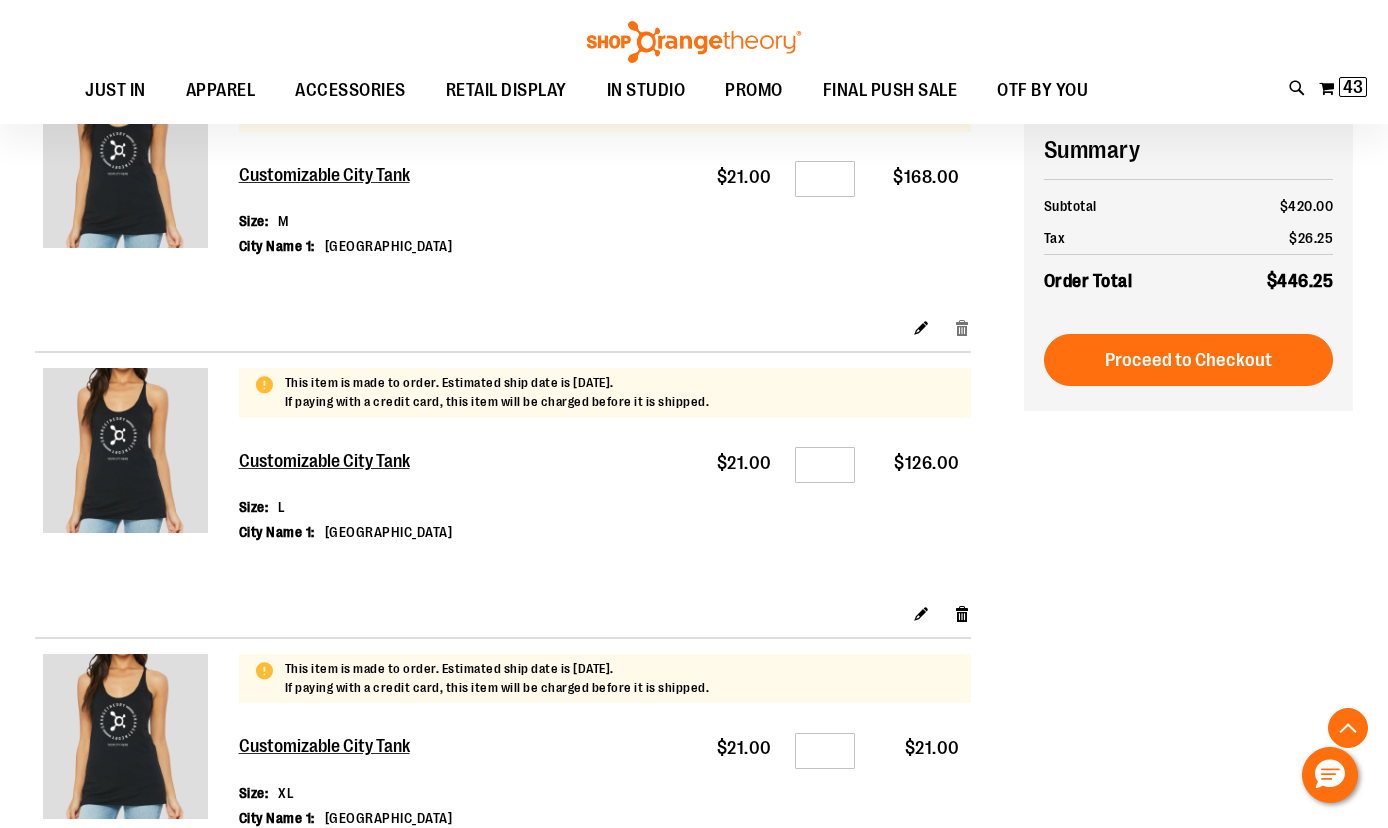
scroll to position [569, 0]
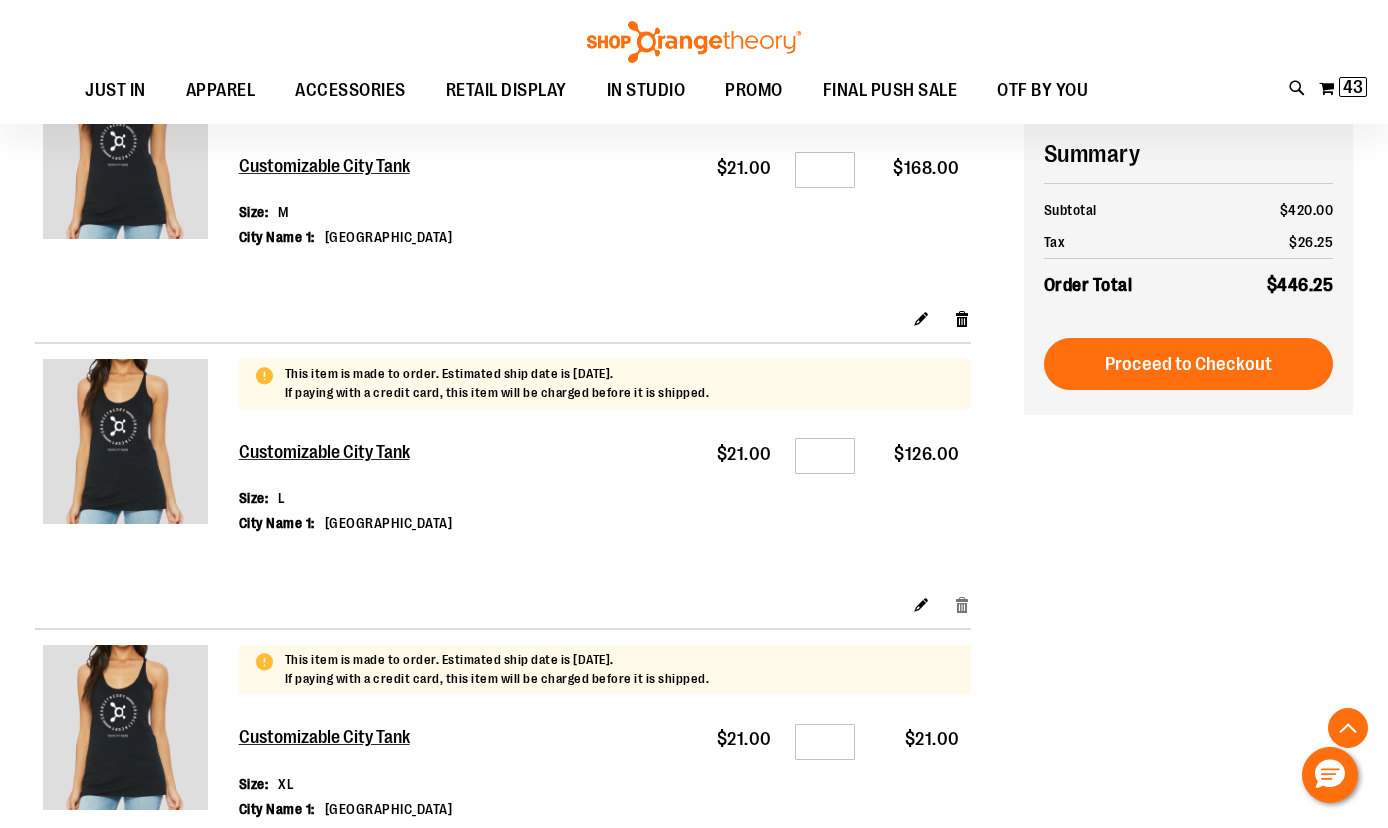
click at [965, 607] on link "Remove item" at bounding box center [962, 603] width 17 height 21
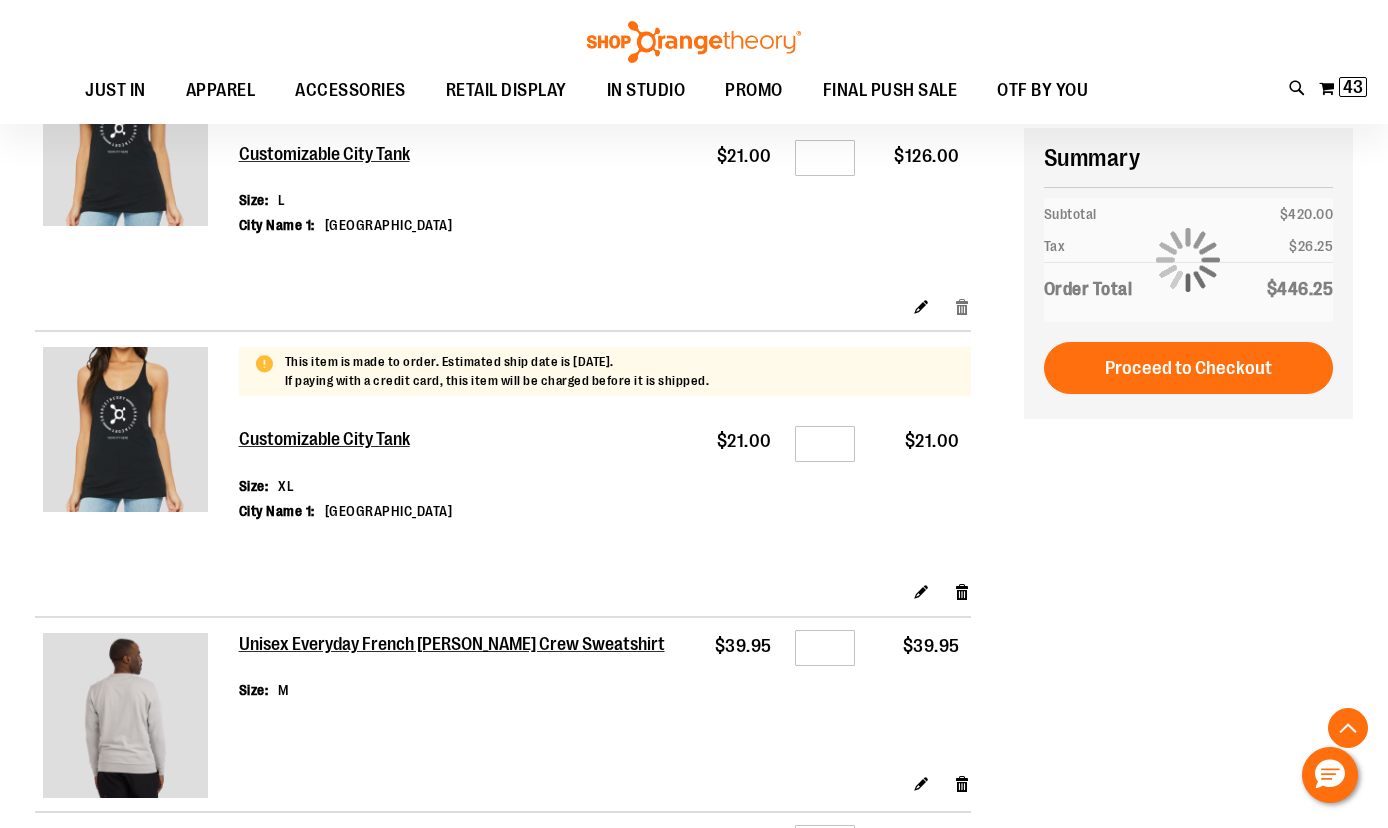
scroll to position [871, 0]
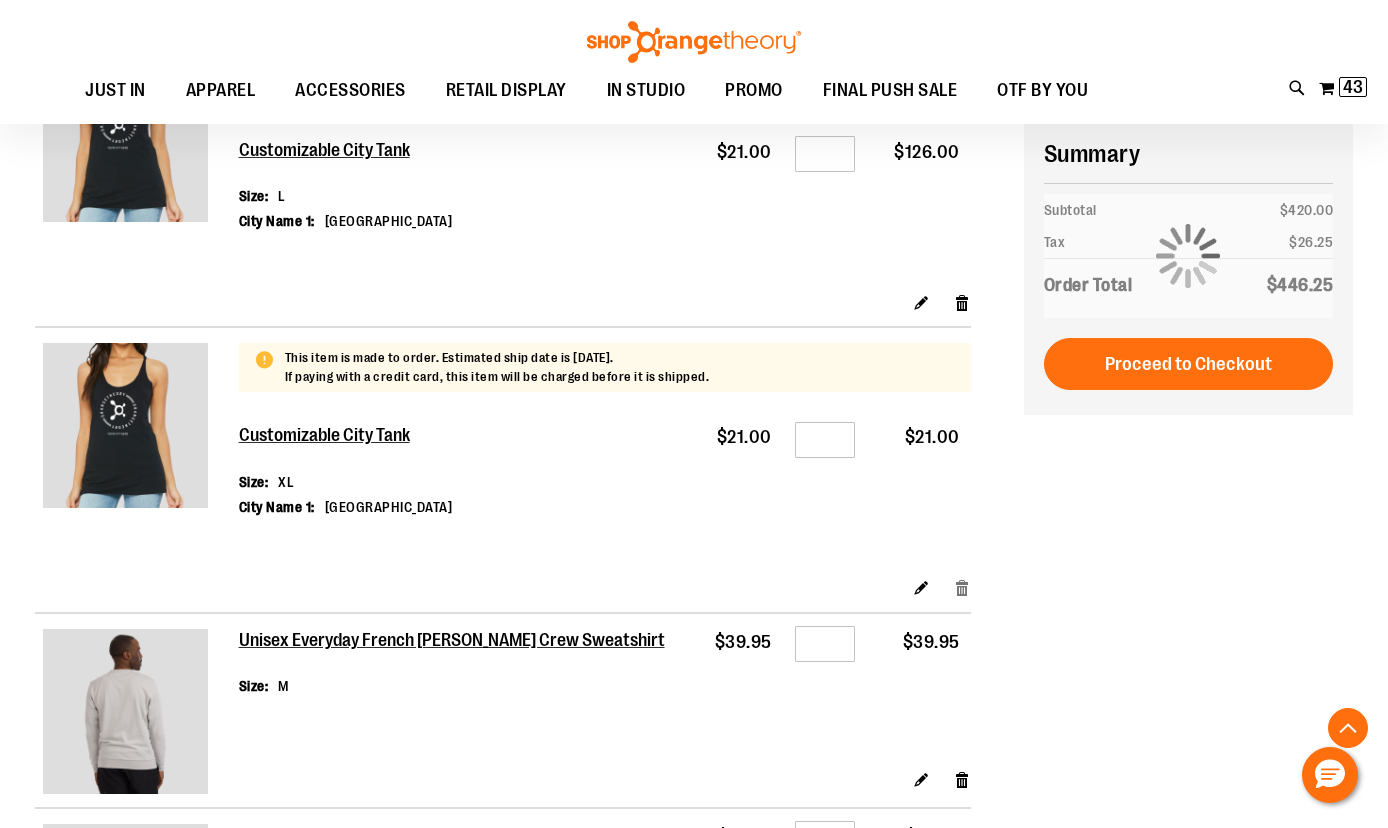
click at [962, 588] on link "Remove item" at bounding box center [962, 587] width 17 height 21
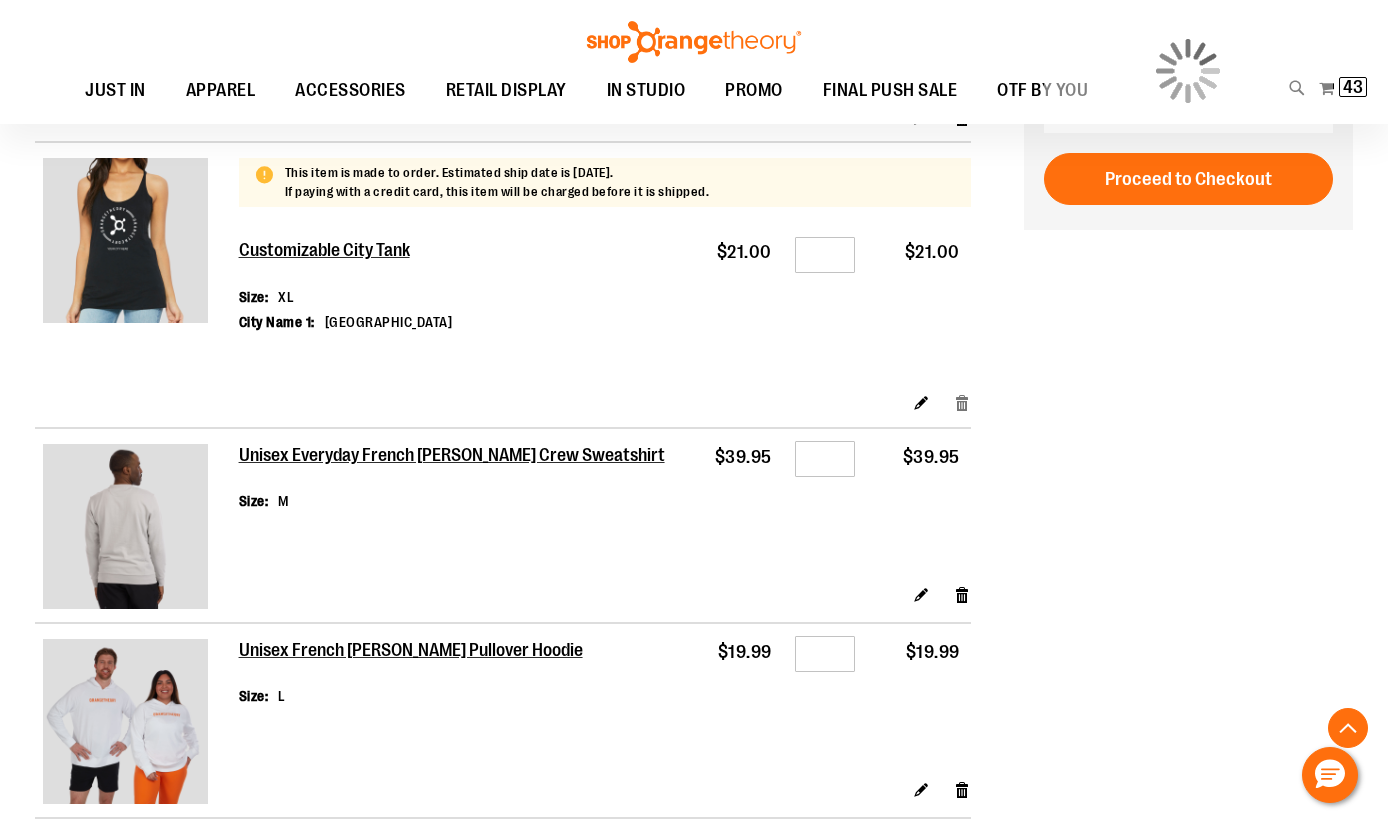
scroll to position [1122, 0]
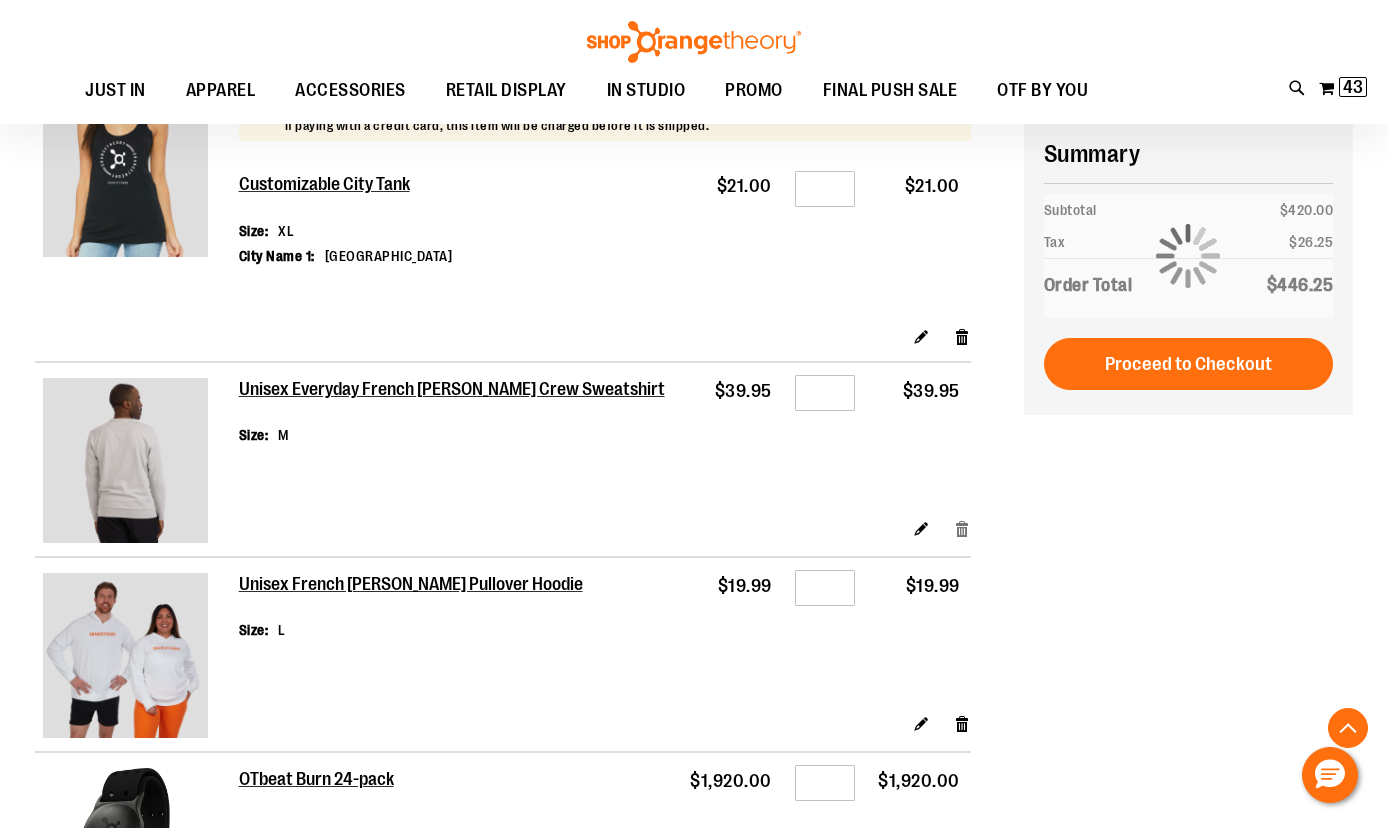
click at [961, 530] on link "Remove item" at bounding box center [962, 528] width 17 height 21
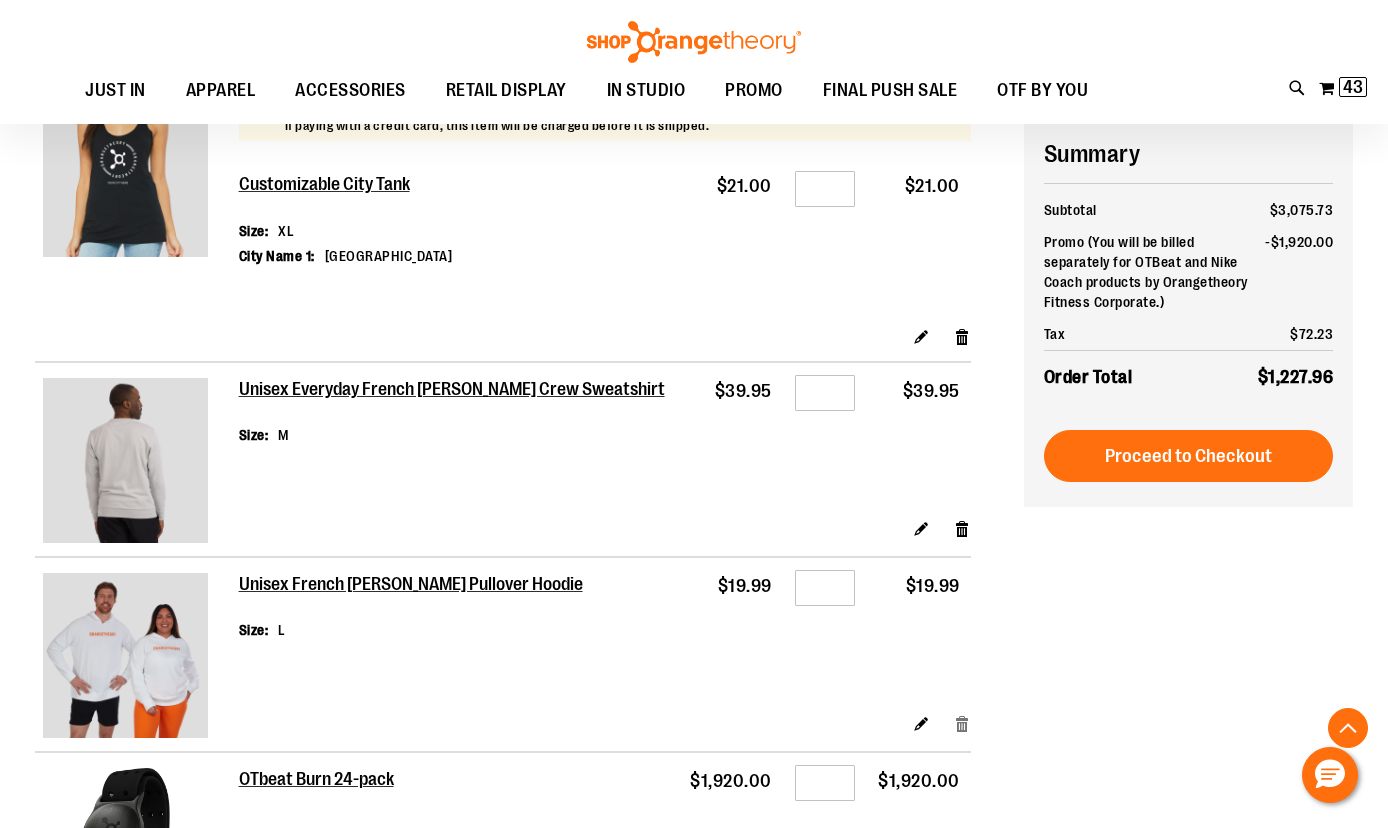
click at [963, 724] on link "Remove item" at bounding box center [962, 723] width 17 height 21
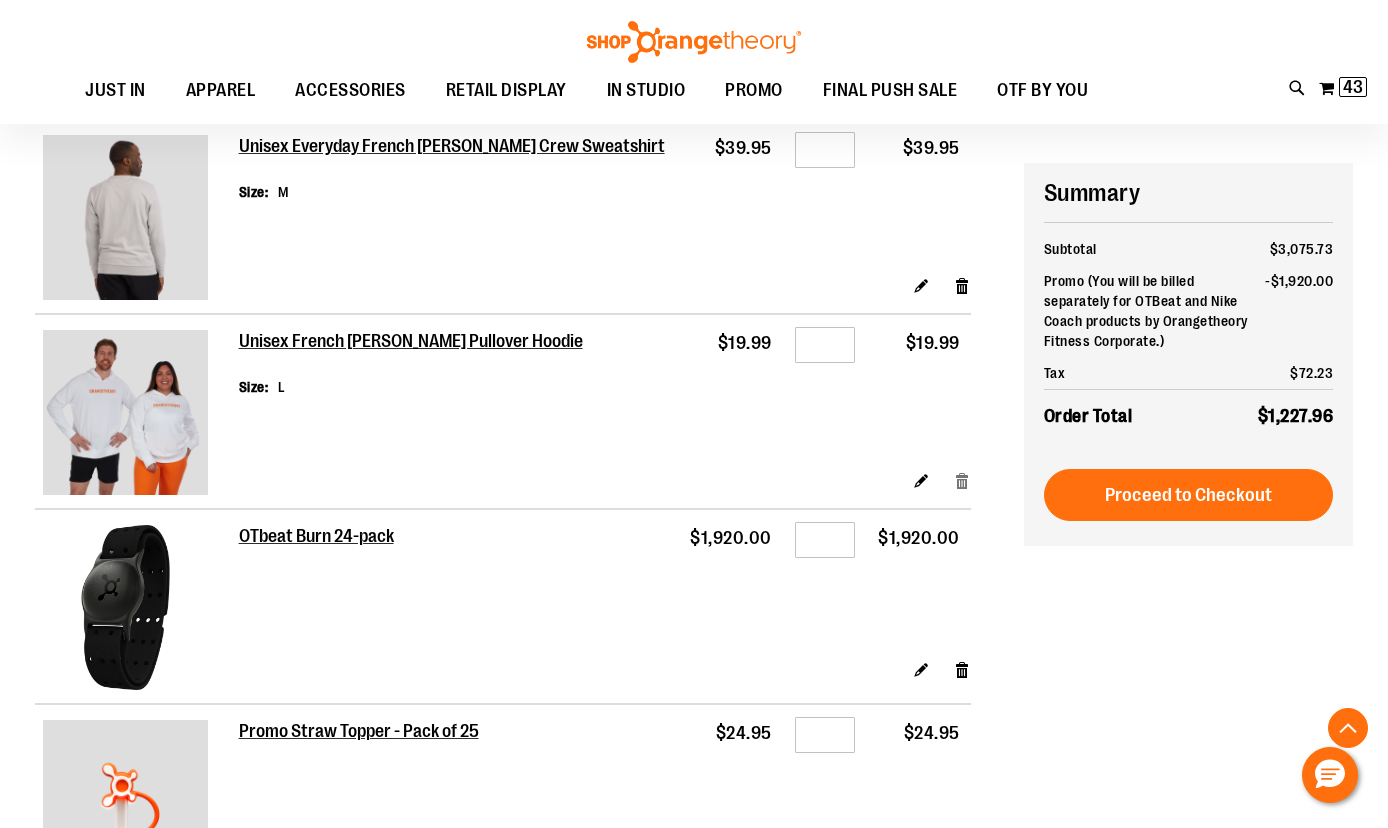
scroll to position [1427, 0]
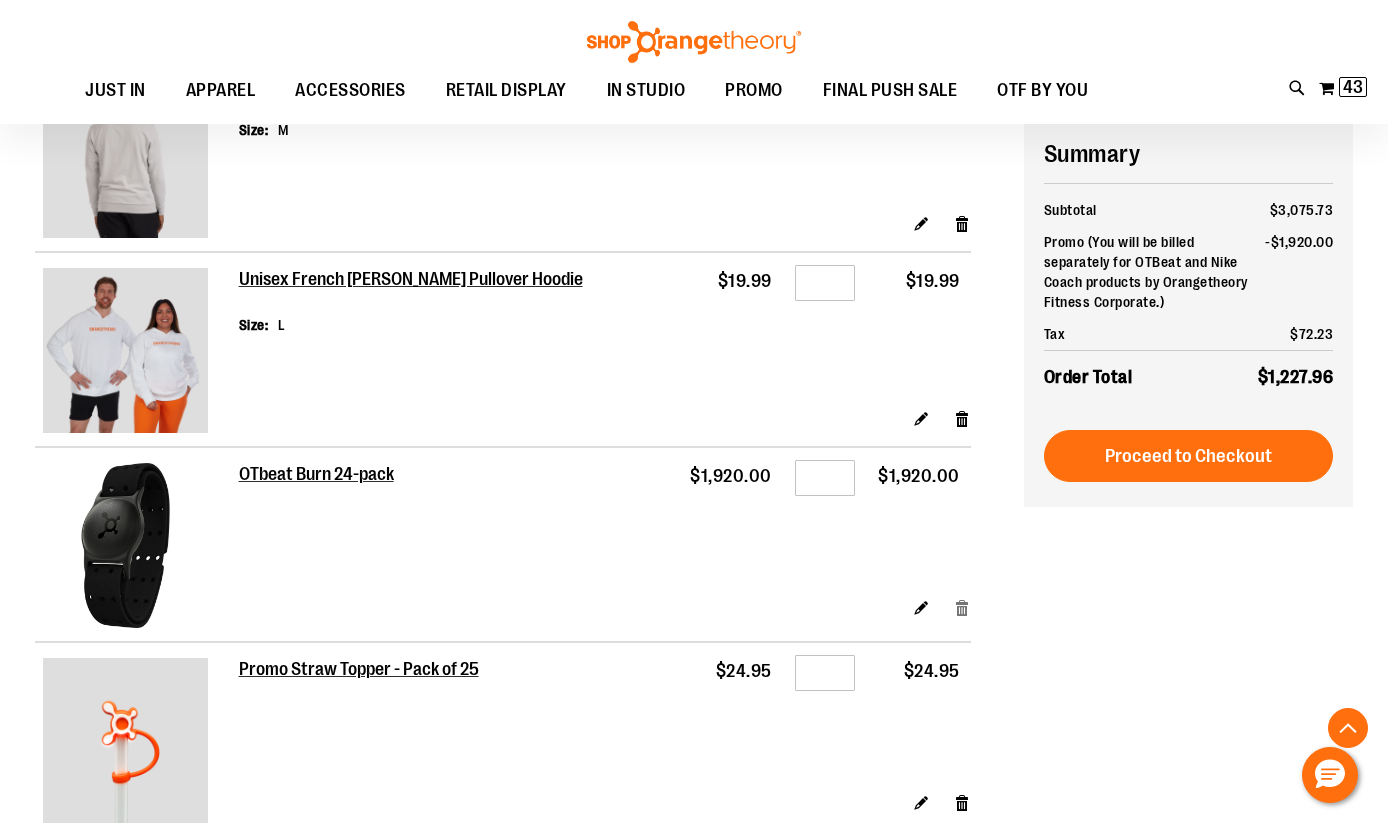
click at [965, 609] on link "Remove item" at bounding box center [962, 606] width 17 height 21
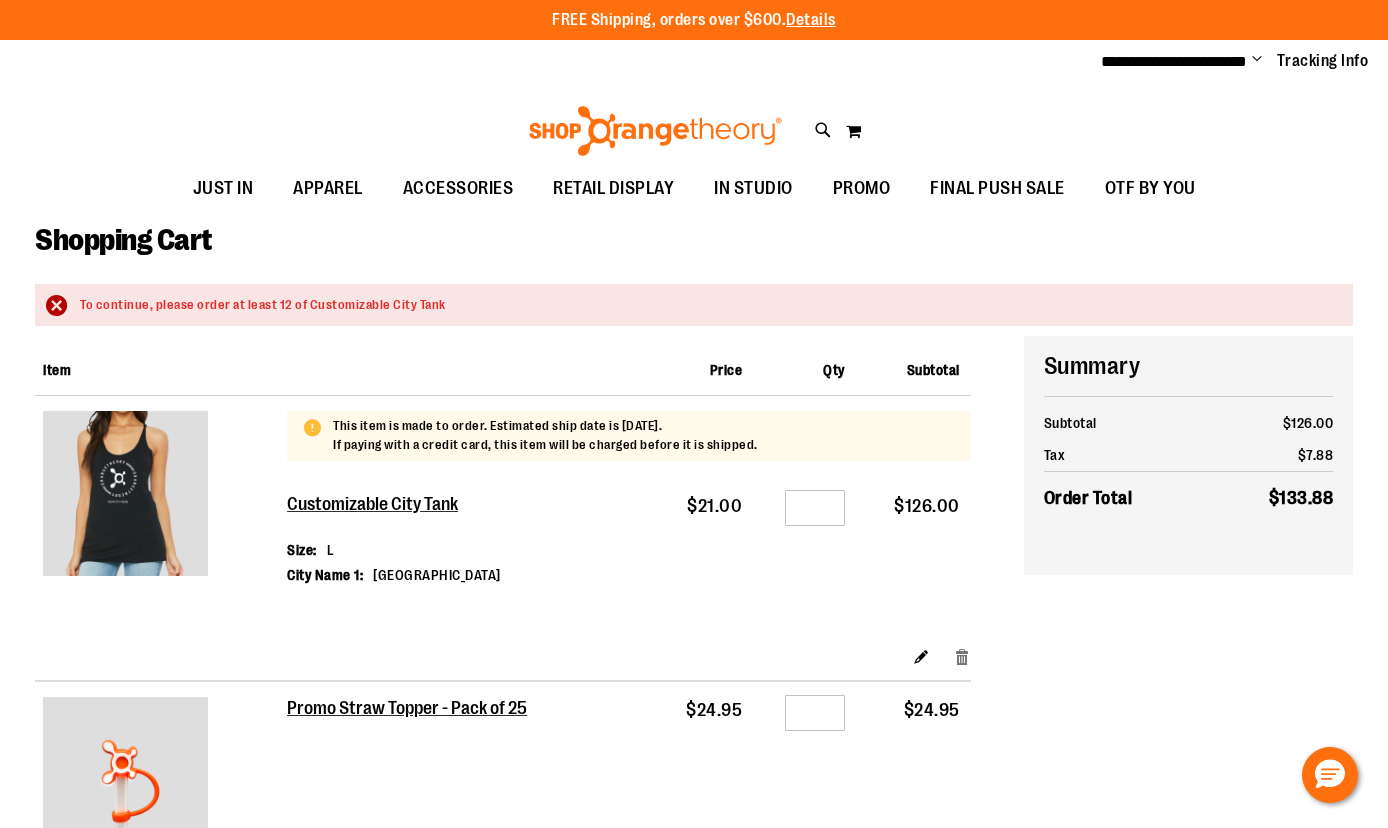
click at [966, 650] on link "Remove item" at bounding box center [962, 655] width 17 height 21
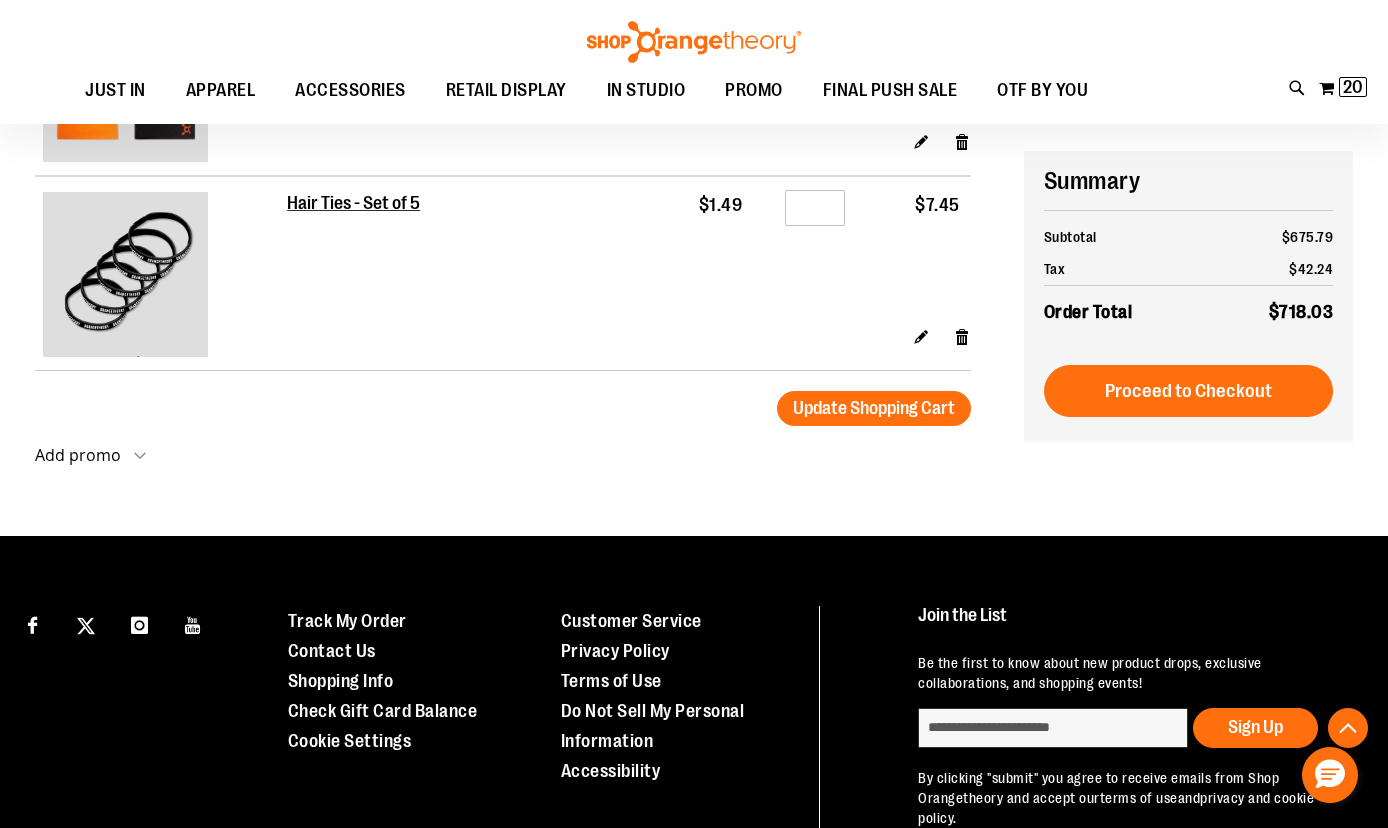
scroll to position [1362, 0]
